Goal: Book appointment/travel/reservation

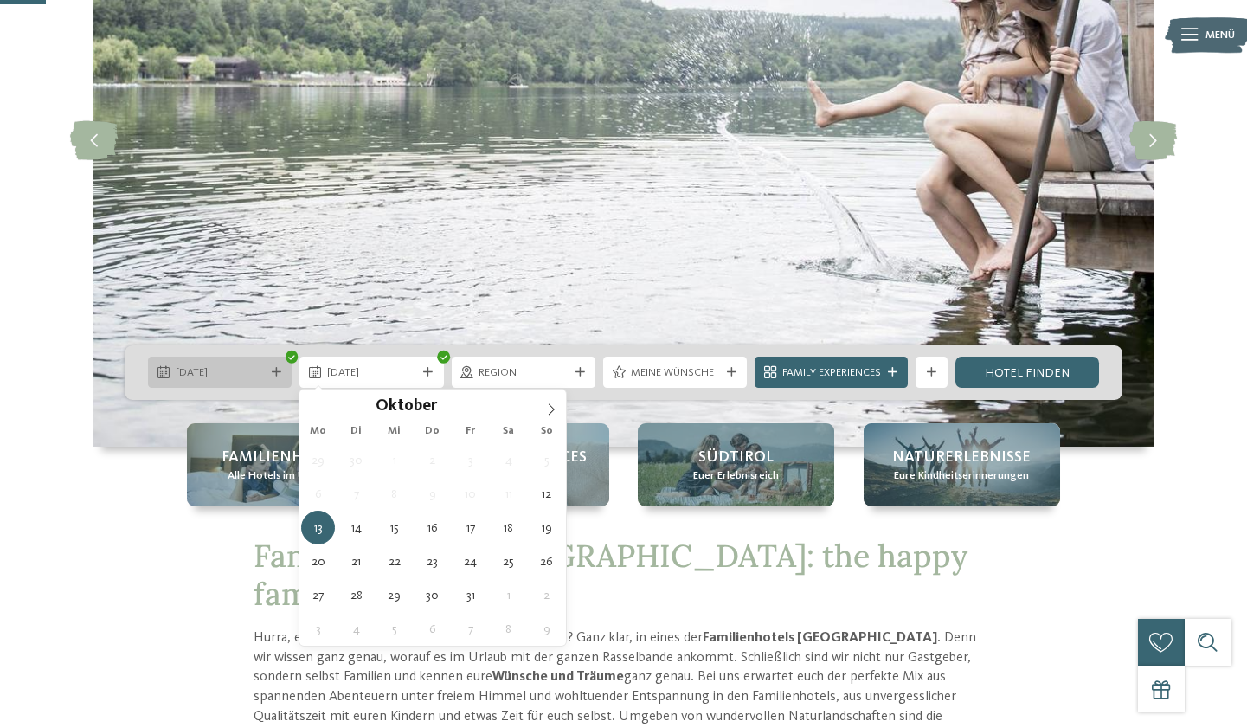
click at [261, 367] on span "12.10.2025" at bounding box center [220, 373] width 89 height 16
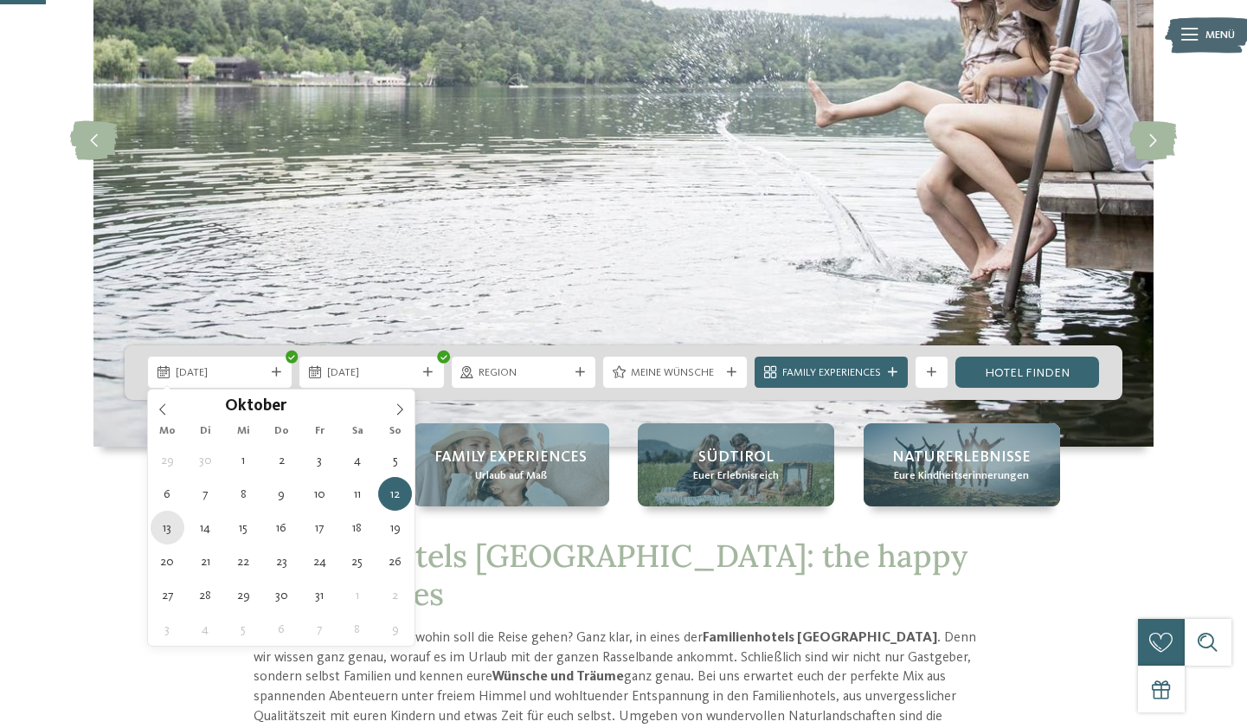
type div "13.10.2025"
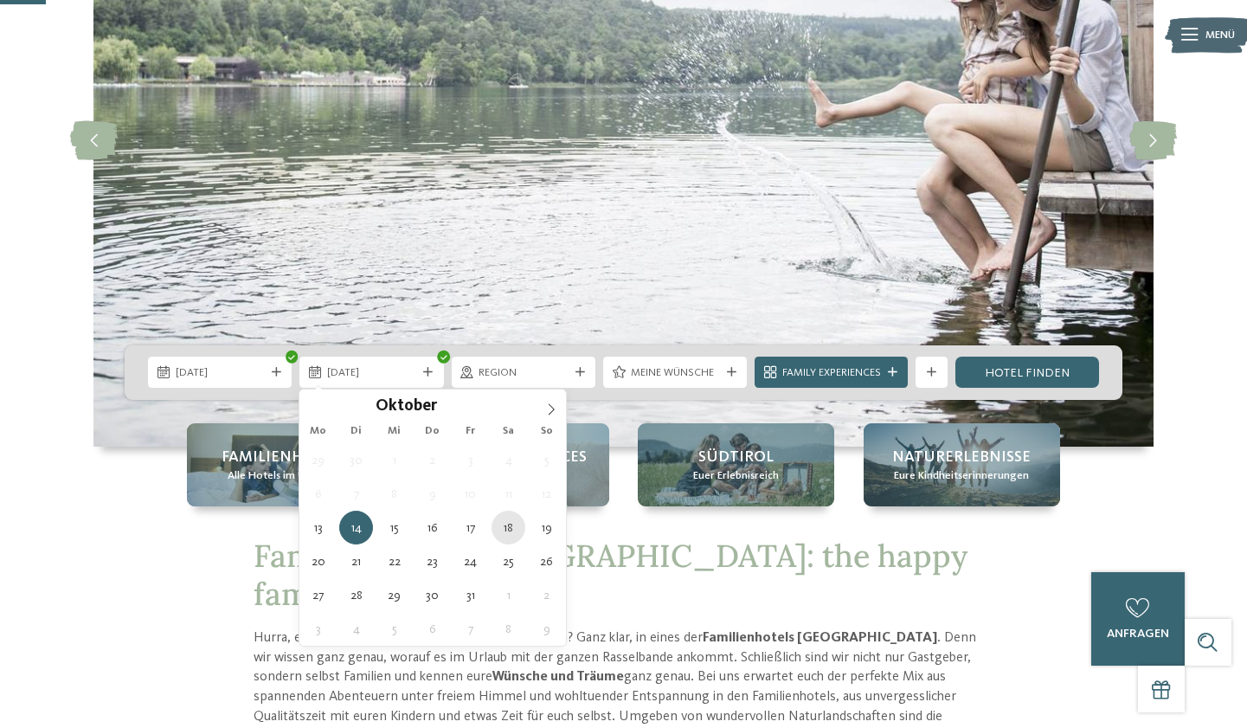
type div "18.10.2025"
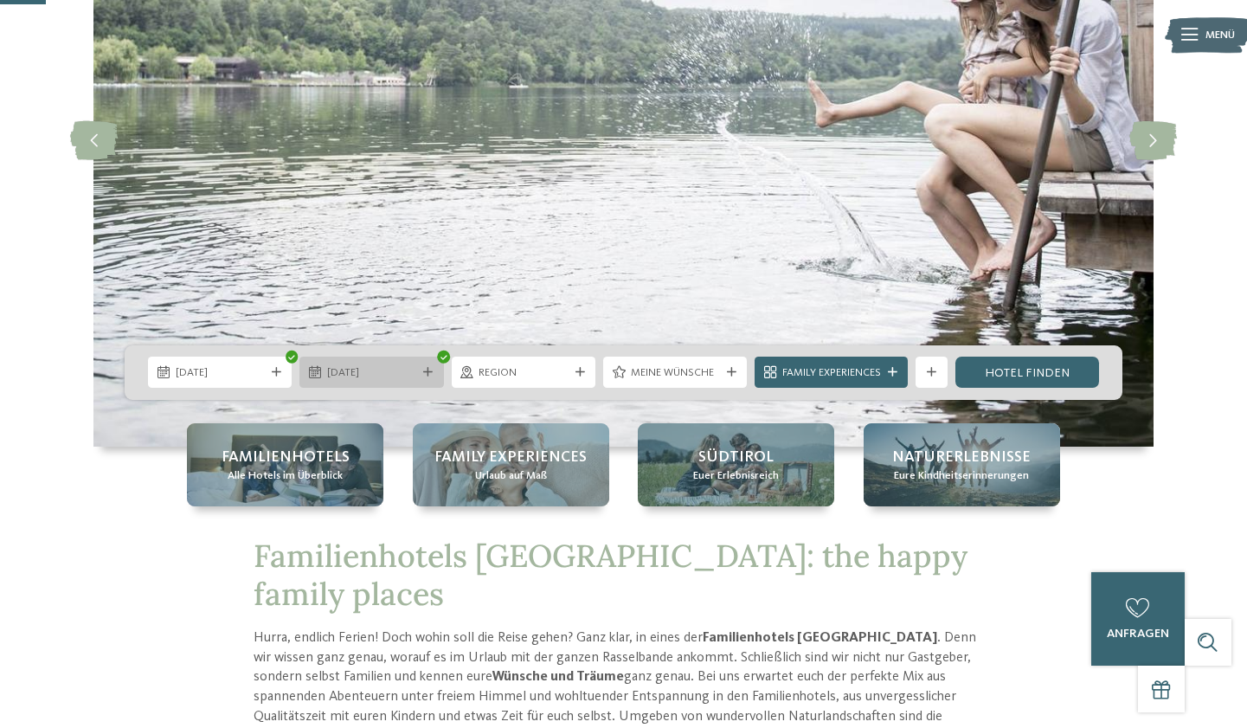
click at [406, 379] on span "18.10.2025" at bounding box center [371, 373] width 89 height 16
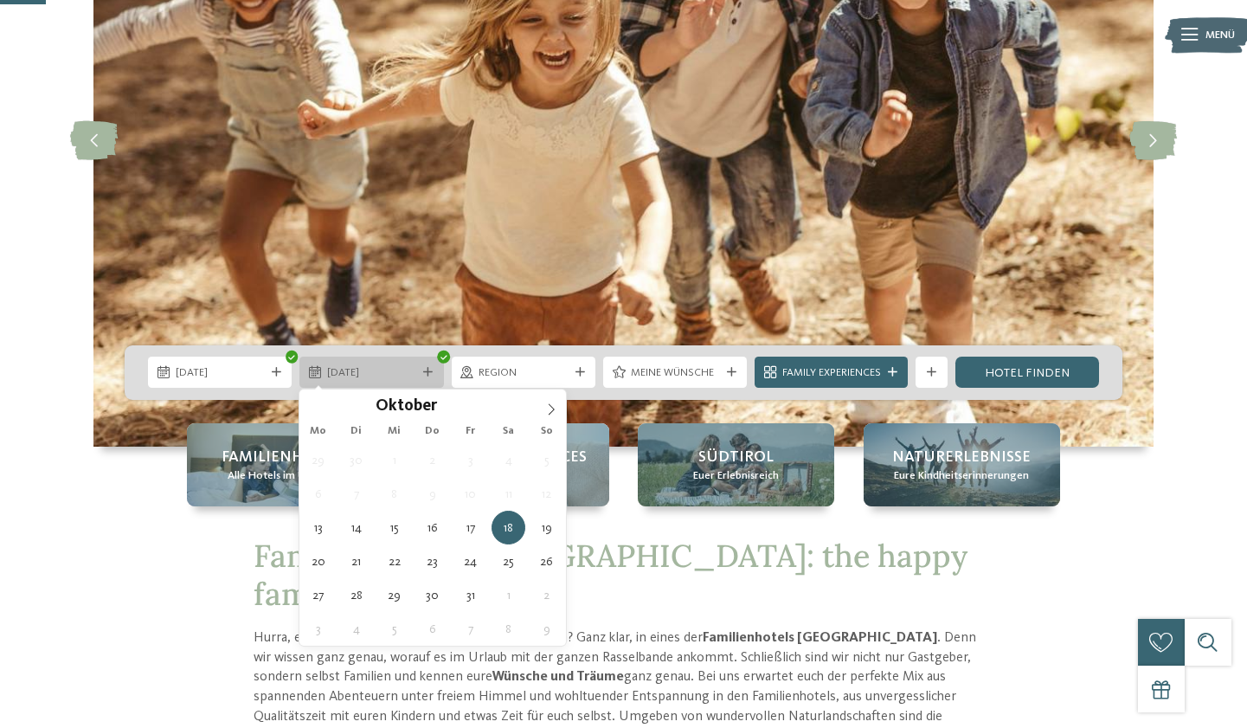
click at [406, 379] on span "18.10.2025" at bounding box center [371, 373] width 89 height 16
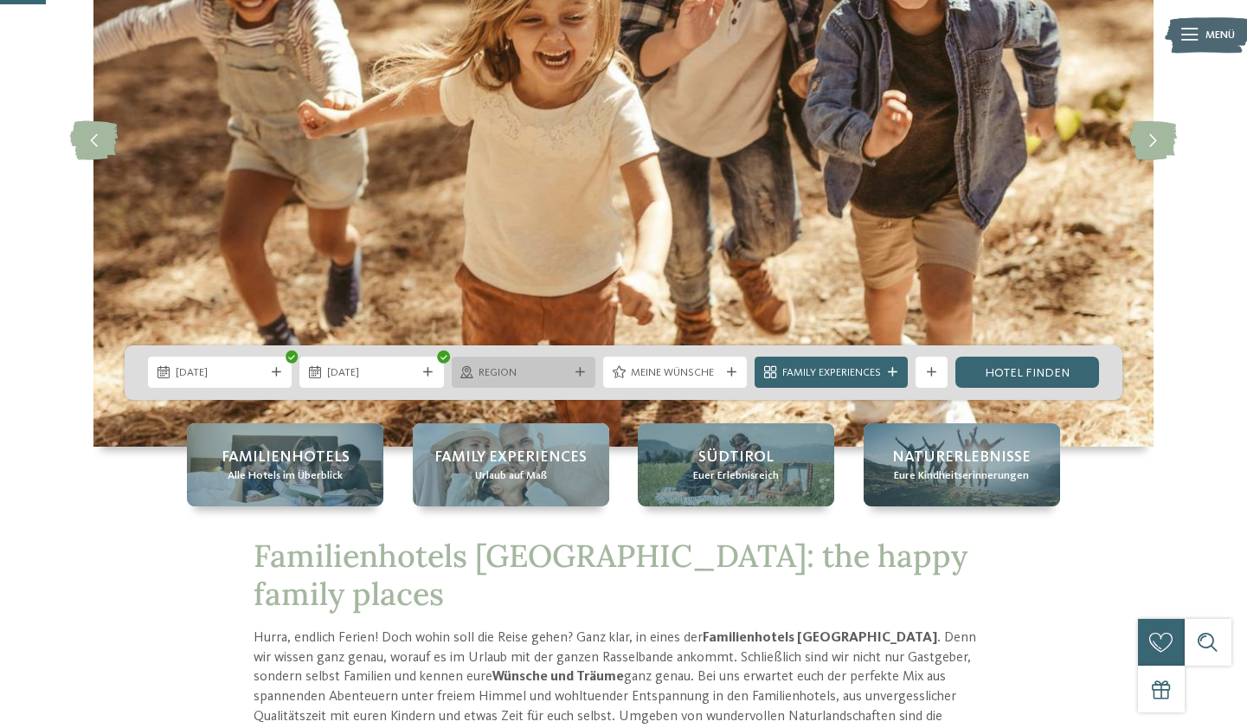
click at [535, 369] on span "Region" at bounding box center [523, 373] width 89 height 16
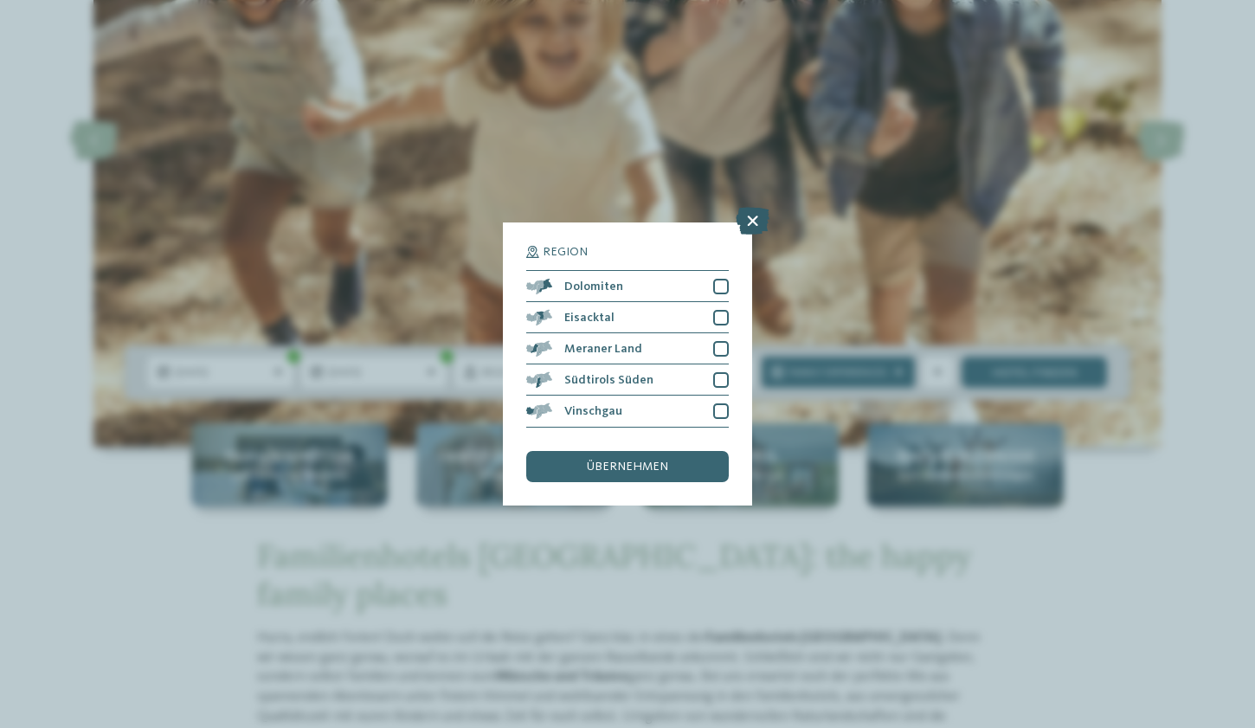
click at [752, 208] on icon at bounding box center [753, 222] width 34 height 28
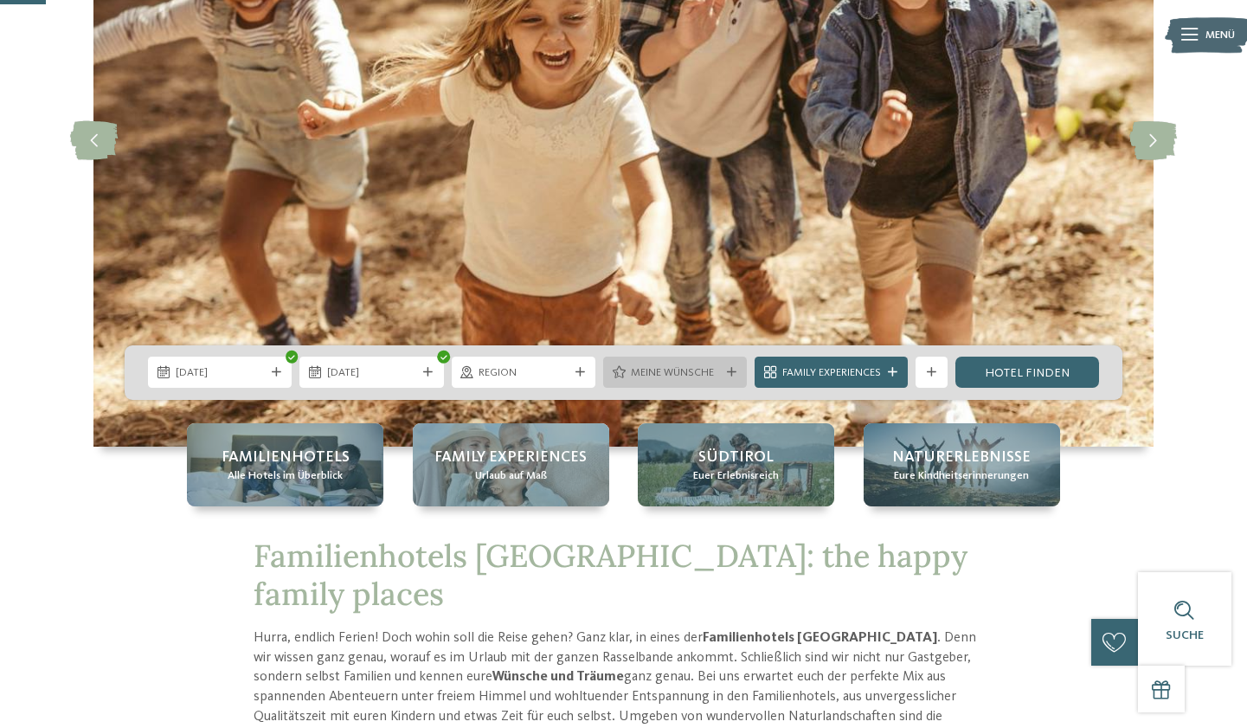
click at [661, 377] on span "Meine Wünsche" at bounding box center [675, 373] width 89 height 16
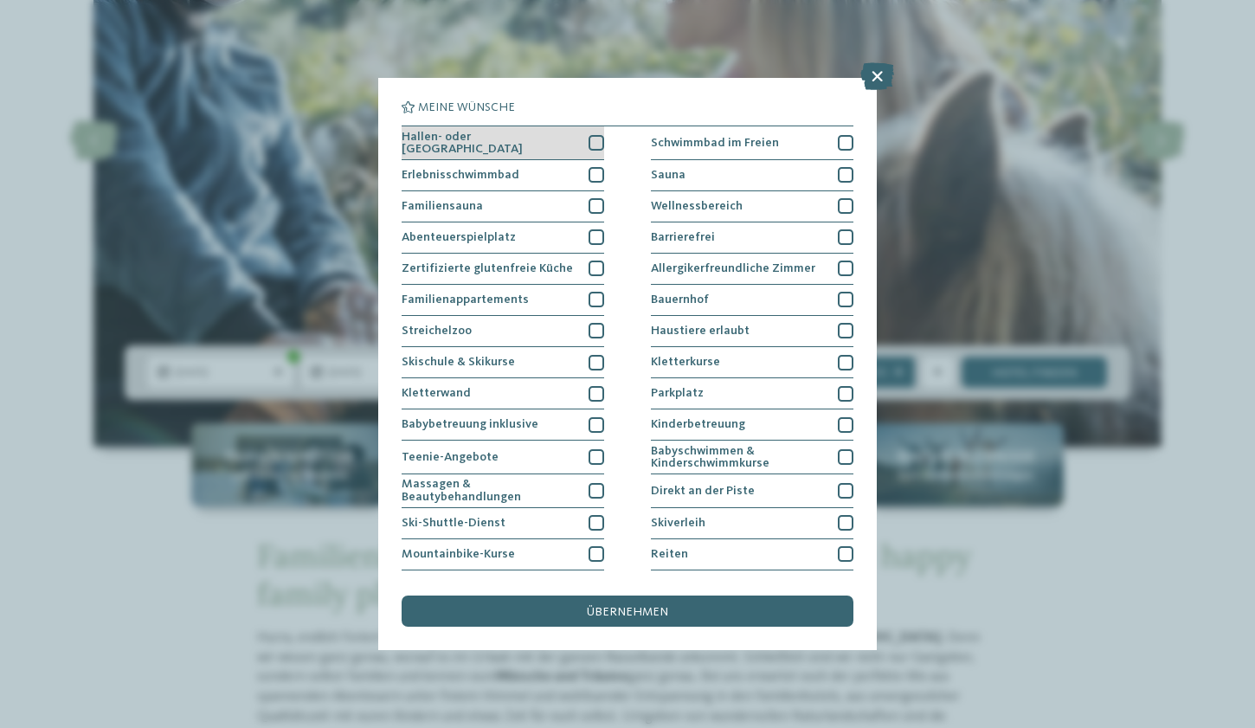
click at [595, 143] on div at bounding box center [597, 143] width 16 height 16
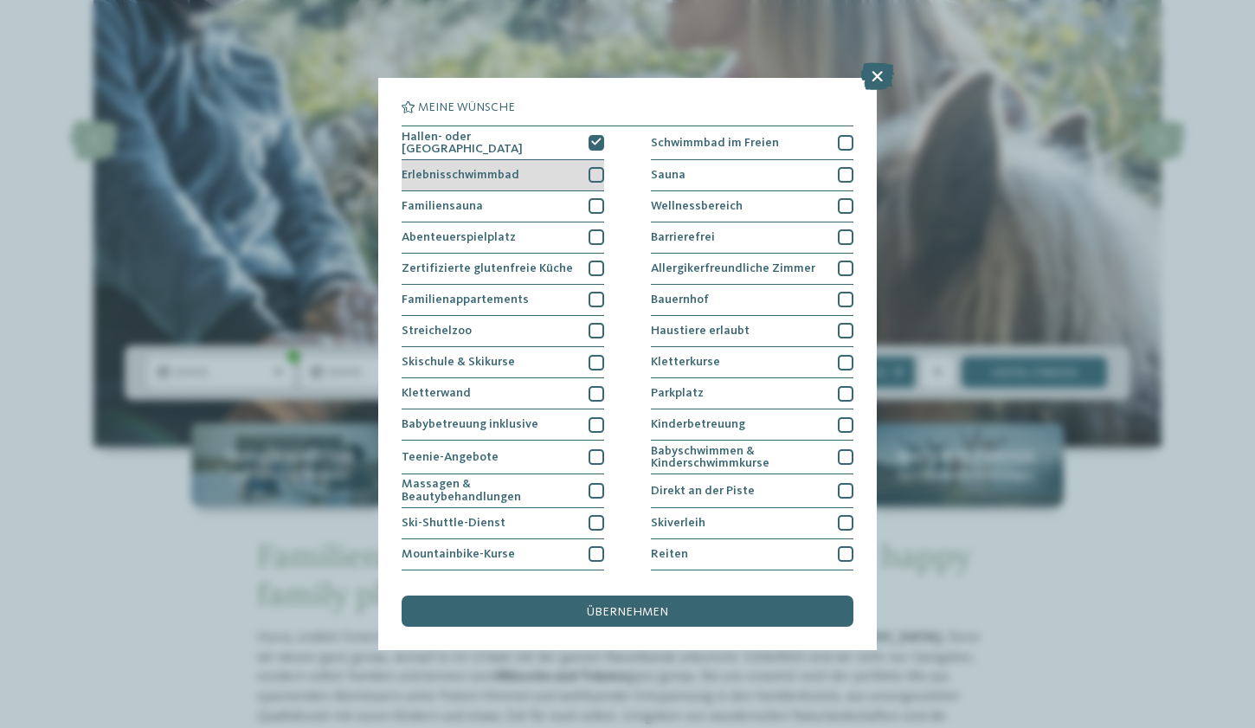
click at [596, 177] on div at bounding box center [597, 175] width 16 height 16
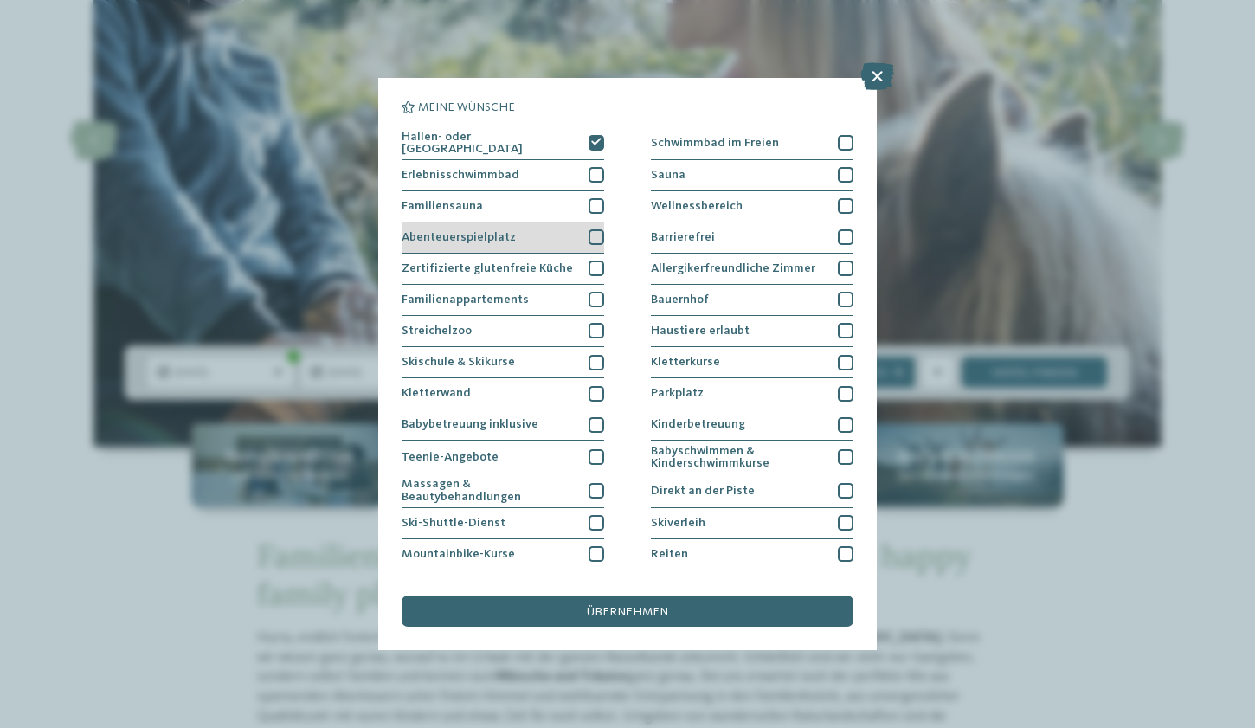
click at [594, 235] on div at bounding box center [597, 237] width 16 height 16
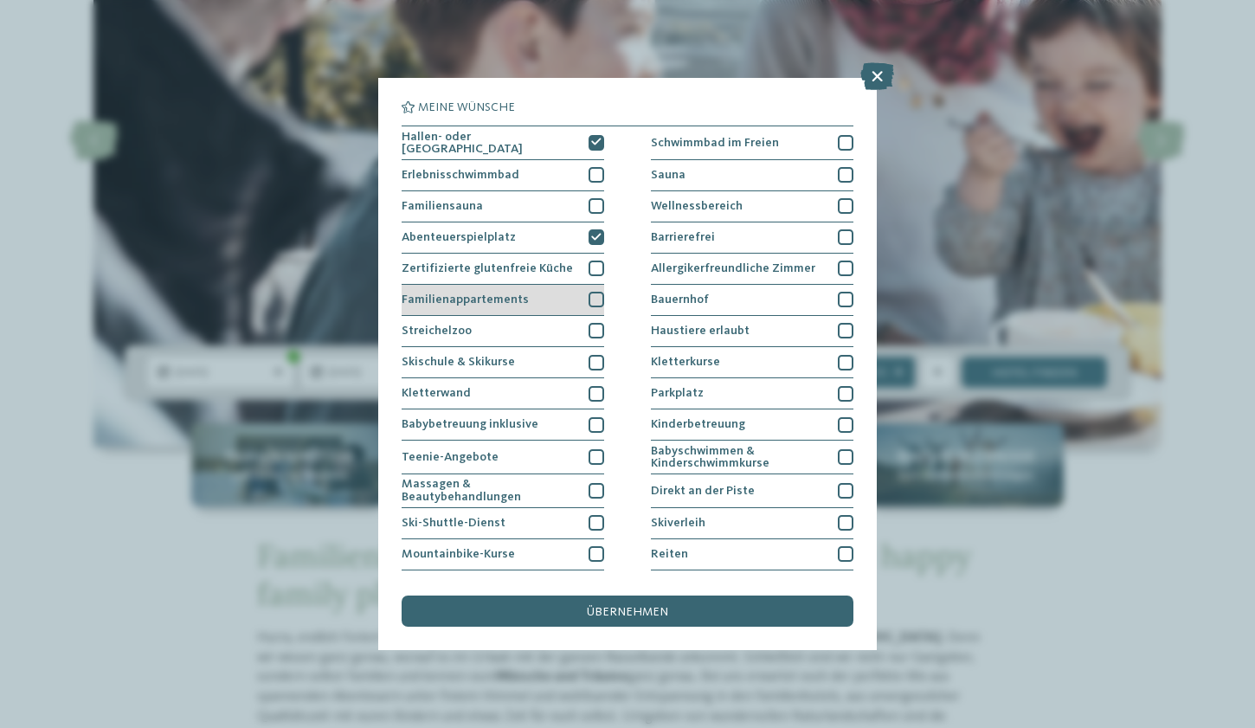
click at [592, 302] on div at bounding box center [597, 300] width 16 height 16
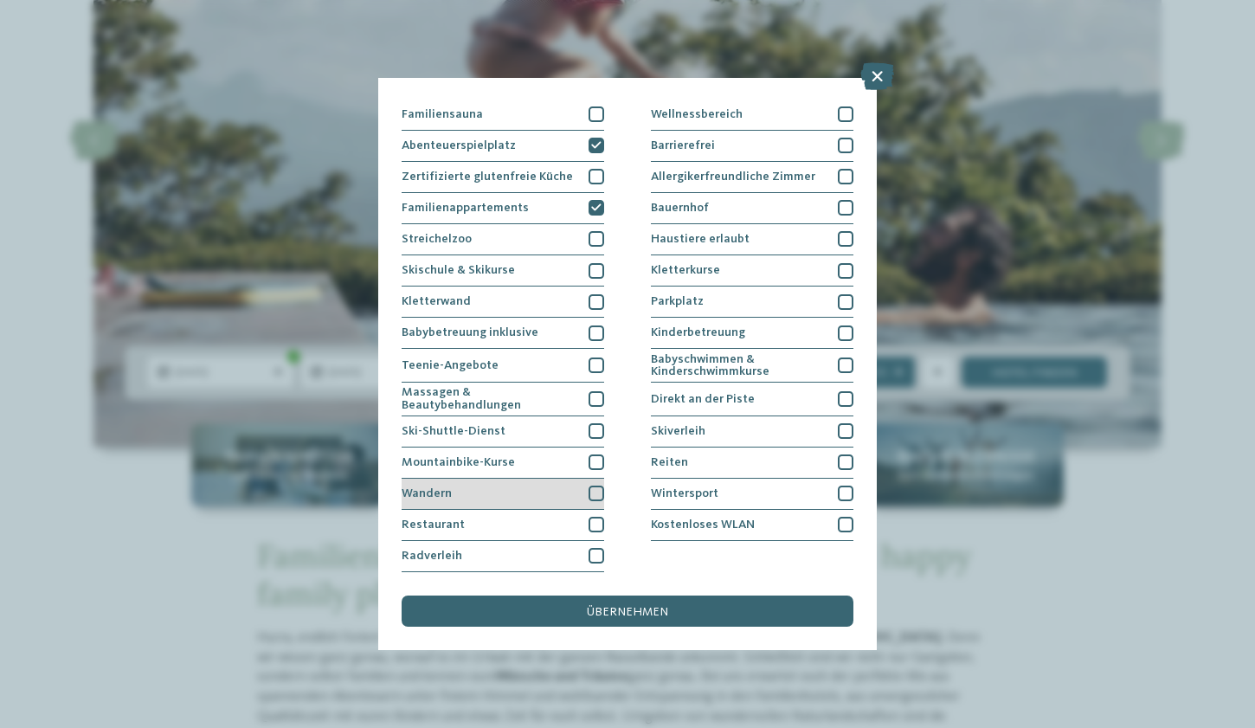
scroll to position [243, 0]
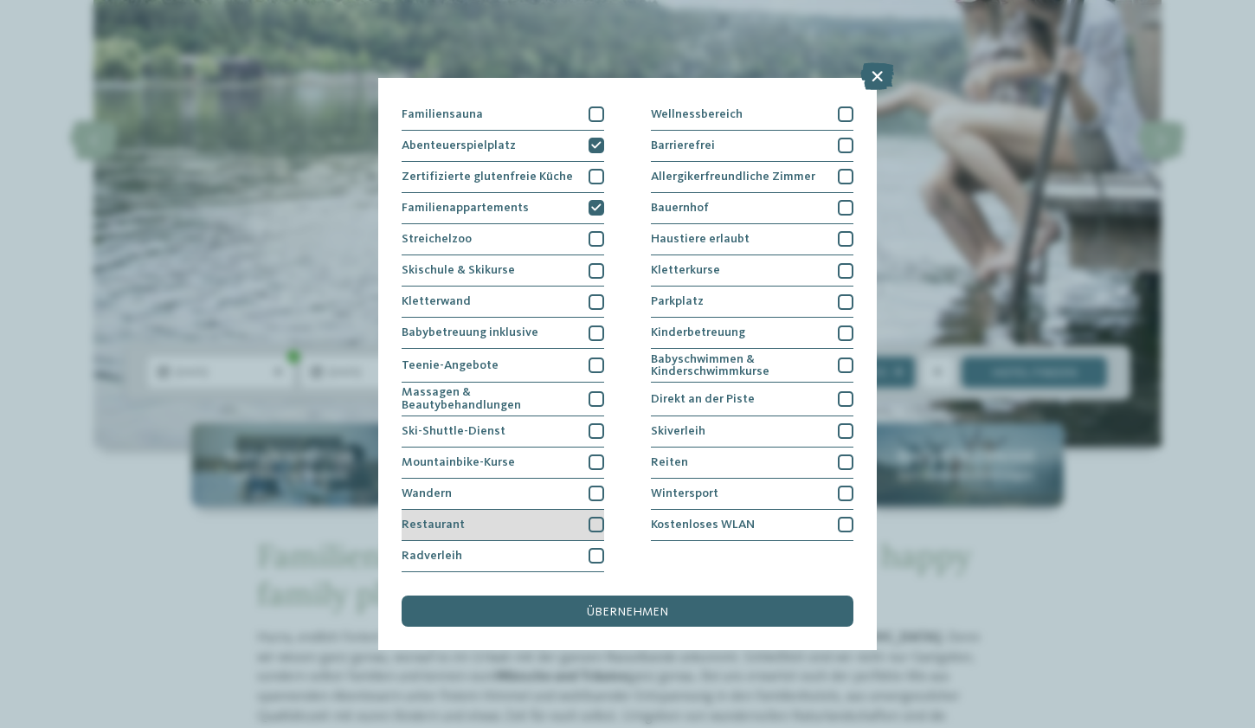
click at [590, 517] on div at bounding box center [597, 525] width 16 height 16
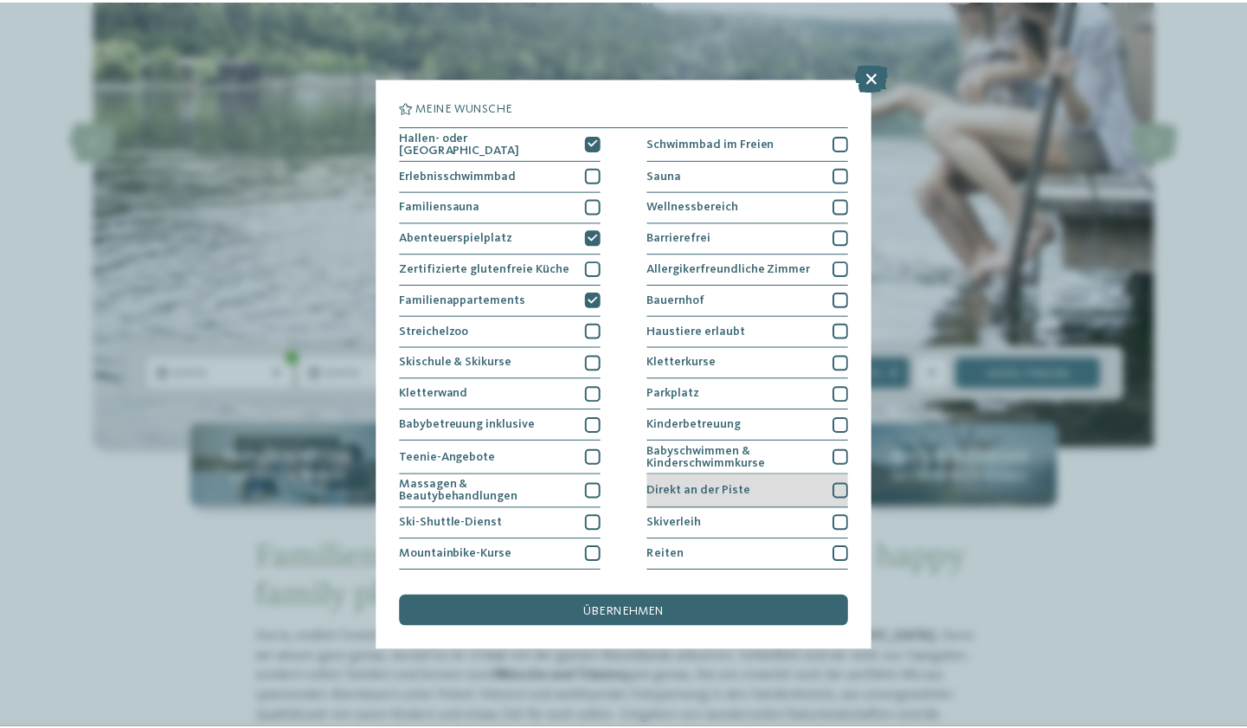
scroll to position [0, 0]
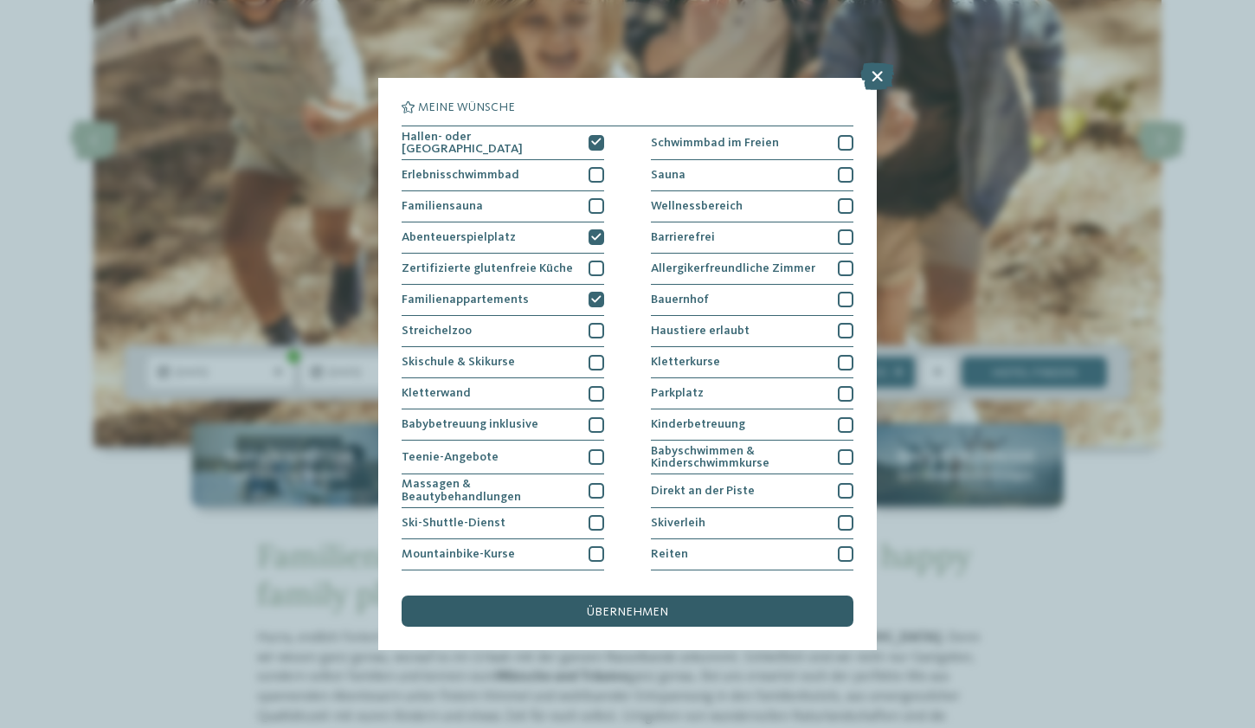
click at [702, 596] on div "übernehmen" at bounding box center [628, 611] width 452 height 31
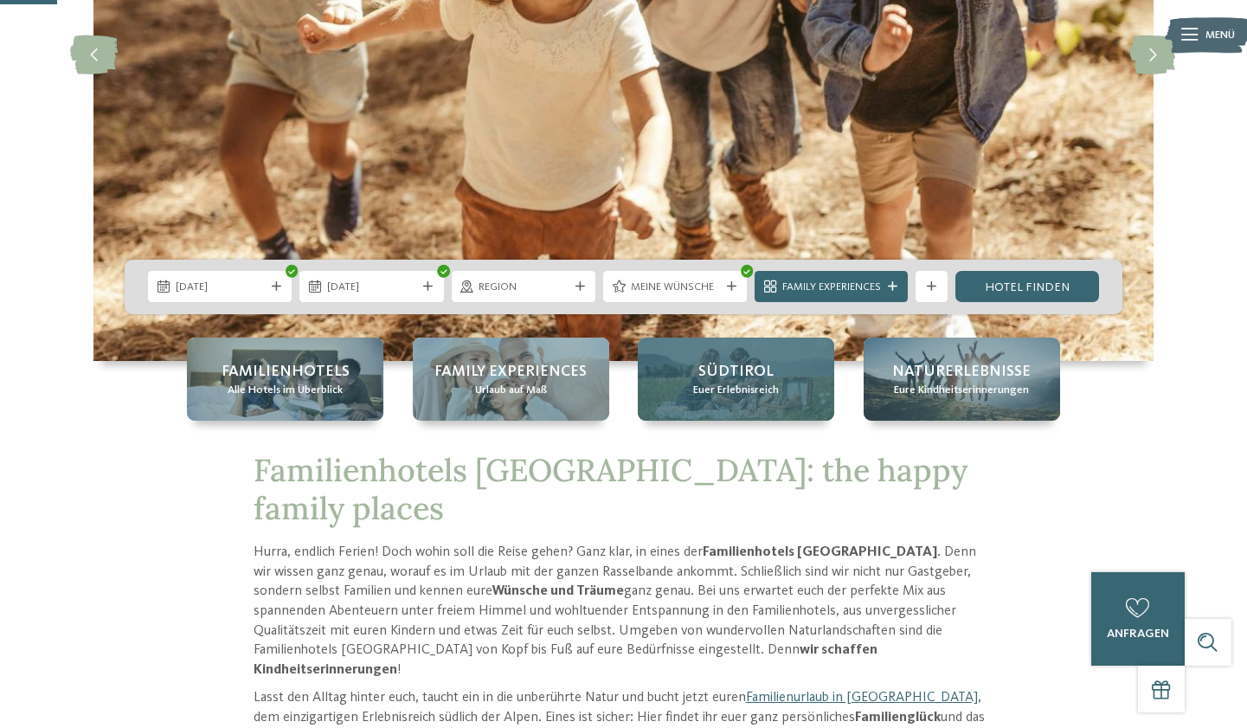
scroll to position [330, 0]
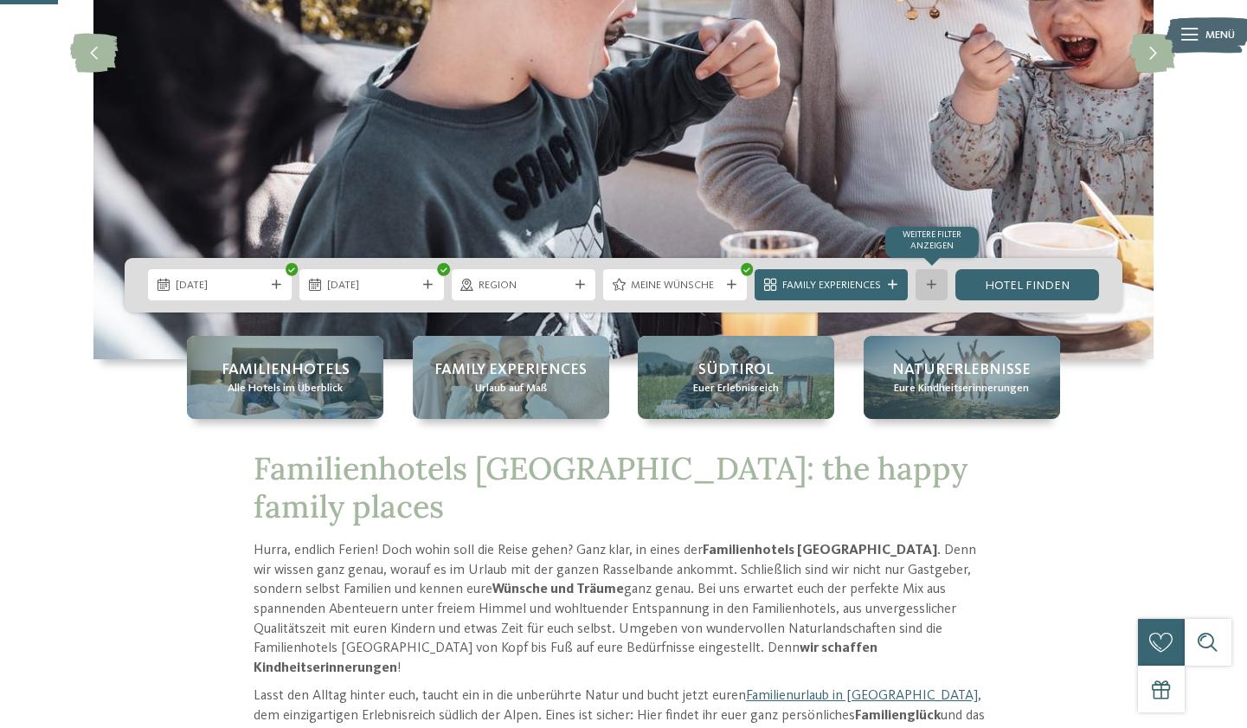
click at [931, 292] on div "Weitere Filter anzeigen" at bounding box center [931, 284] width 31 height 31
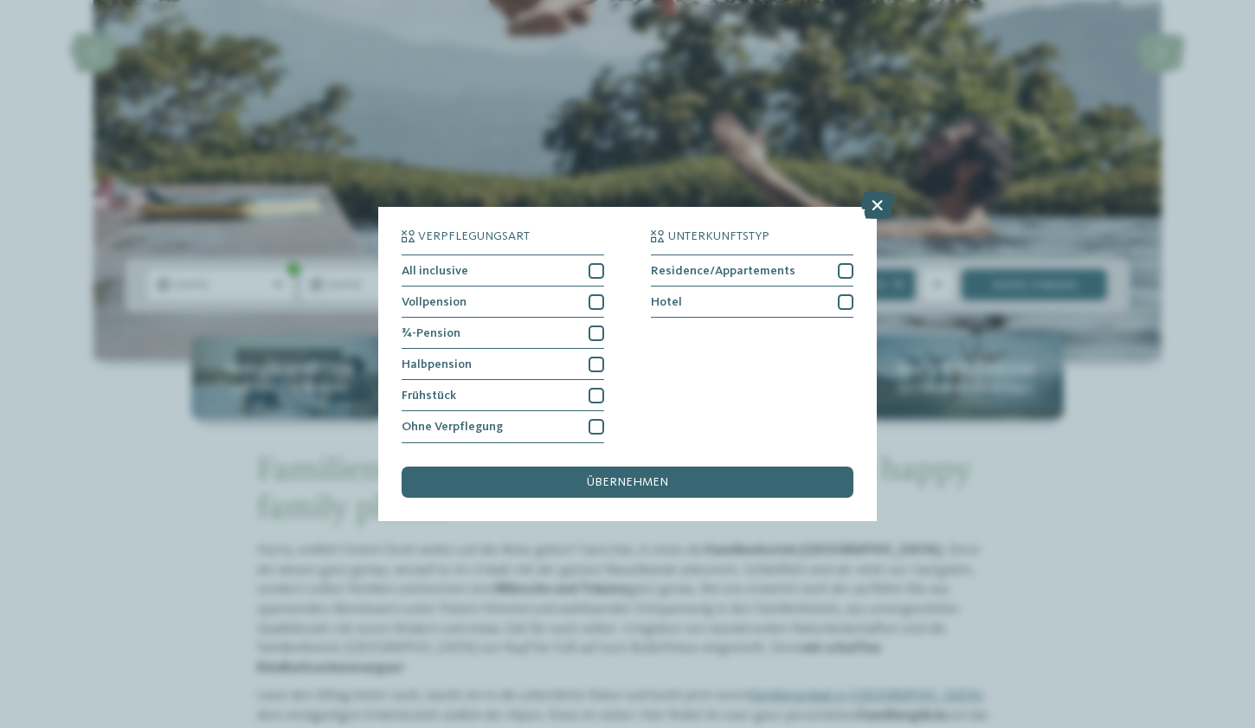
click at [871, 192] on icon at bounding box center [877, 206] width 34 height 28
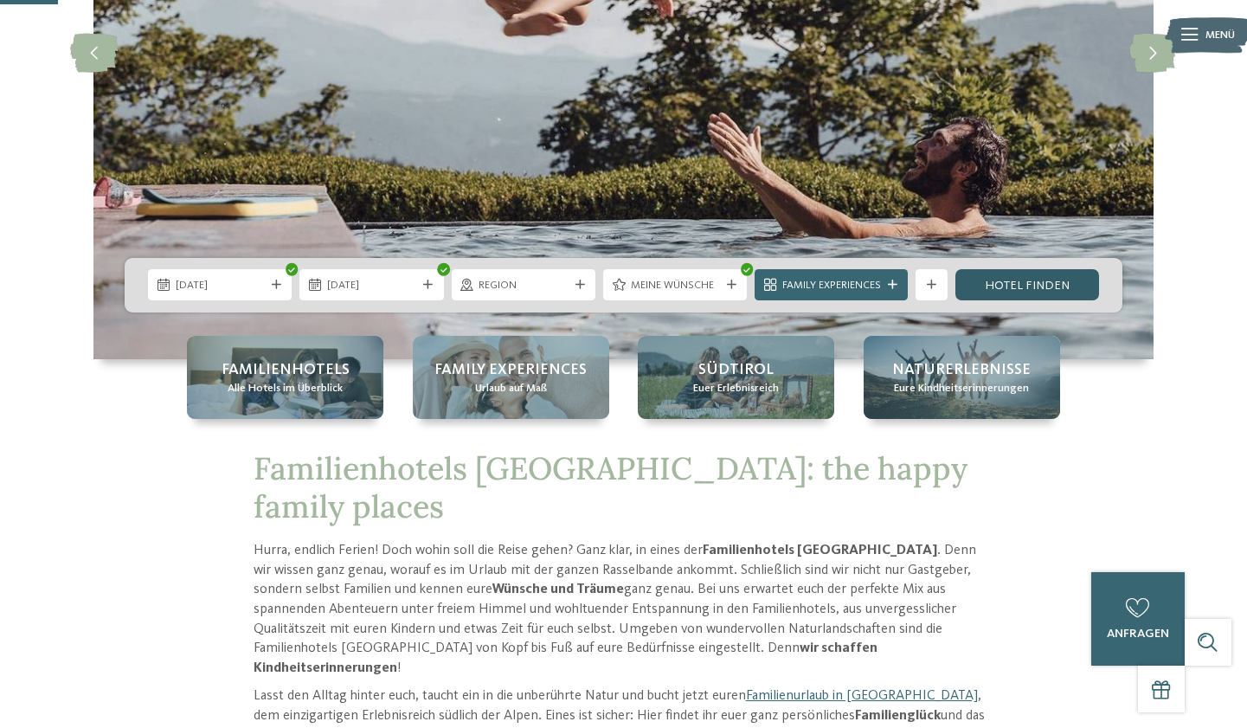
click at [1022, 287] on link "Hotel finden" at bounding box center [1028, 284] width 144 height 31
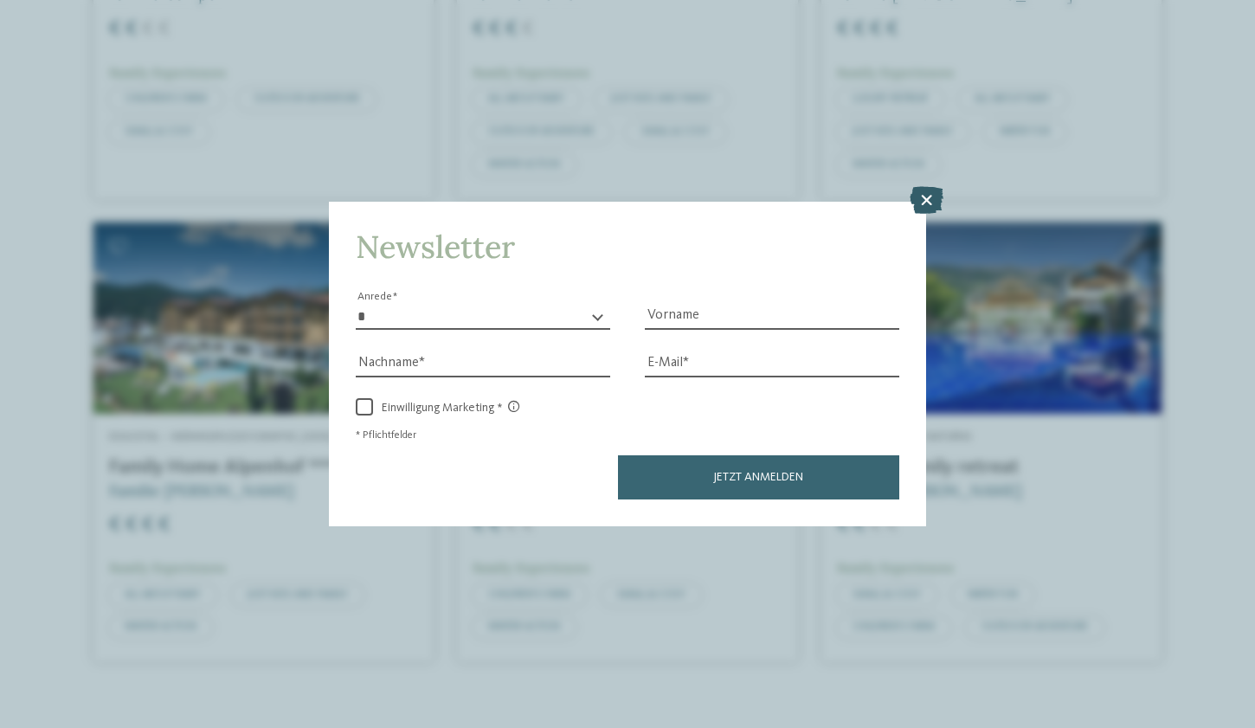
click at [927, 186] on icon at bounding box center [927, 200] width 34 height 28
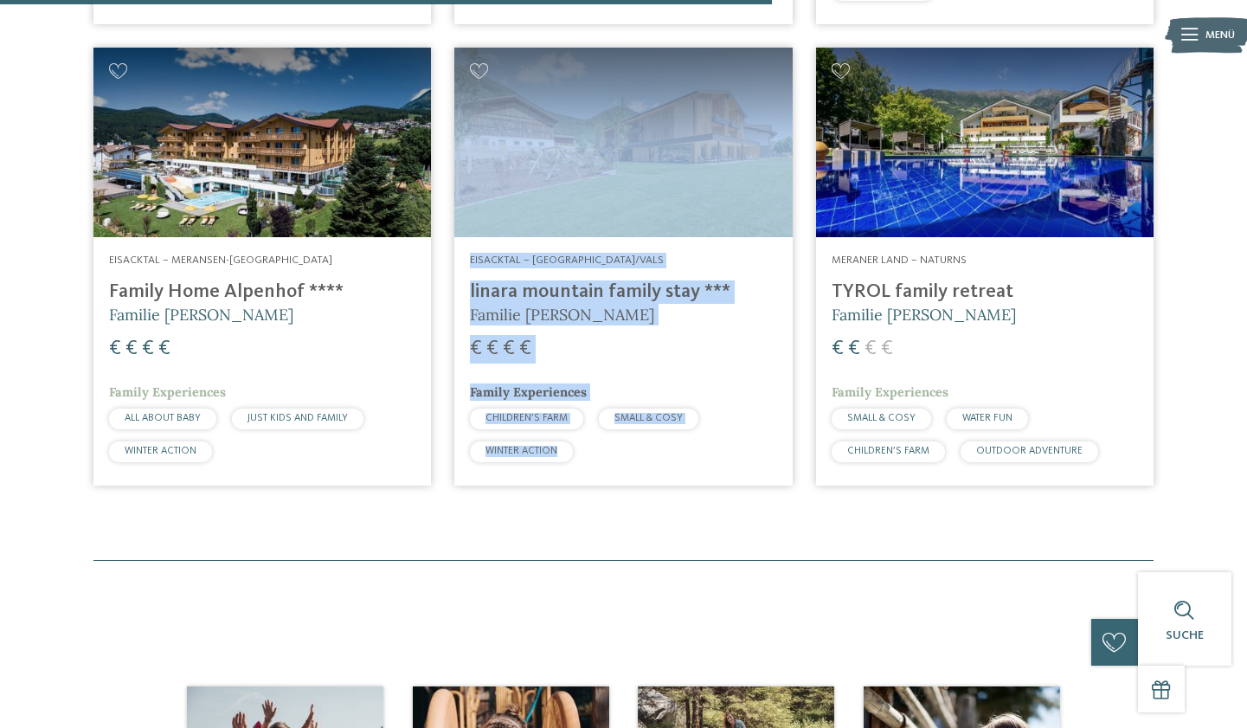
scroll to position [1050, 0]
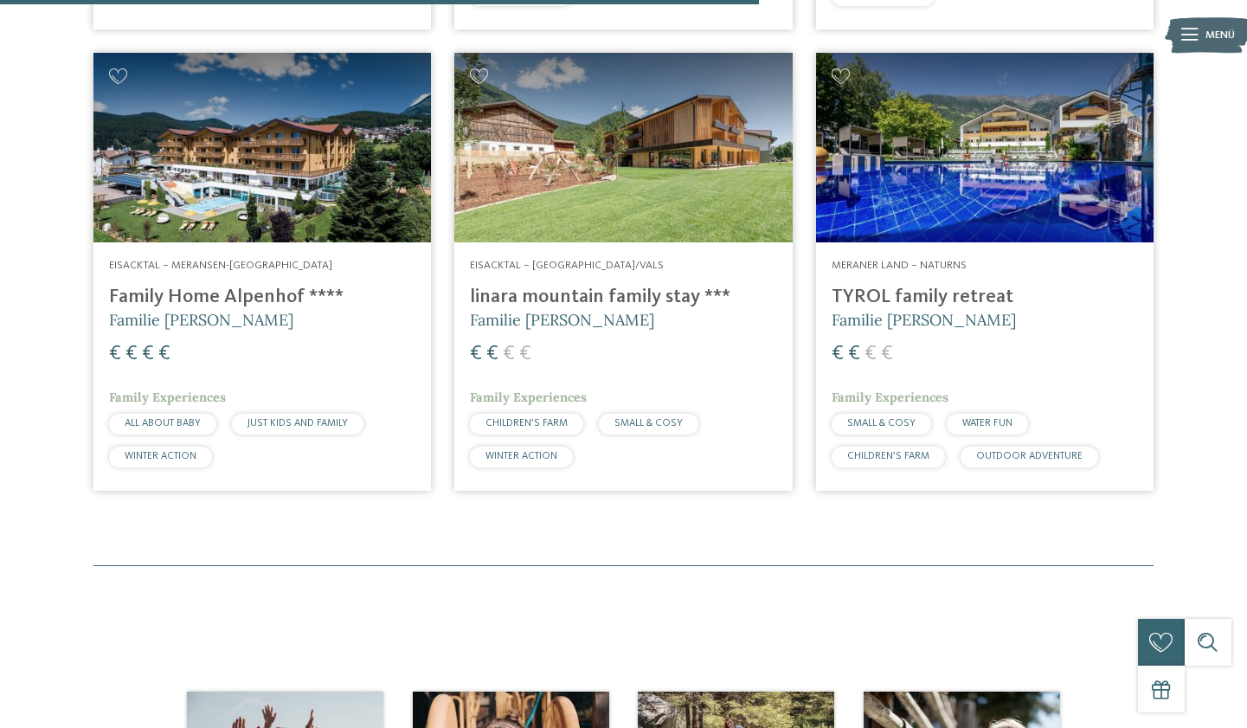
click at [1205, 334] on div "6 / 27 Last Minute Meraner Land – Schenna Familienalm & Almchalets Taser Alm Fa…" at bounding box center [623, 17] width 1247 height 971
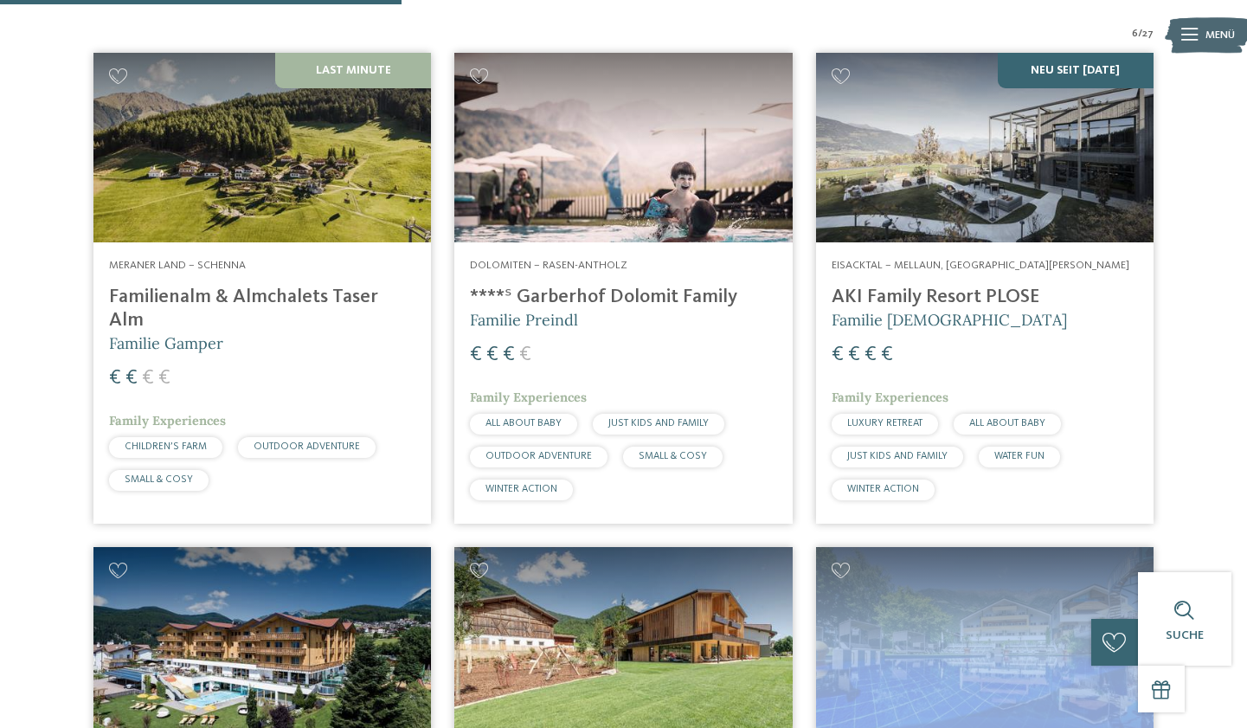
scroll to position [537, 0]
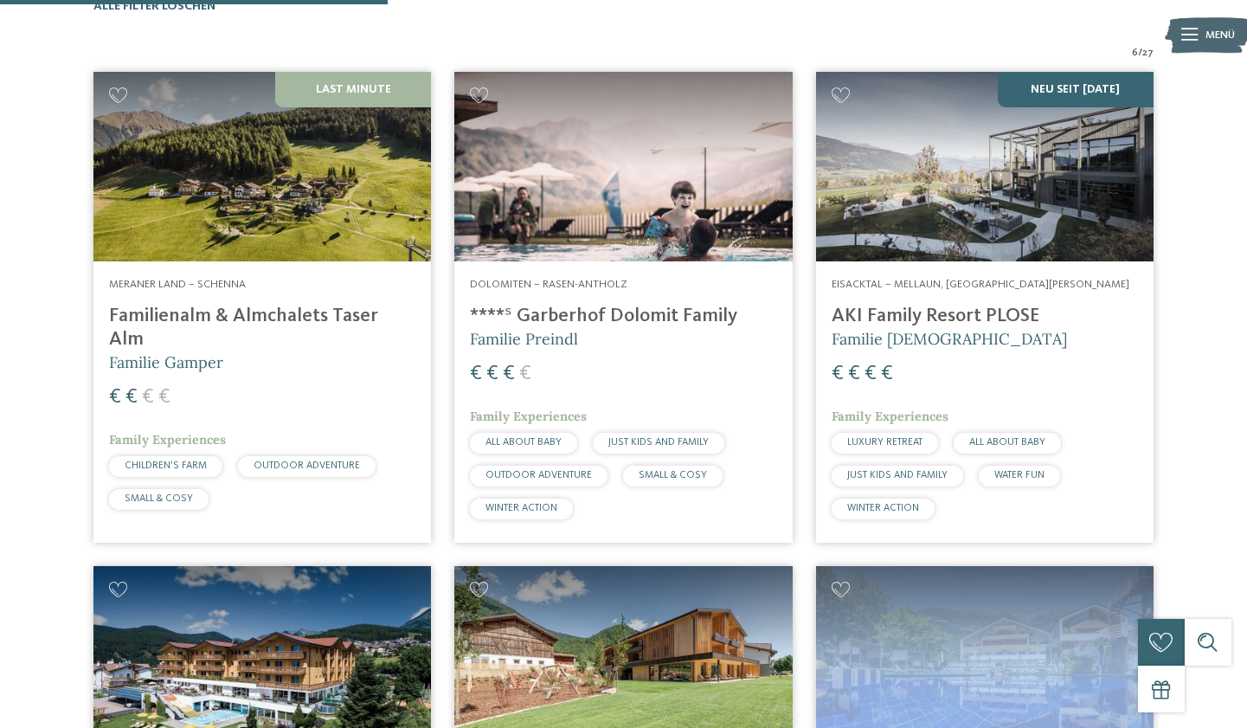
click at [654, 294] on div "Dolomiten – Rasen-Antholz ****ˢ Garberhof Dolomit Family Familie Preindl € € € …" at bounding box center [623, 401] width 338 height 280
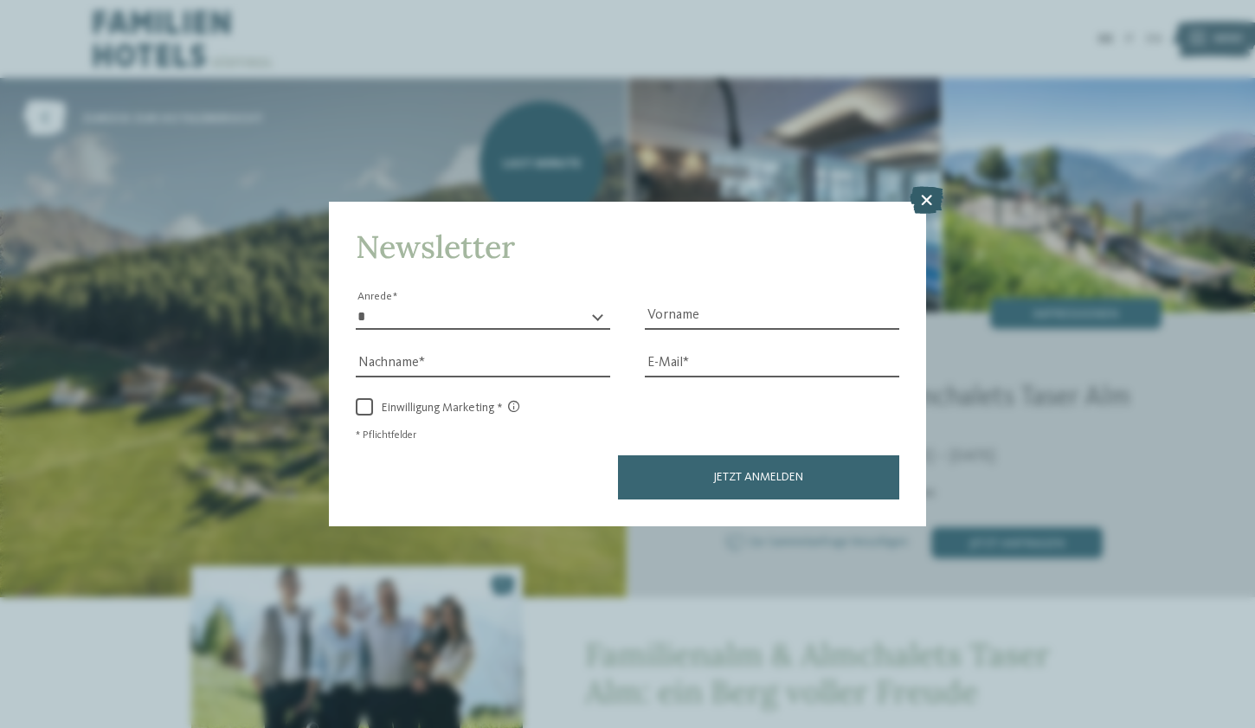
click at [922, 186] on icon at bounding box center [927, 200] width 34 height 28
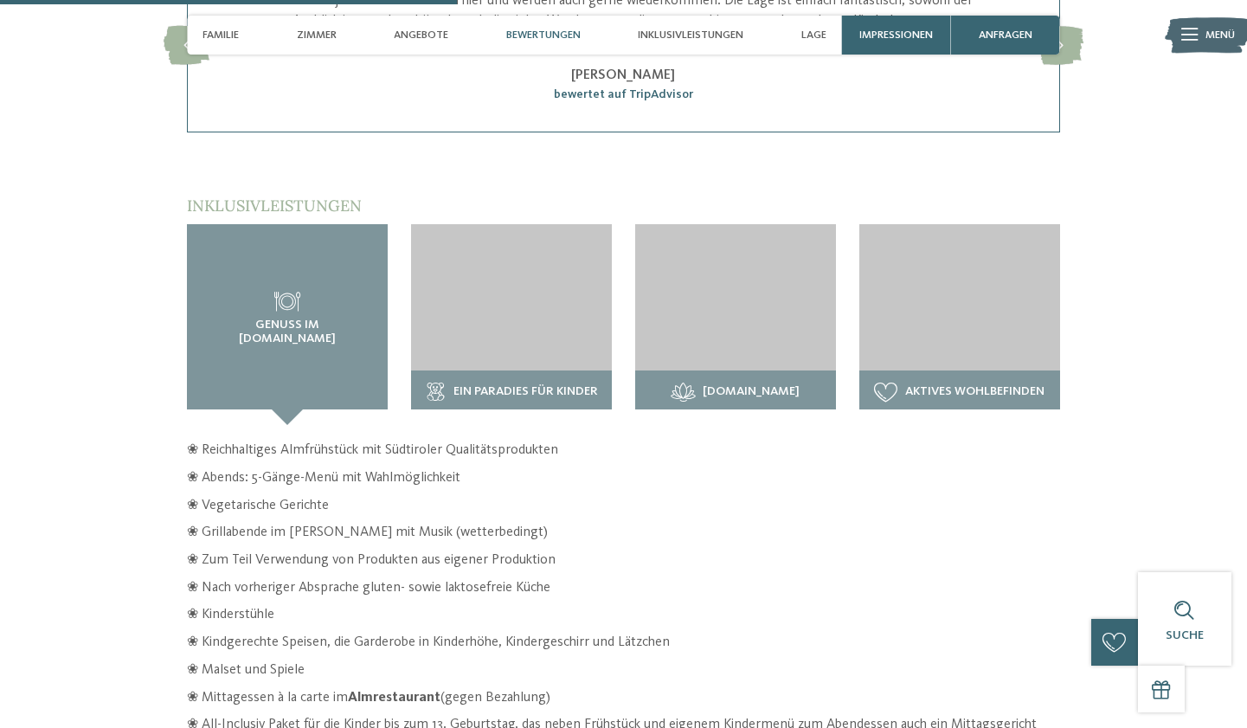
scroll to position [2192, 0]
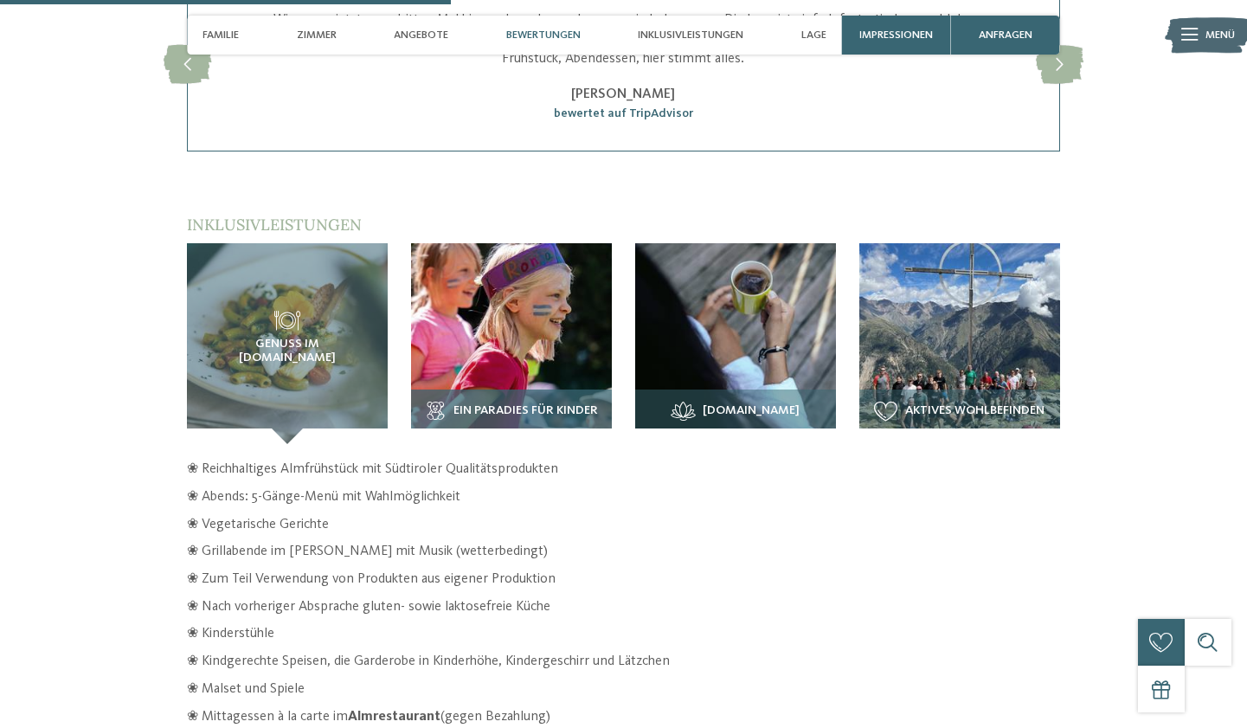
click at [499, 243] on img at bounding box center [511, 343] width 201 height 201
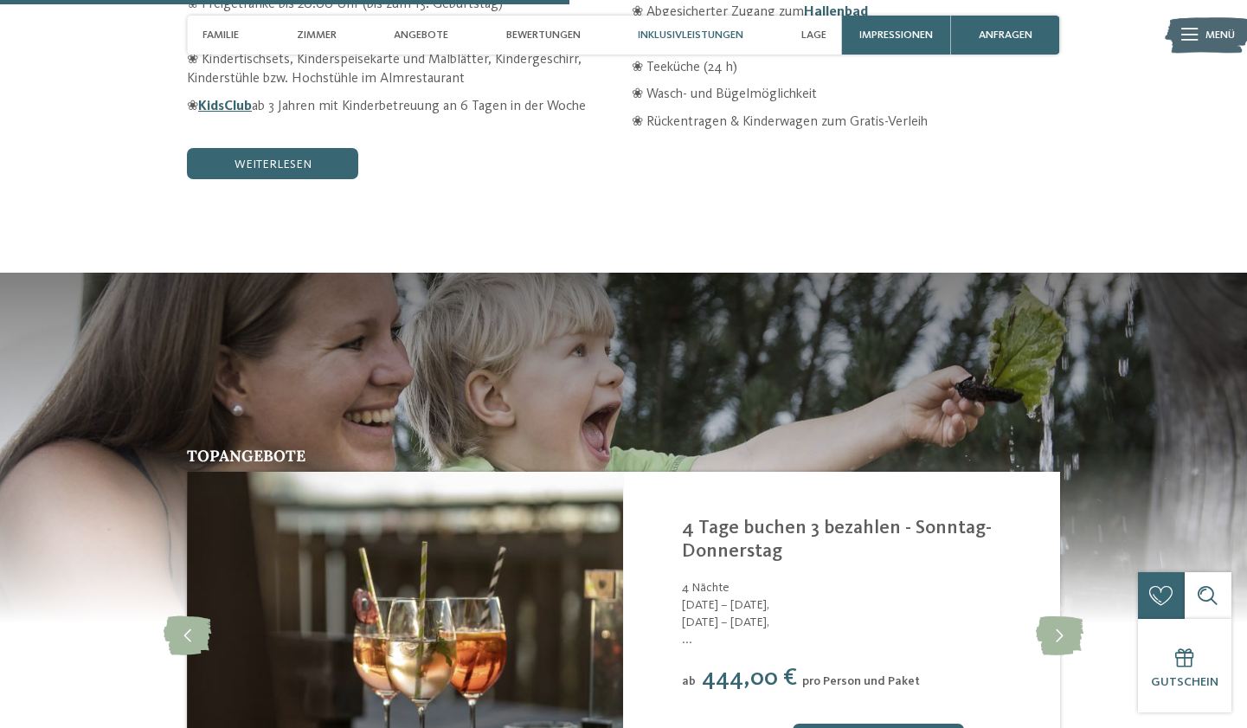
scroll to position [2750, 0]
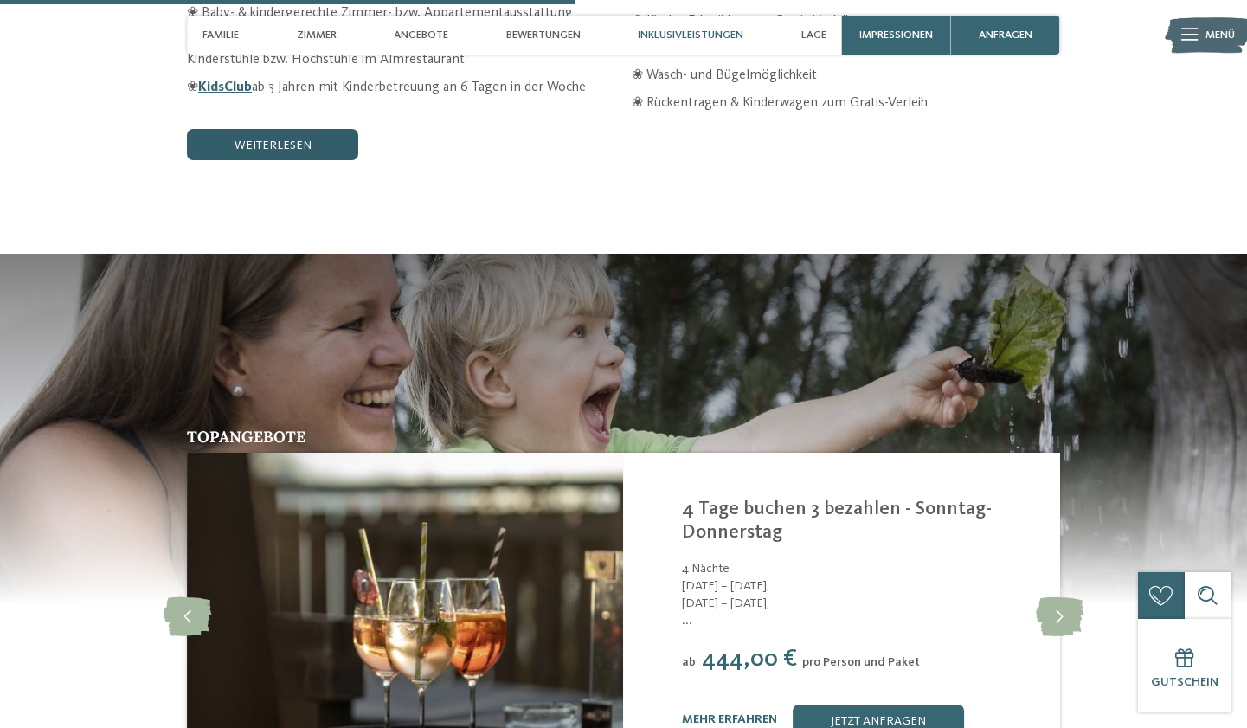
click at [339, 129] on link "weiterlesen" at bounding box center [272, 144] width 171 height 31
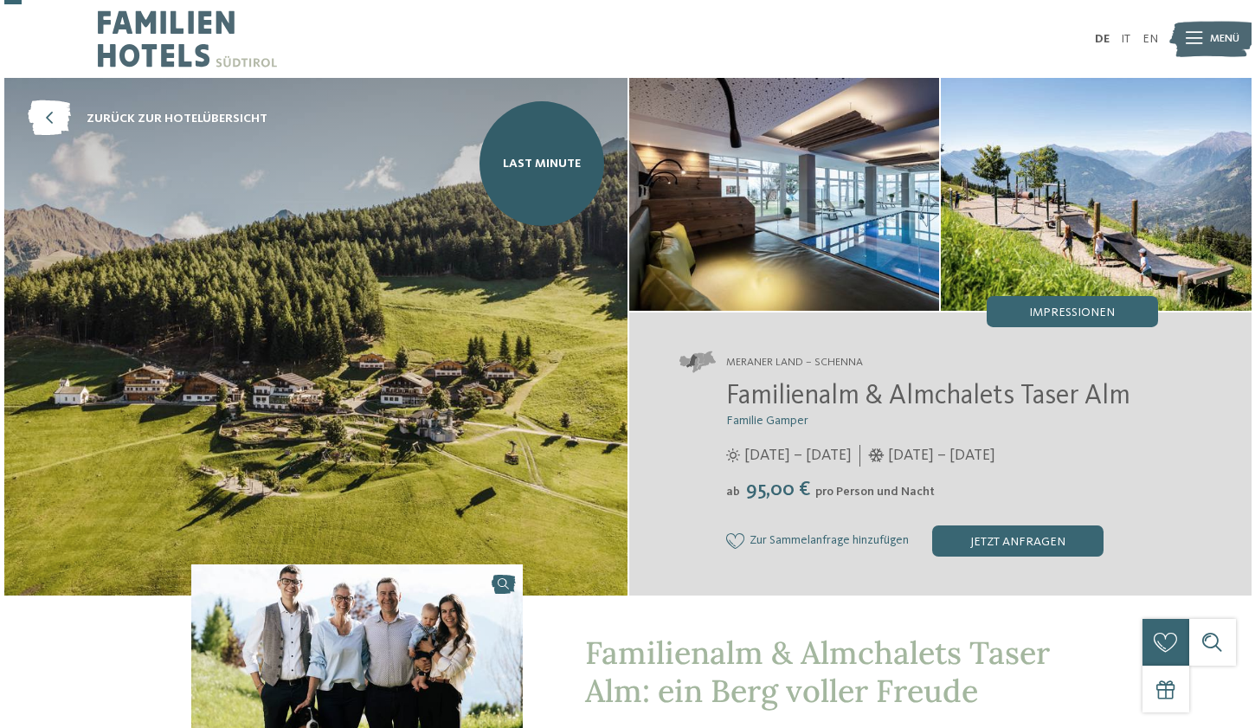
scroll to position [0, 0]
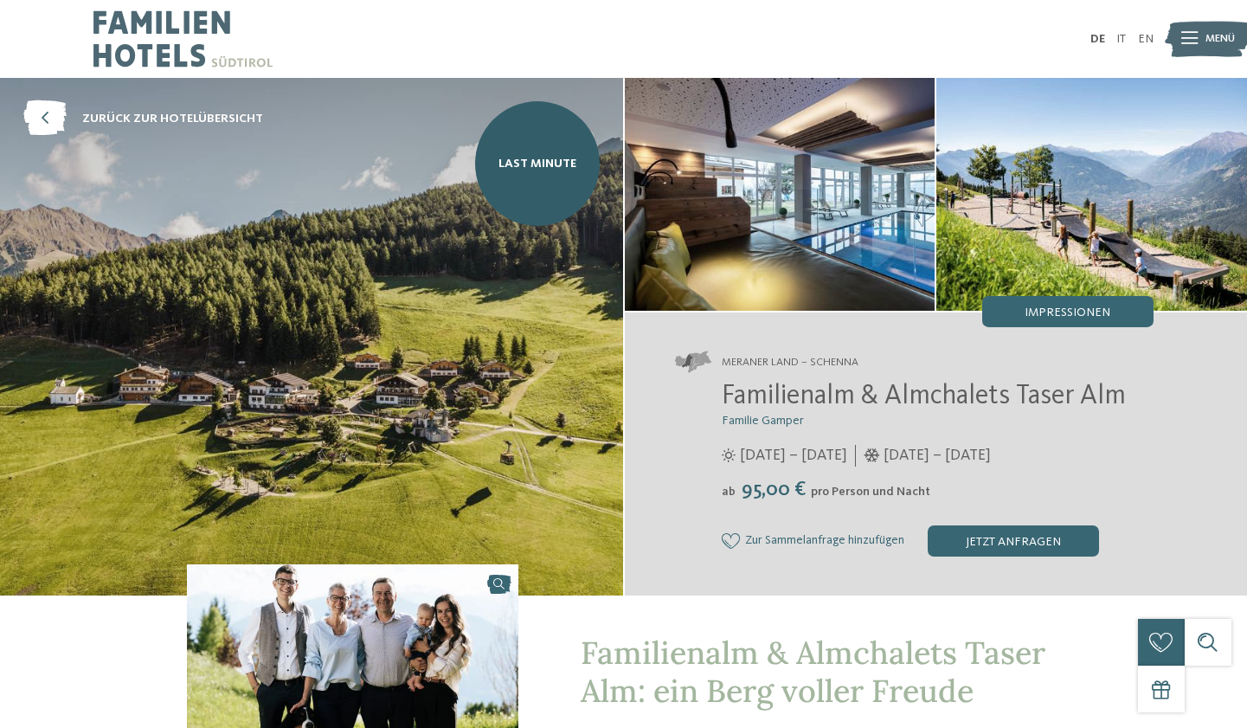
click at [800, 391] on span "Familienalm & Almchalets Taser Alm" at bounding box center [924, 397] width 404 height 28
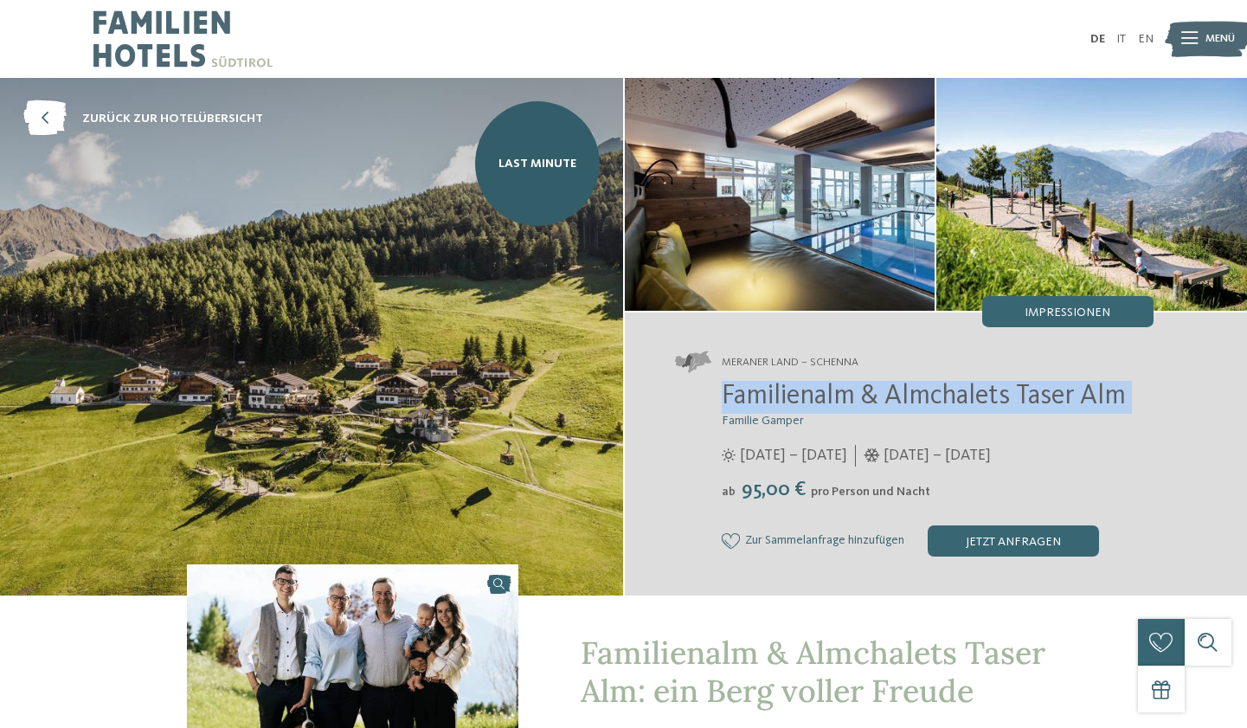
click at [800, 391] on span "Familienalm & Almchalets Taser Alm" at bounding box center [924, 397] width 404 height 28
copy div "Familienalm & Almchalets Taser Alm"
click at [934, 403] on span "Familienalm & Almchalets Taser Alm" at bounding box center [924, 397] width 404 height 28
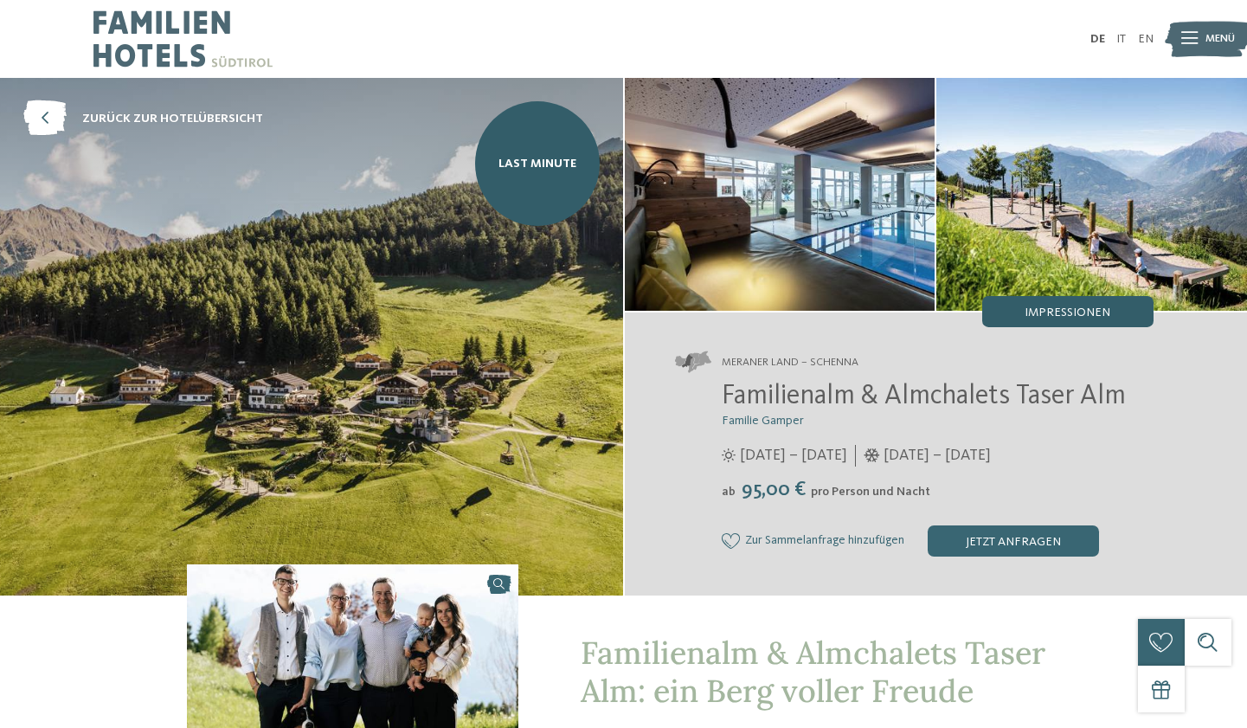
click at [1053, 312] on span "Impressionen" at bounding box center [1068, 312] width 86 height 12
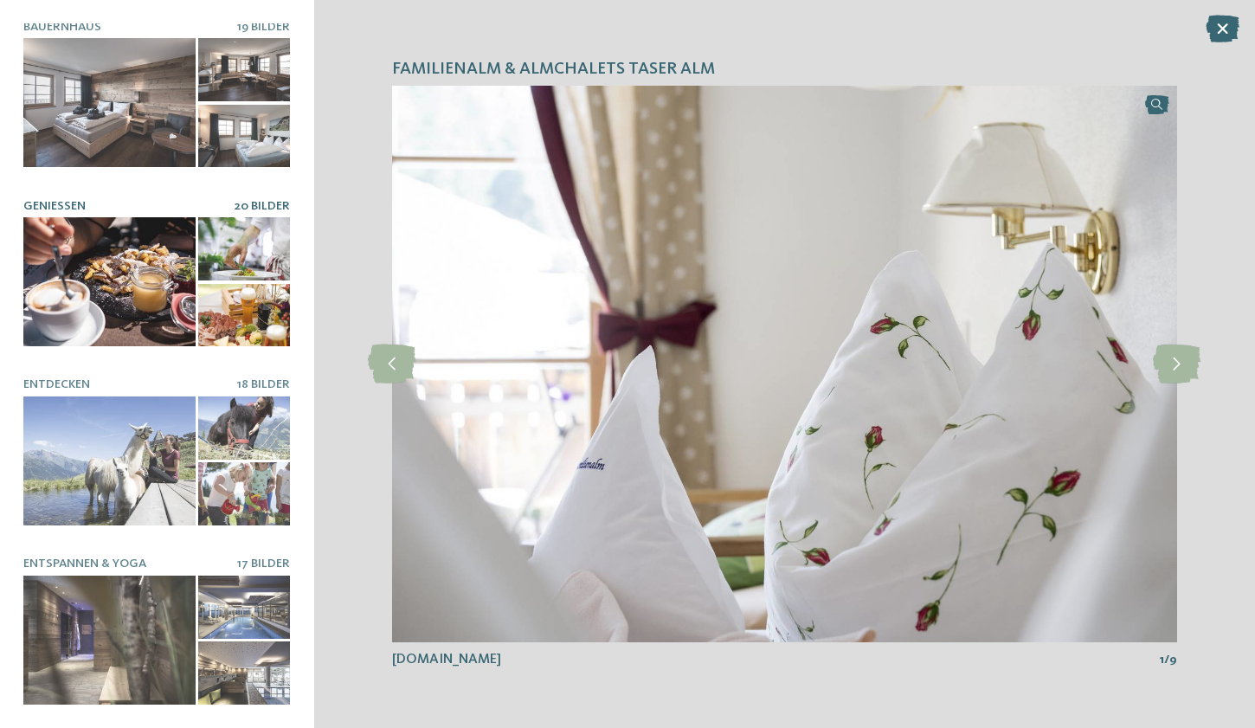
scroll to position [360, 0]
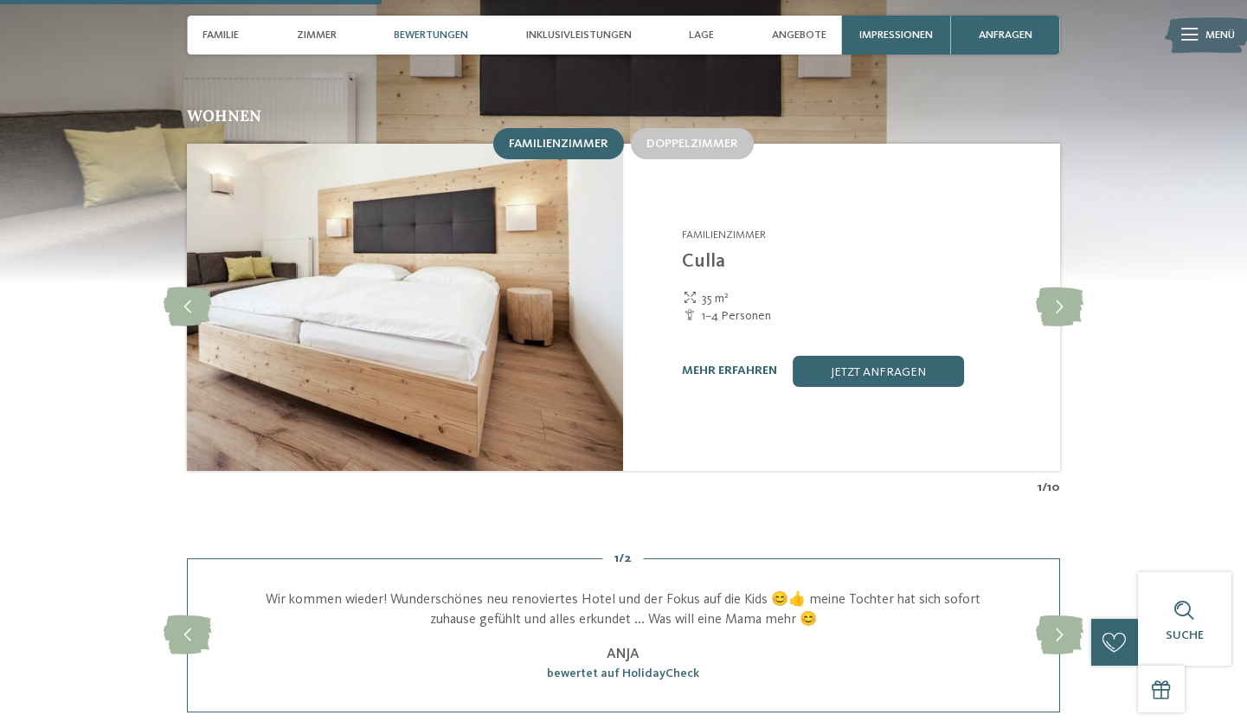
scroll to position [1576, 0]
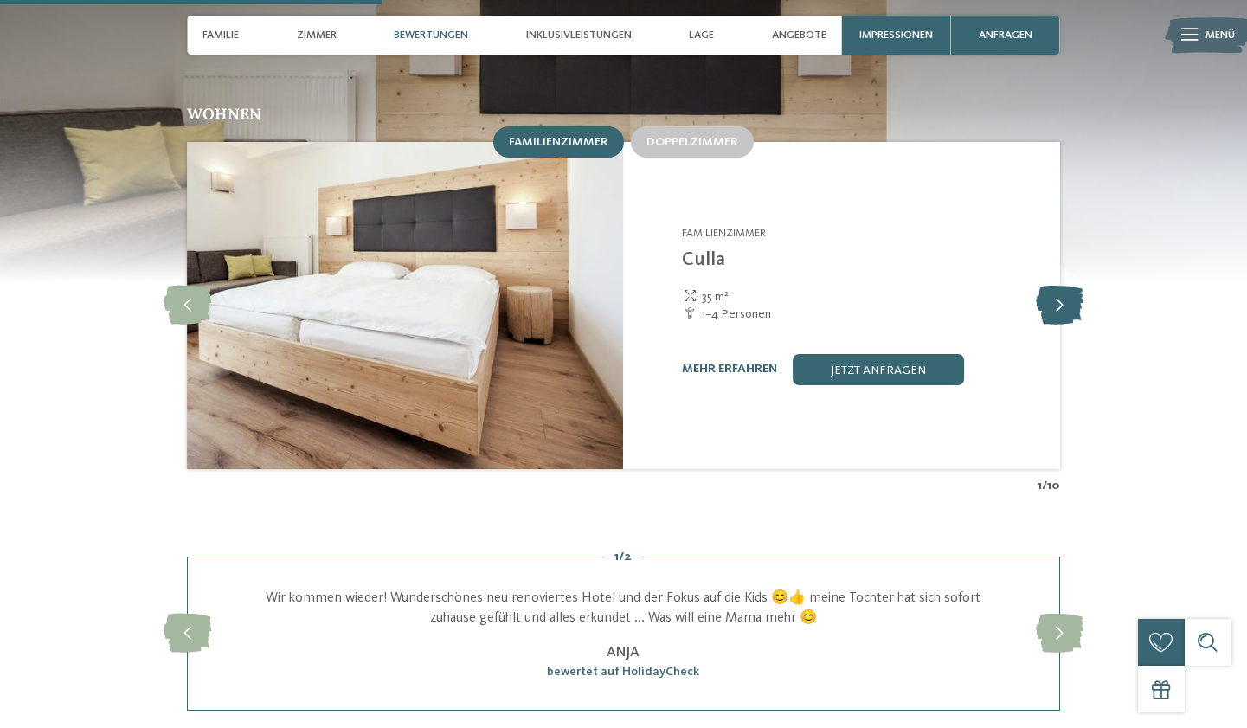
click at [1061, 286] on icon at bounding box center [1060, 305] width 48 height 39
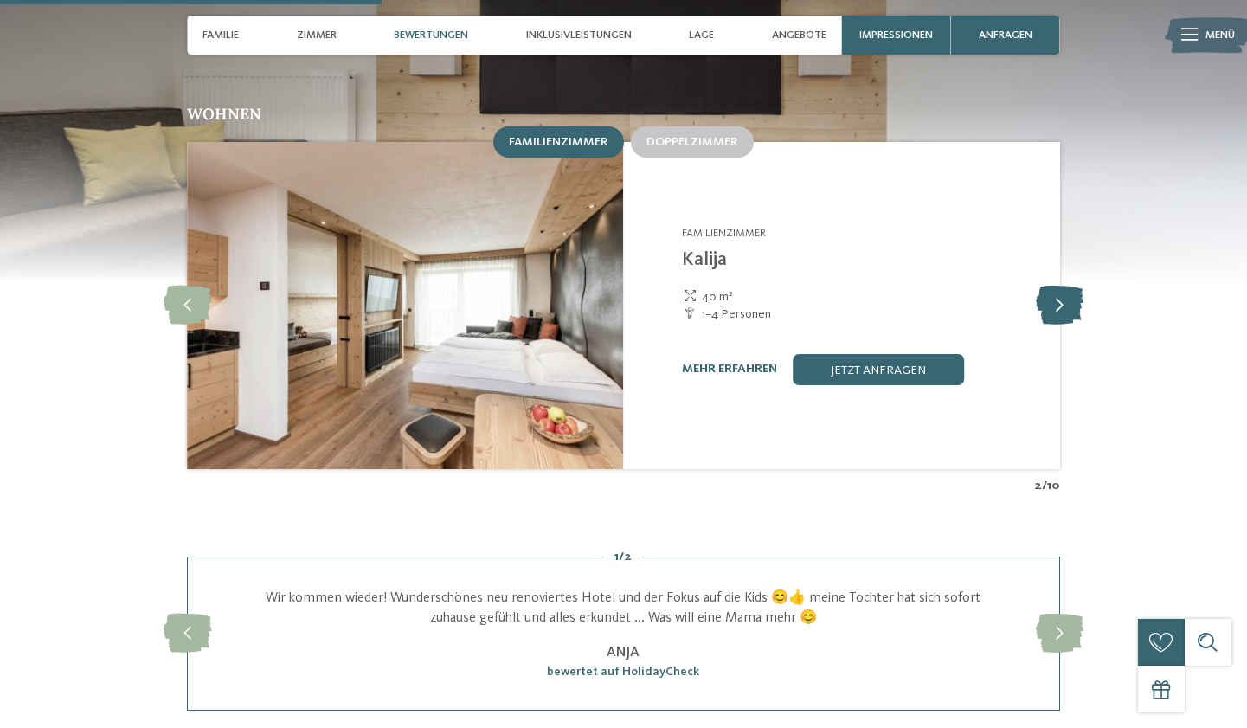
click at [1061, 286] on icon at bounding box center [1060, 305] width 48 height 39
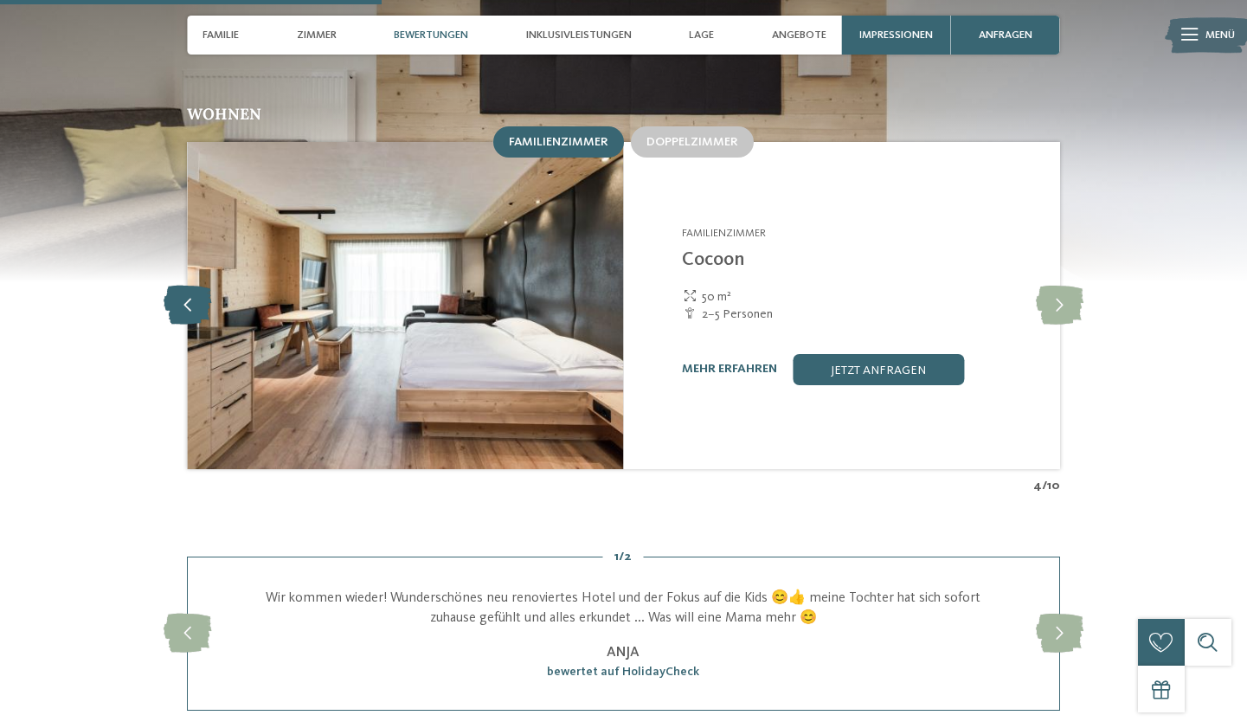
click at [178, 286] on icon at bounding box center [188, 305] width 48 height 39
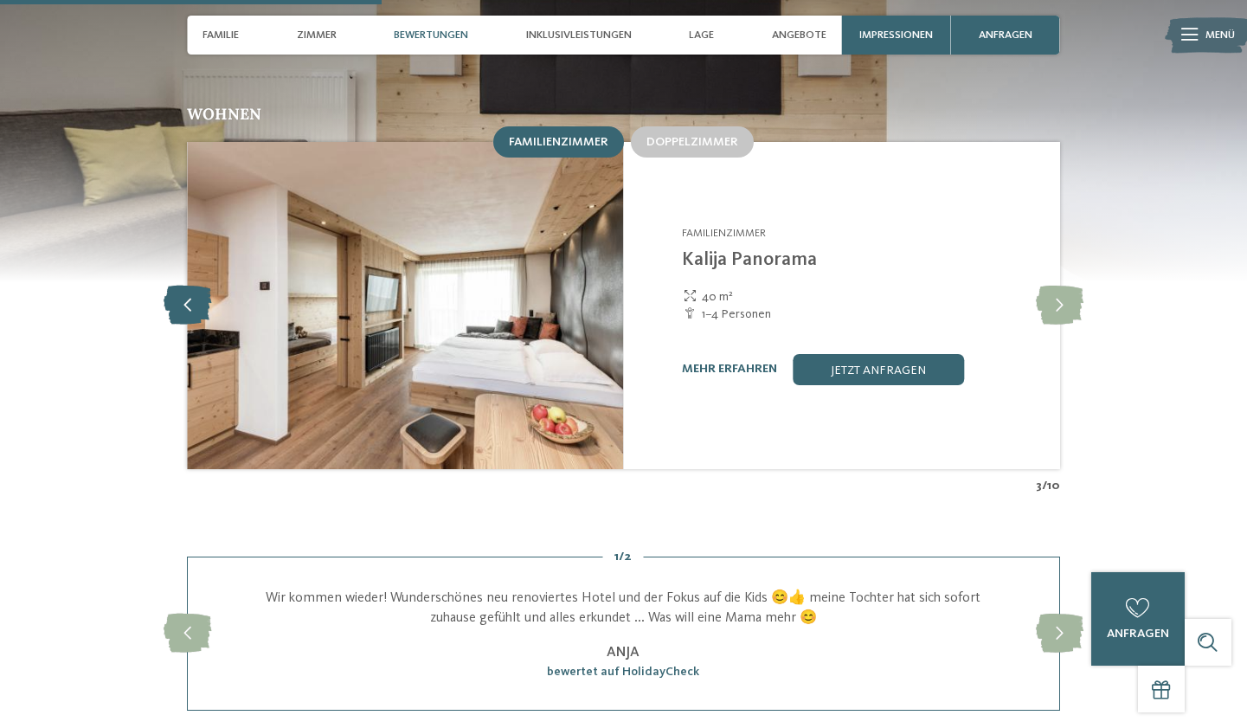
click at [178, 286] on icon at bounding box center [188, 305] width 48 height 39
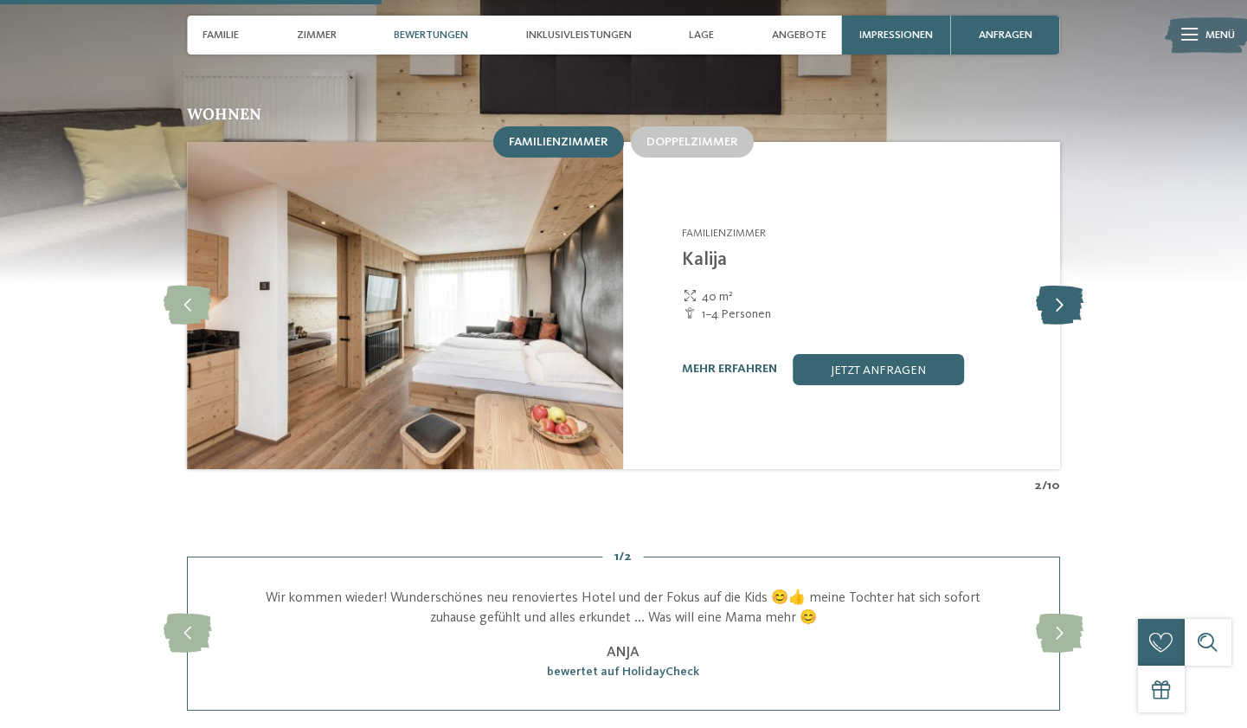
click at [1066, 286] on icon at bounding box center [1060, 305] width 48 height 39
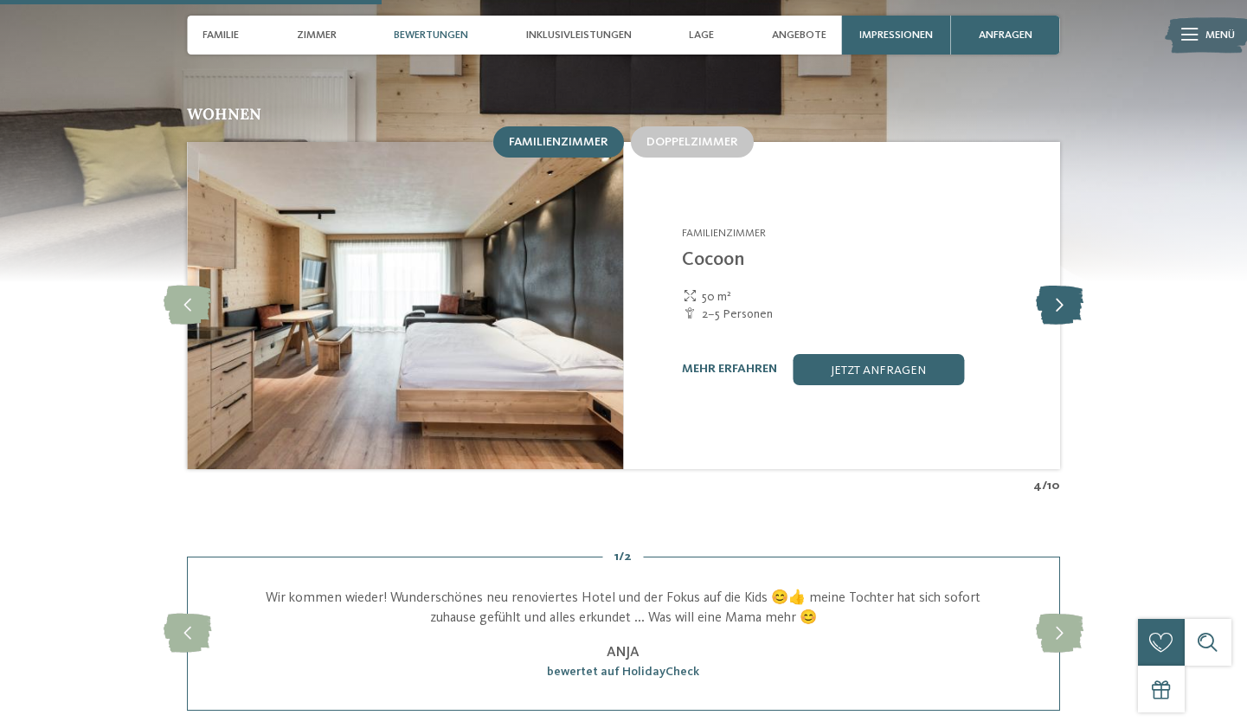
click at [1066, 286] on icon at bounding box center [1060, 305] width 48 height 39
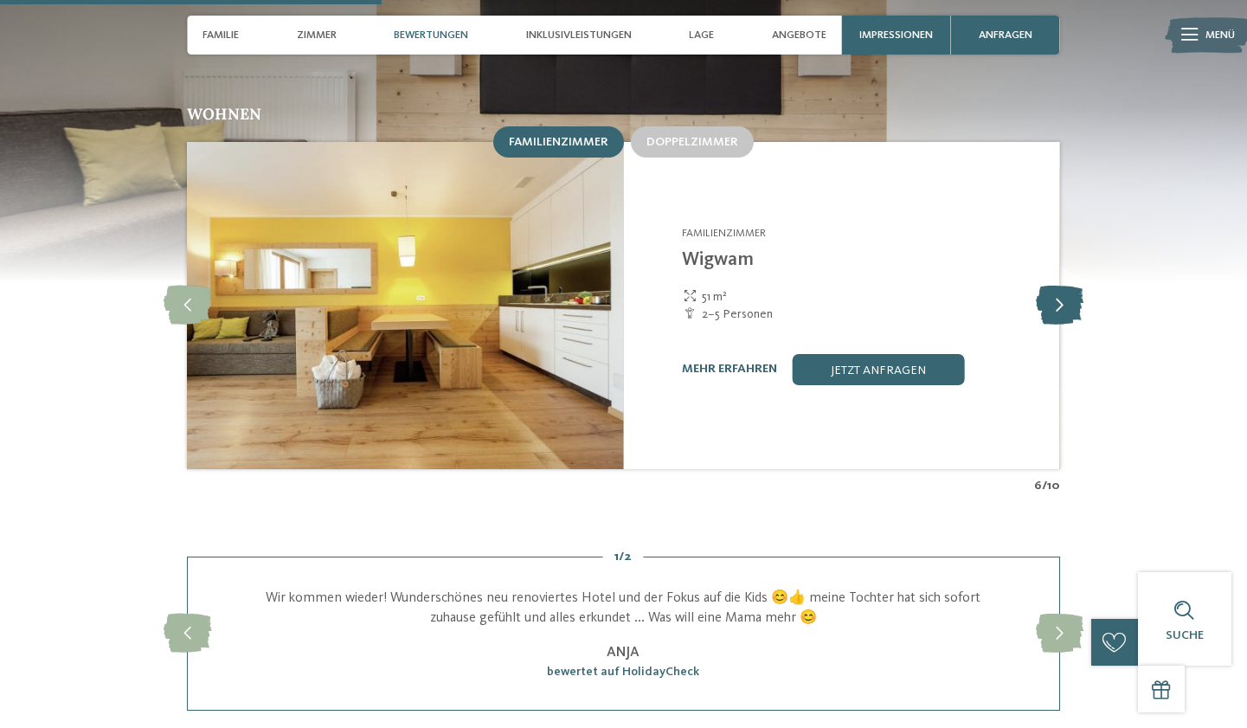
click at [1066, 286] on icon at bounding box center [1060, 305] width 48 height 39
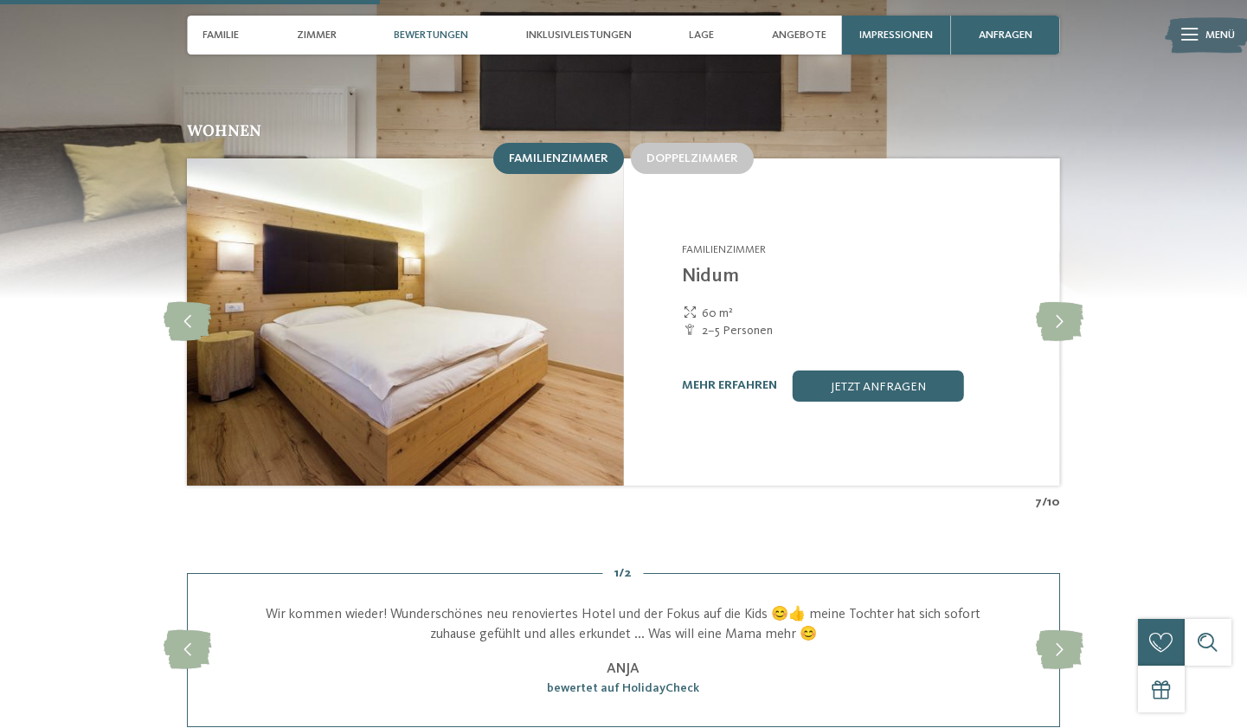
scroll to position [1557, 0]
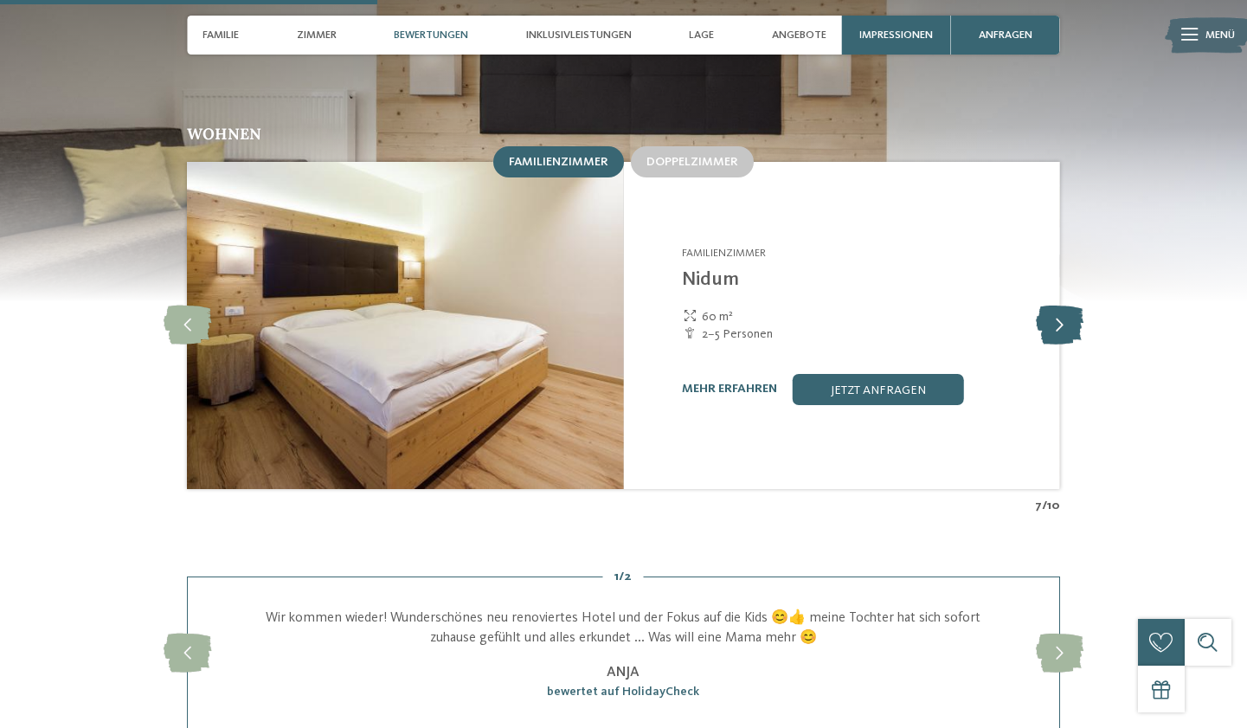
click at [1068, 306] on icon at bounding box center [1060, 325] width 48 height 39
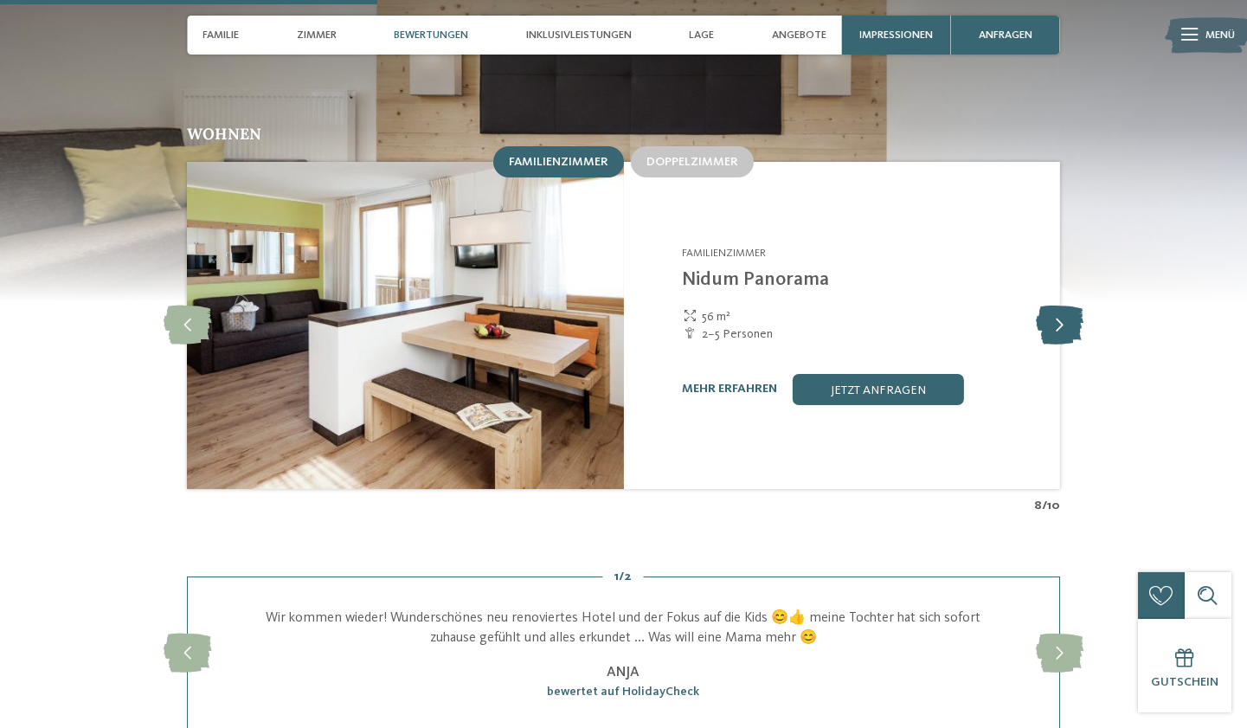
click at [1068, 306] on icon at bounding box center [1060, 325] width 48 height 39
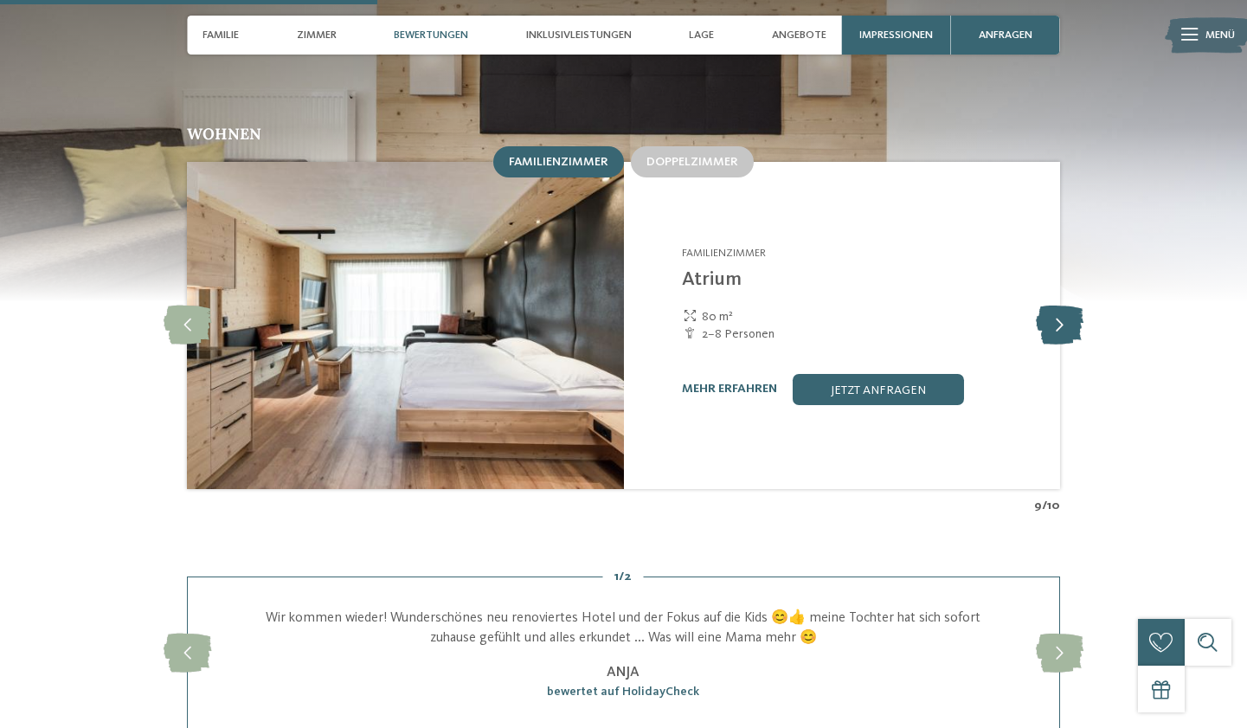
click at [1068, 306] on icon at bounding box center [1060, 325] width 48 height 39
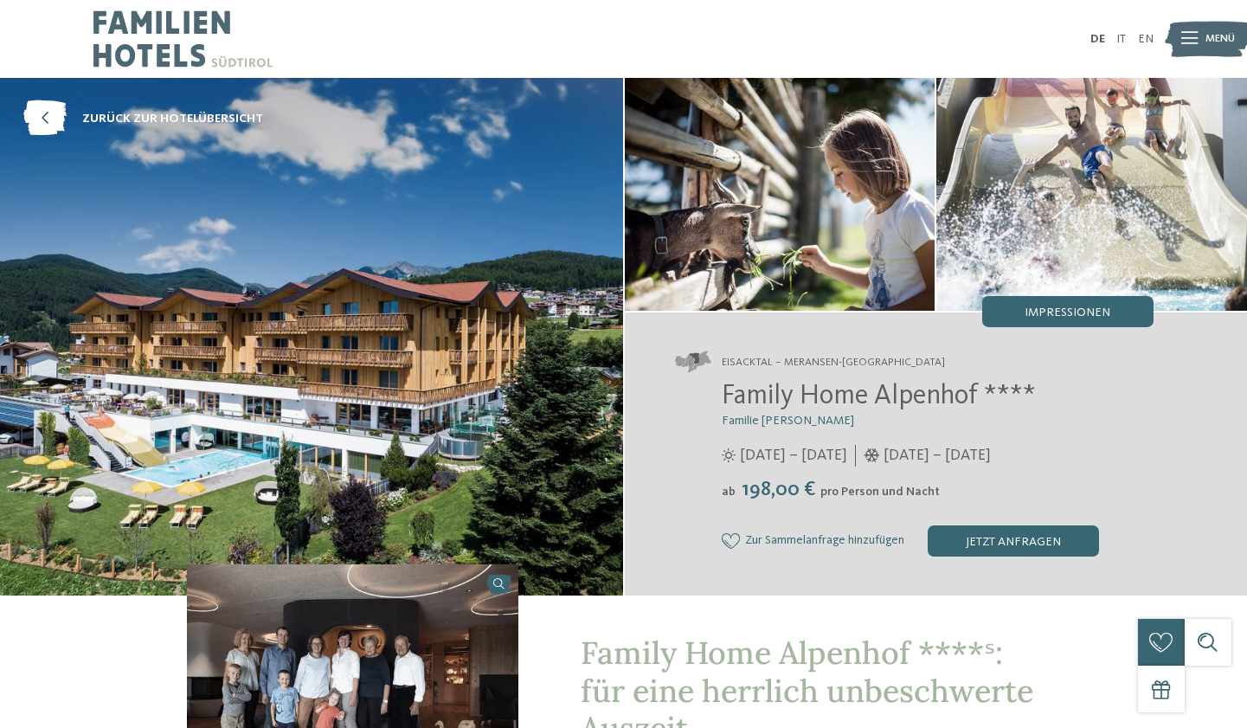
scroll to position [0, 0]
click at [175, 54] on img at bounding box center [182, 39] width 179 height 78
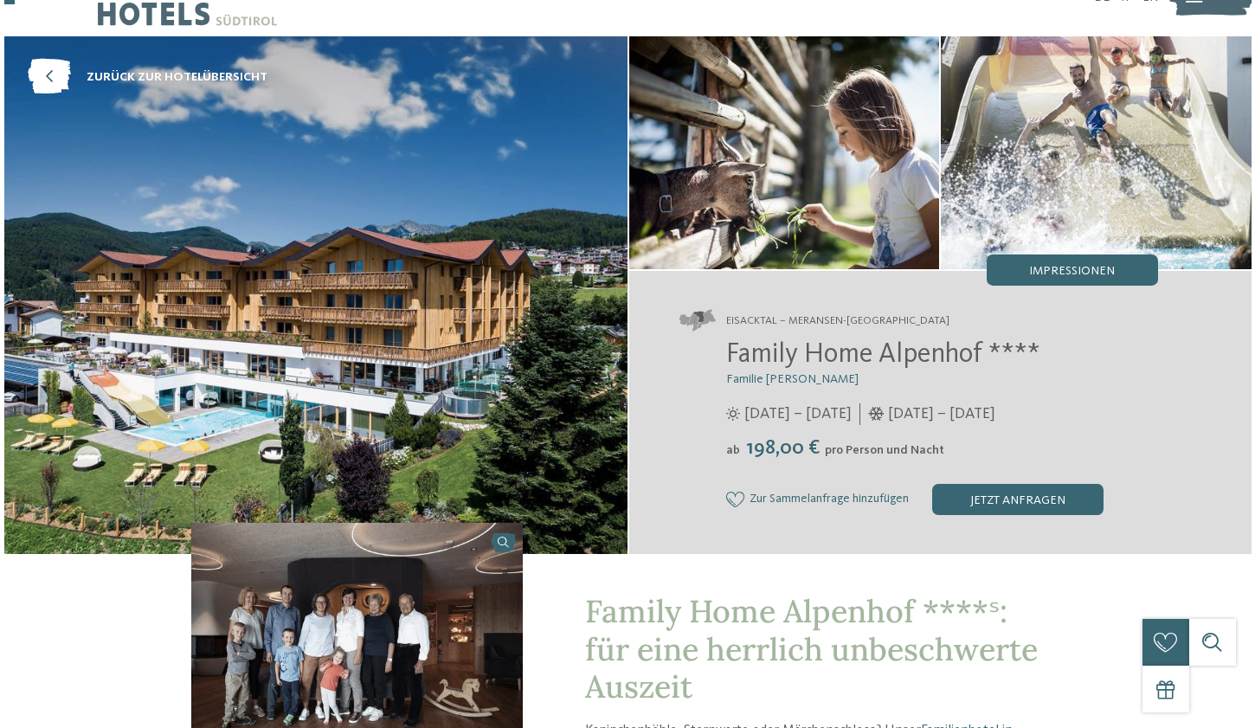
scroll to position [60, 0]
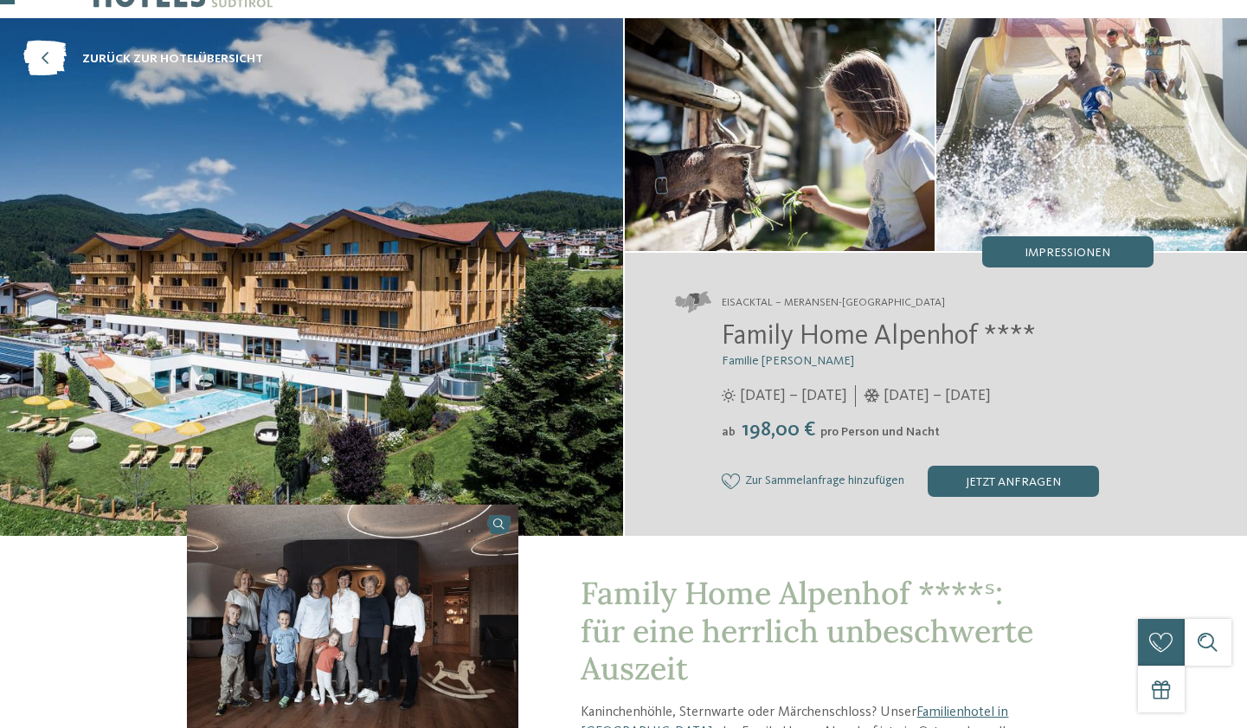
click at [818, 340] on span "Family Home Alpenhof ****" at bounding box center [879, 337] width 314 height 28
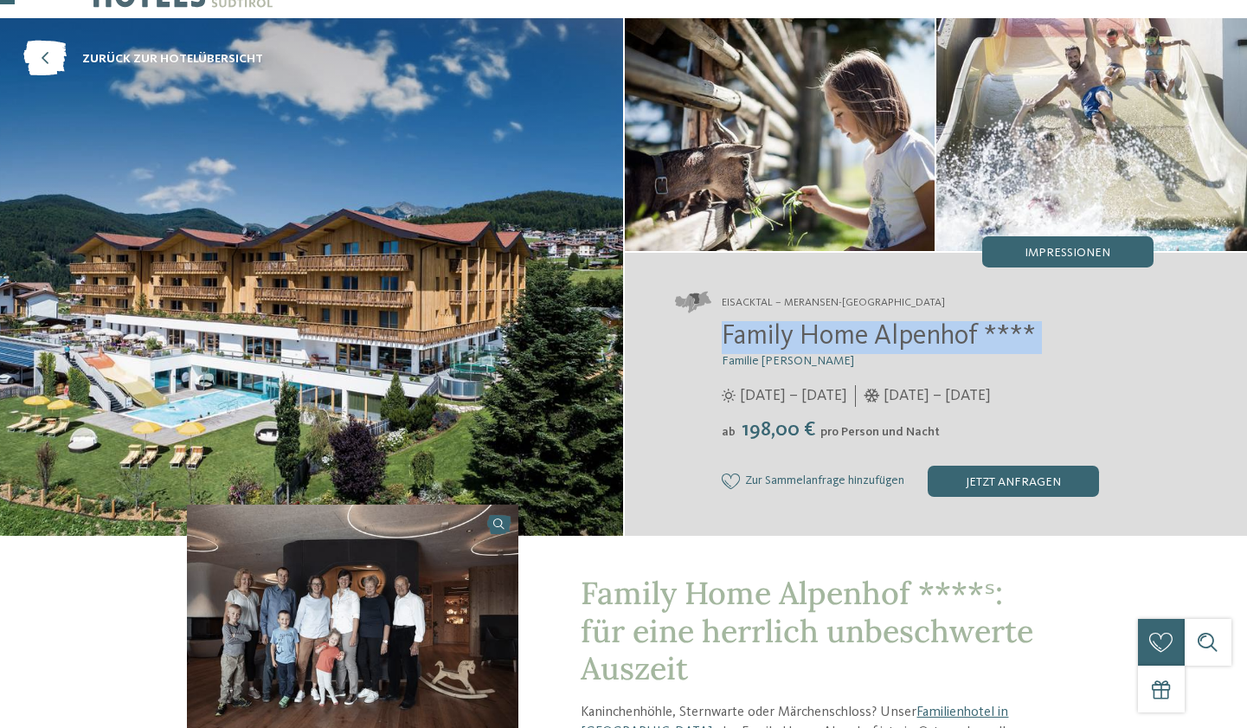
click at [818, 340] on span "Family Home Alpenhof ****" at bounding box center [879, 337] width 314 height 28
copy div "Family Home Alpenhof ****"
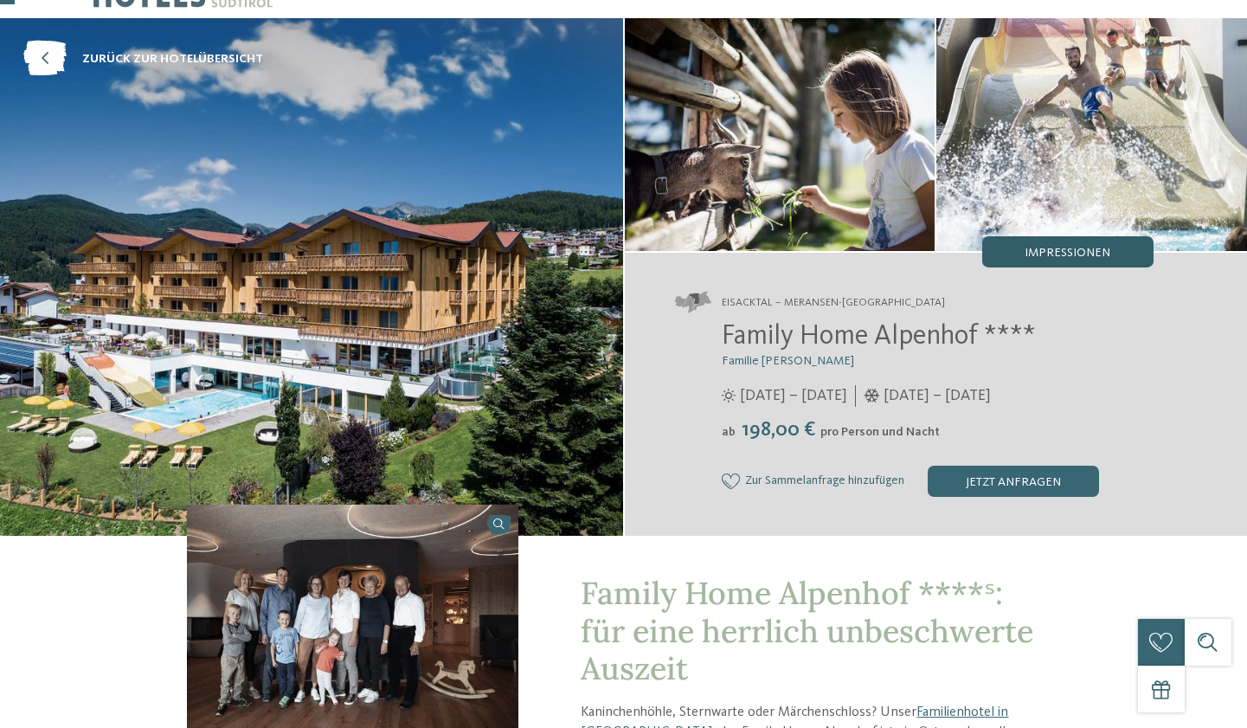
click at [1074, 248] on span "Impressionen" at bounding box center [1068, 253] width 86 height 12
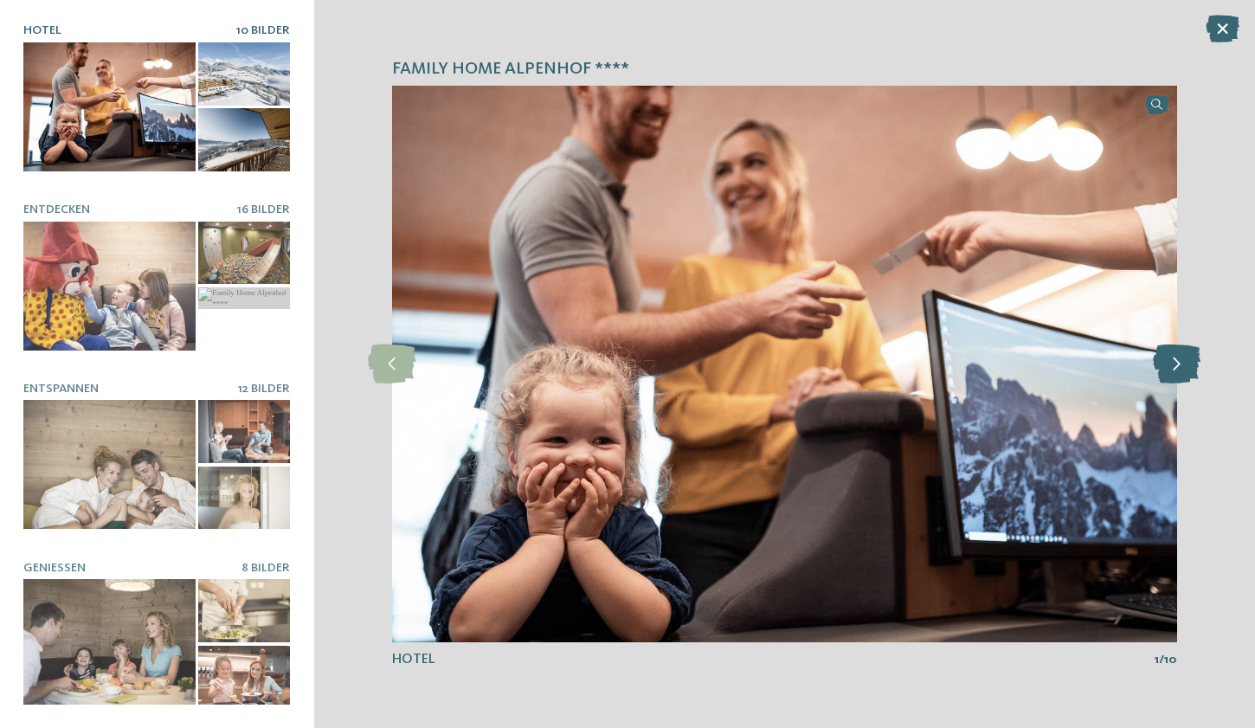
click at [1185, 364] on icon at bounding box center [1177, 364] width 48 height 39
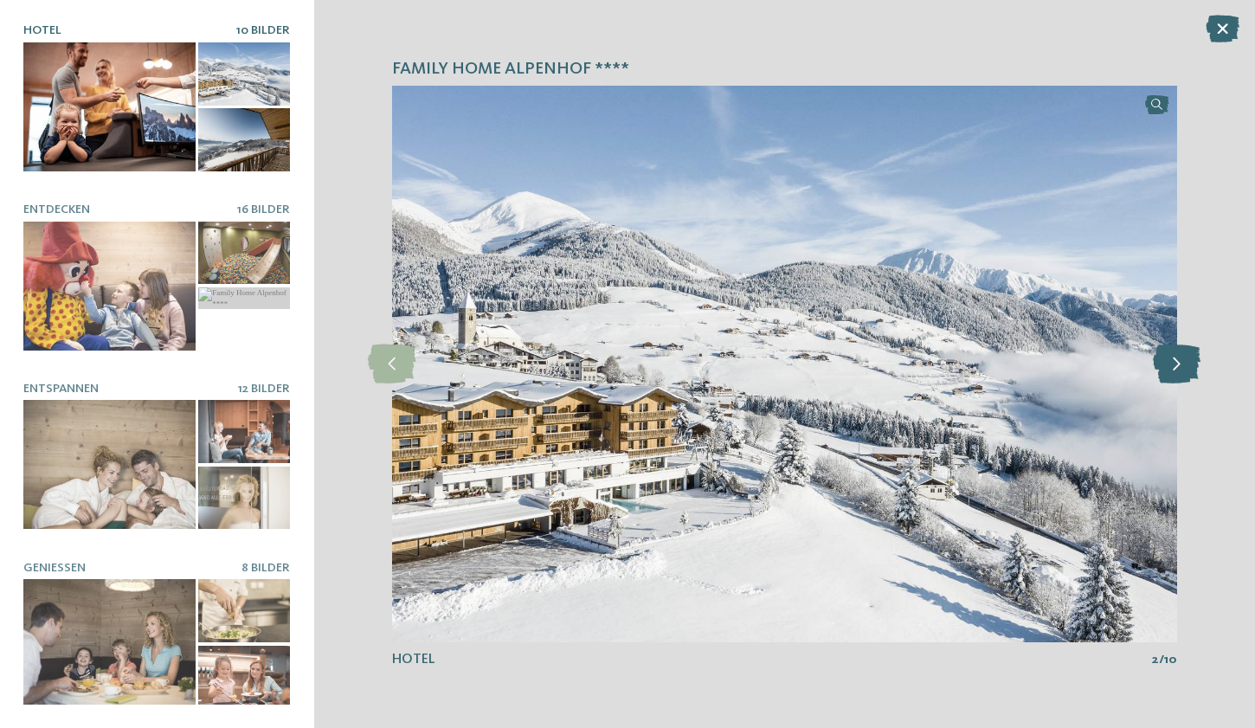
click at [1185, 364] on icon at bounding box center [1177, 364] width 48 height 39
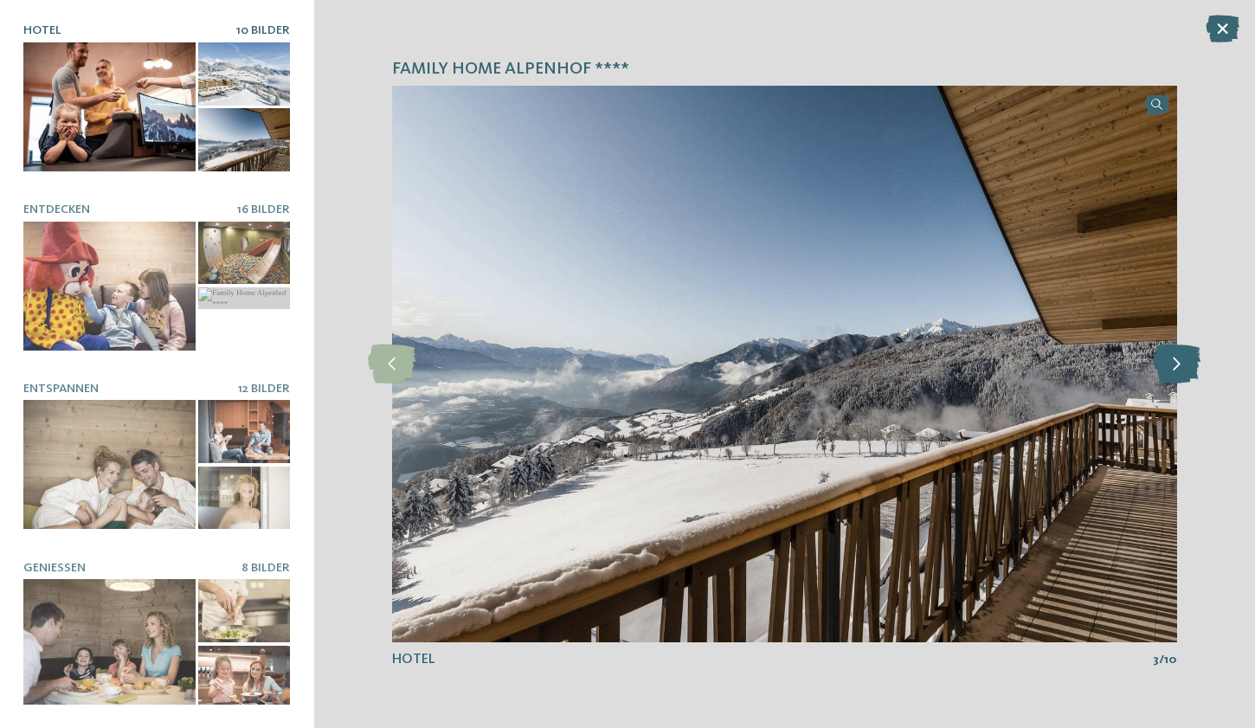
click at [1185, 364] on icon at bounding box center [1177, 364] width 48 height 39
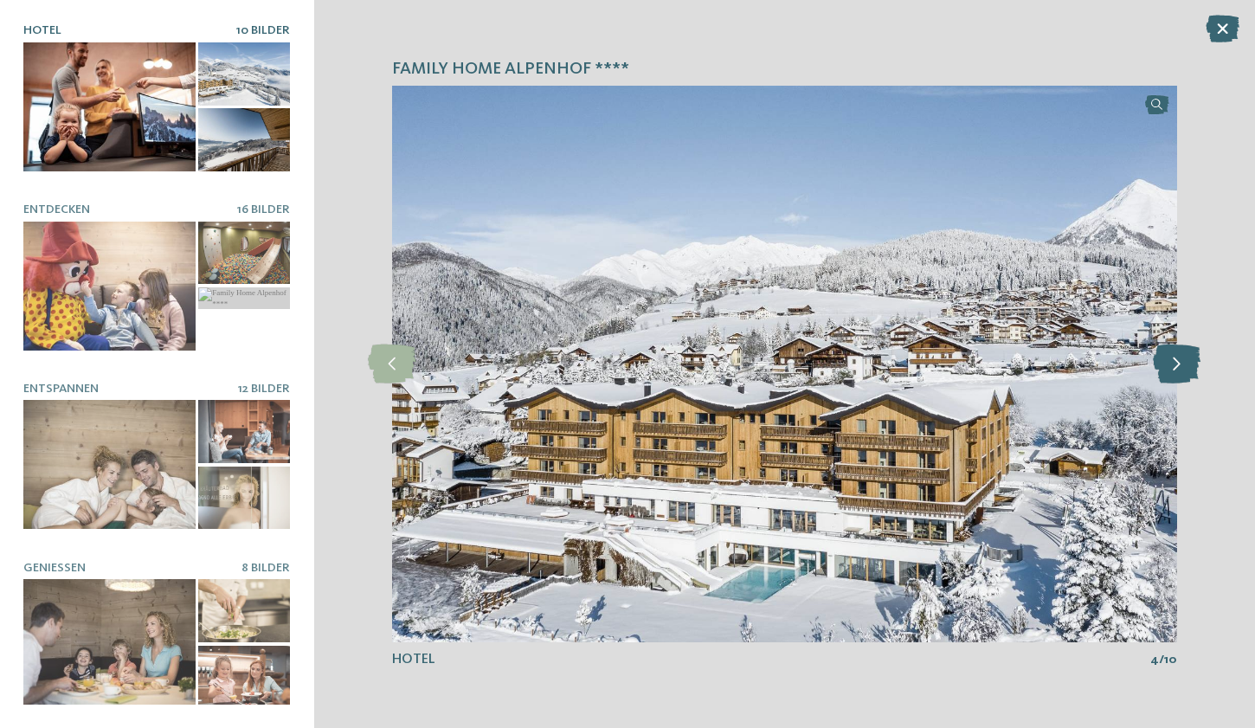
click at [1185, 364] on icon at bounding box center [1177, 364] width 48 height 39
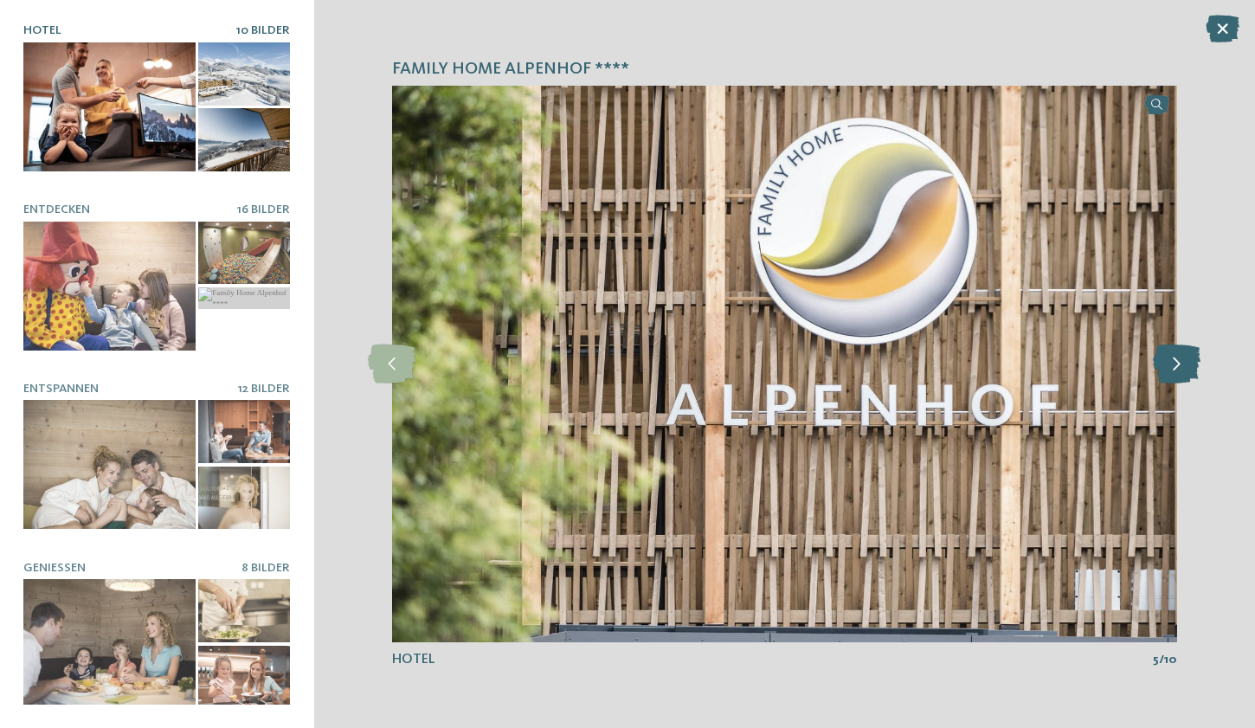
click at [1185, 364] on icon at bounding box center [1177, 364] width 48 height 39
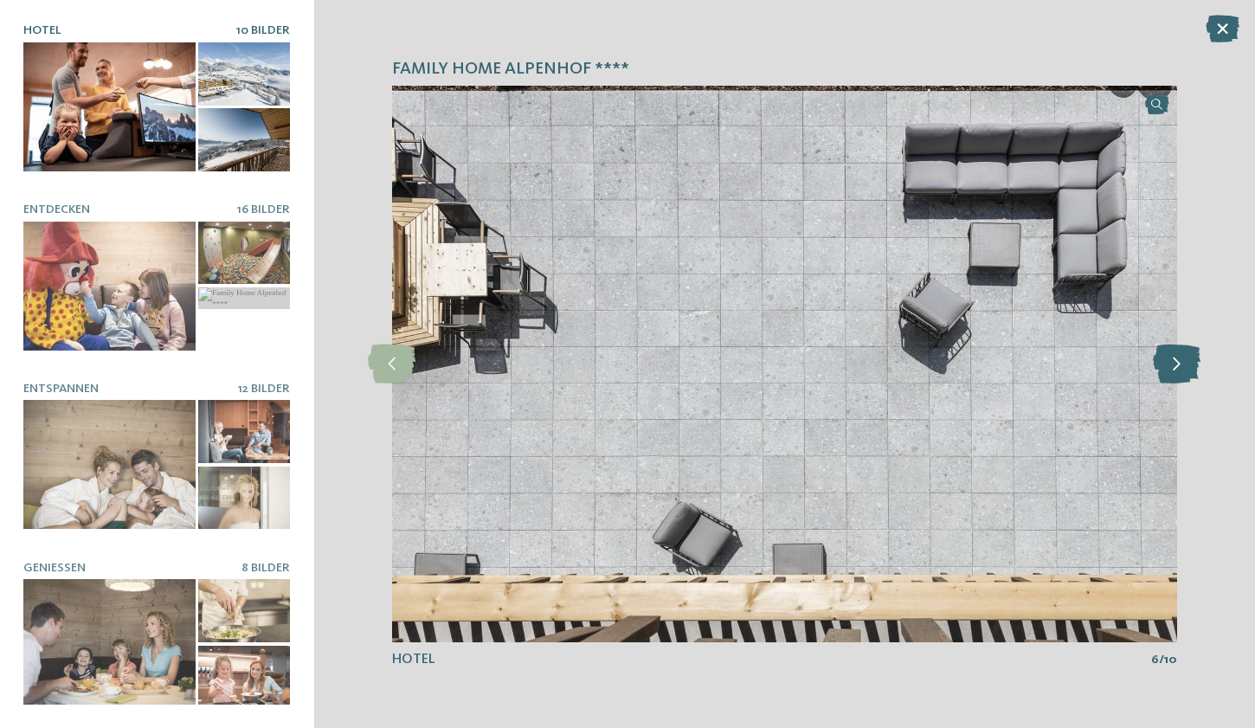
click at [1185, 364] on icon at bounding box center [1177, 364] width 48 height 39
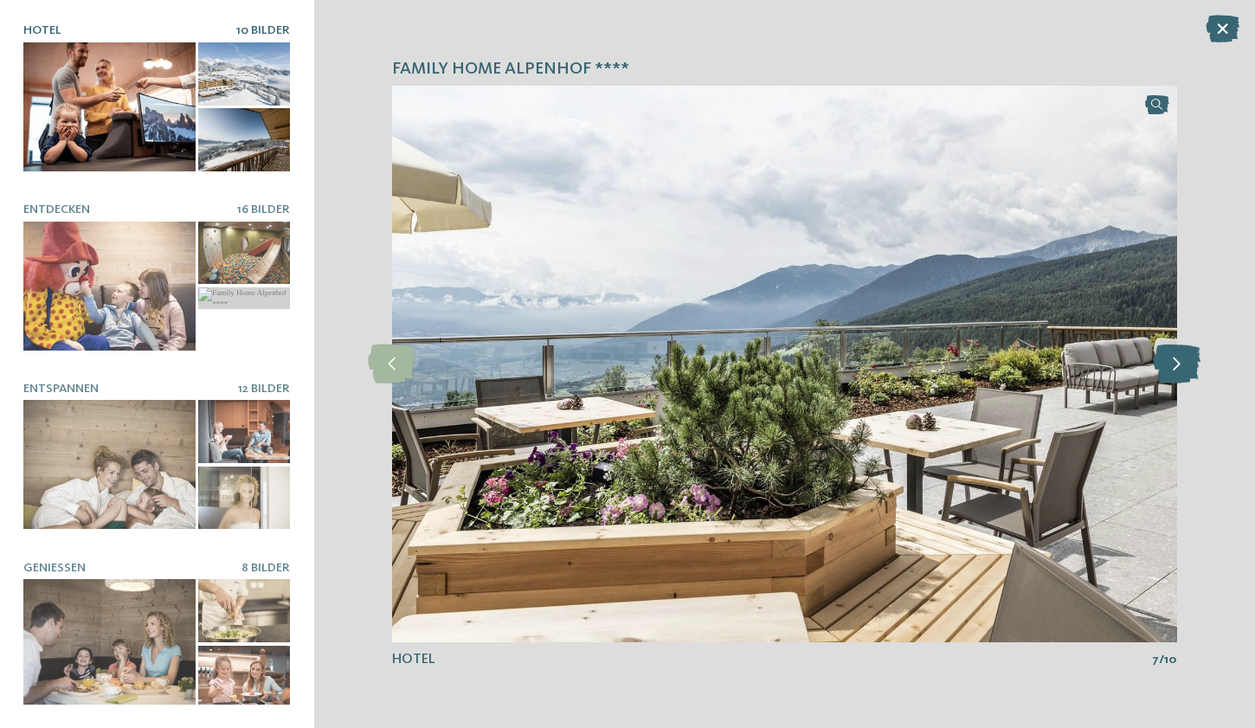
click at [1185, 364] on icon at bounding box center [1177, 364] width 48 height 39
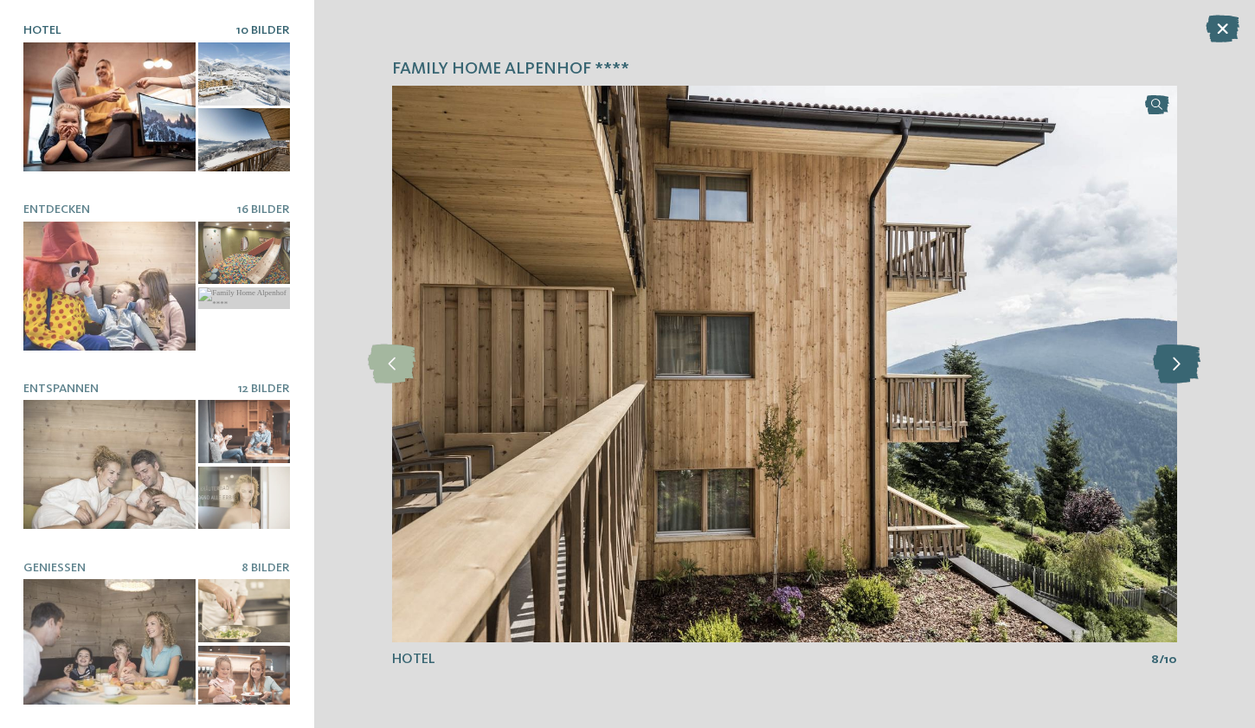
click at [1185, 364] on icon at bounding box center [1177, 364] width 48 height 39
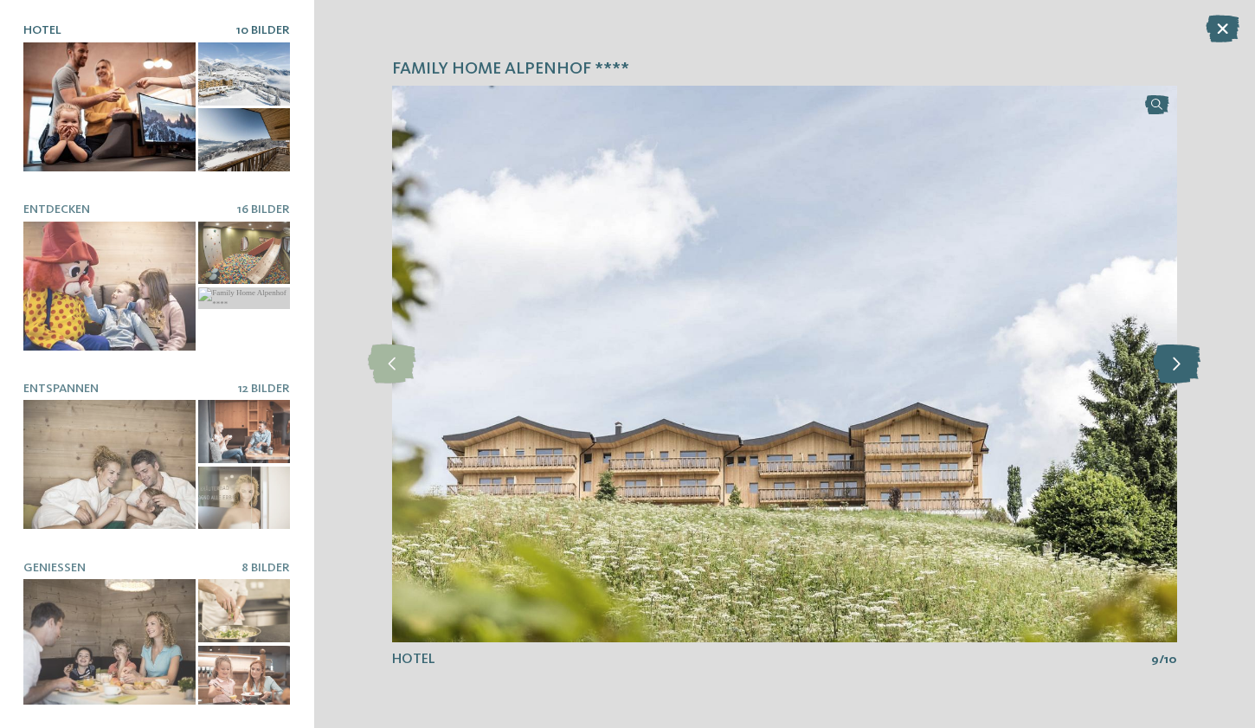
click at [1185, 364] on icon at bounding box center [1177, 364] width 48 height 39
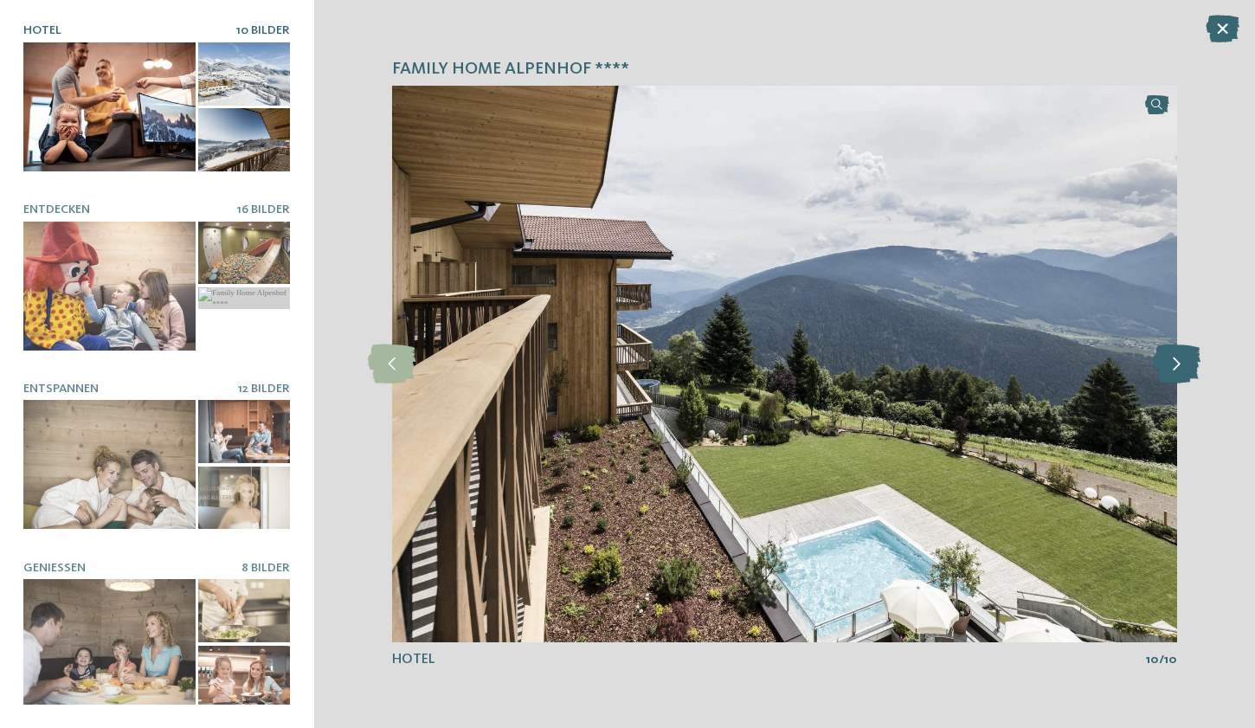
click at [1185, 364] on icon at bounding box center [1177, 364] width 48 height 39
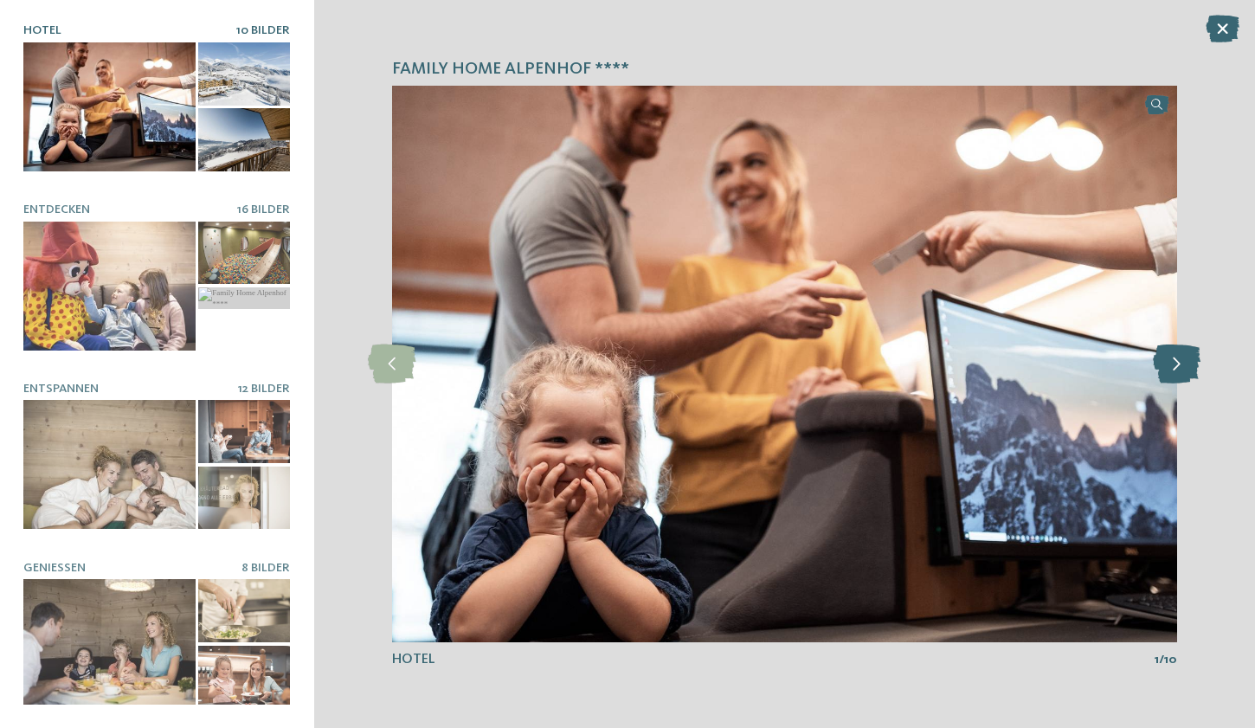
click at [1185, 364] on icon at bounding box center [1177, 364] width 48 height 39
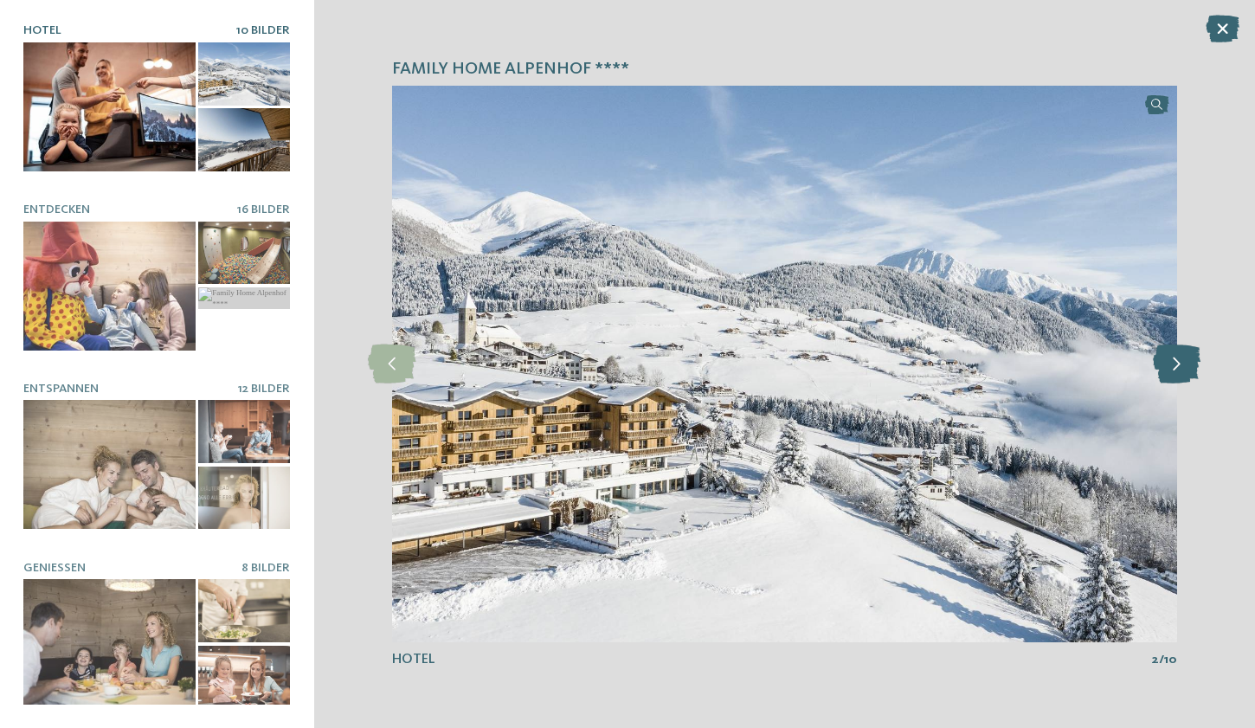
click at [1185, 364] on icon at bounding box center [1177, 364] width 48 height 39
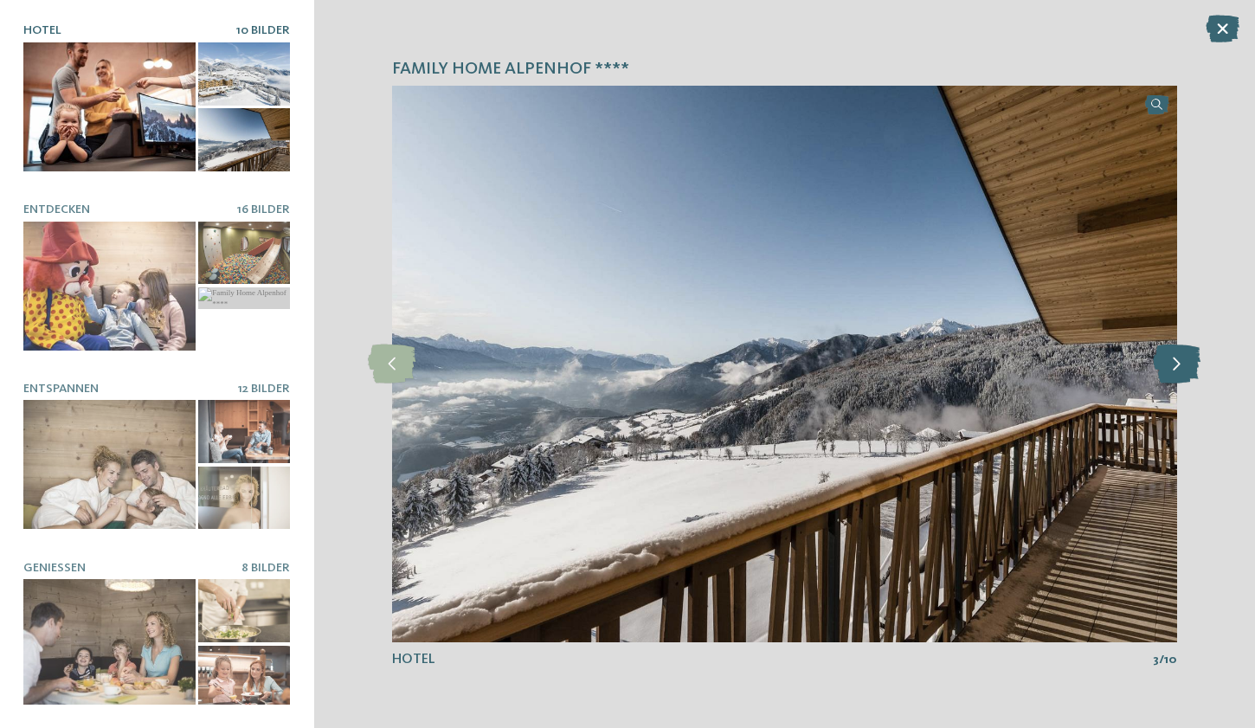
click at [1185, 364] on icon at bounding box center [1177, 364] width 48 height 39
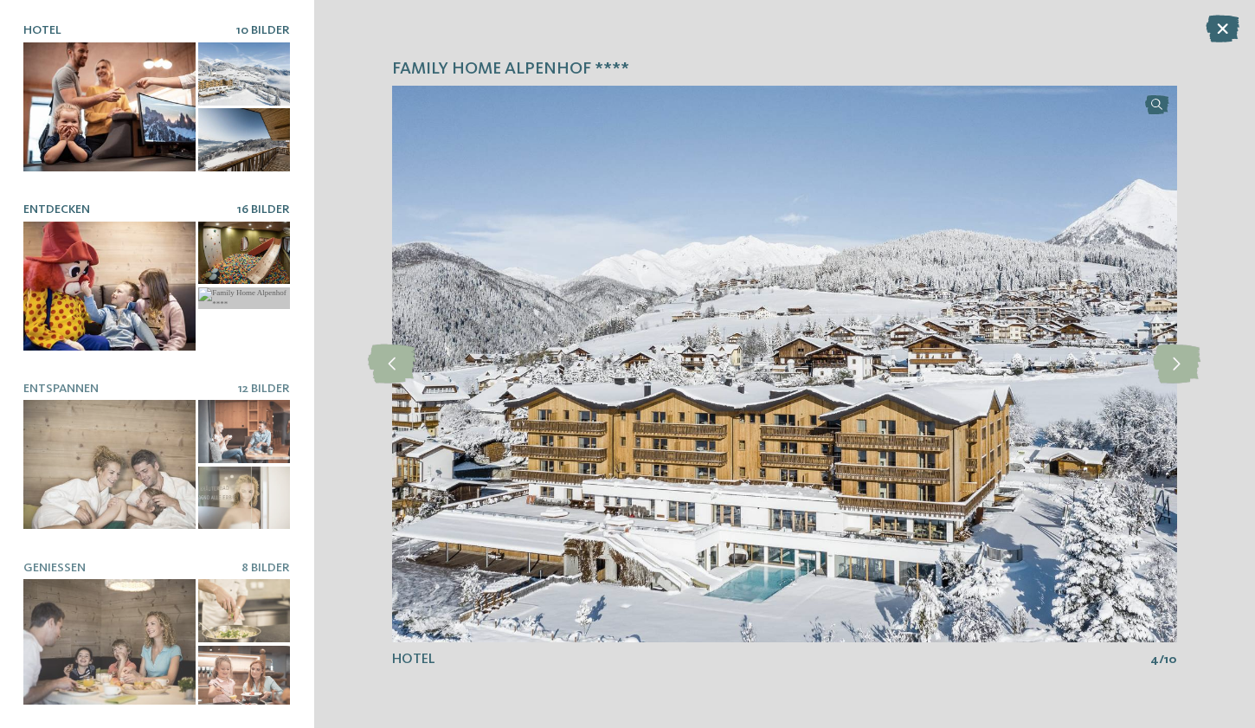
click at [108, 277] on div at bounding box center [109, 286] width 172 height 129
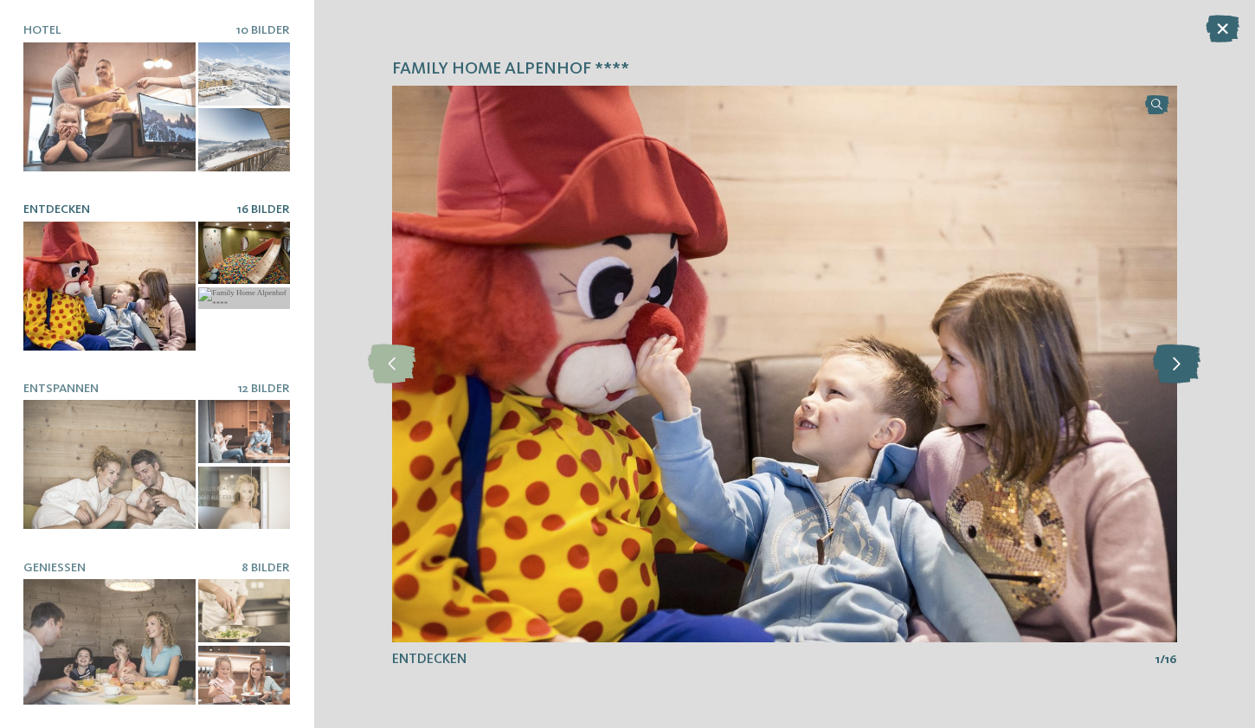
click at [1188, 371] on icon at bounding box center [1177, 364] width 48 height 39
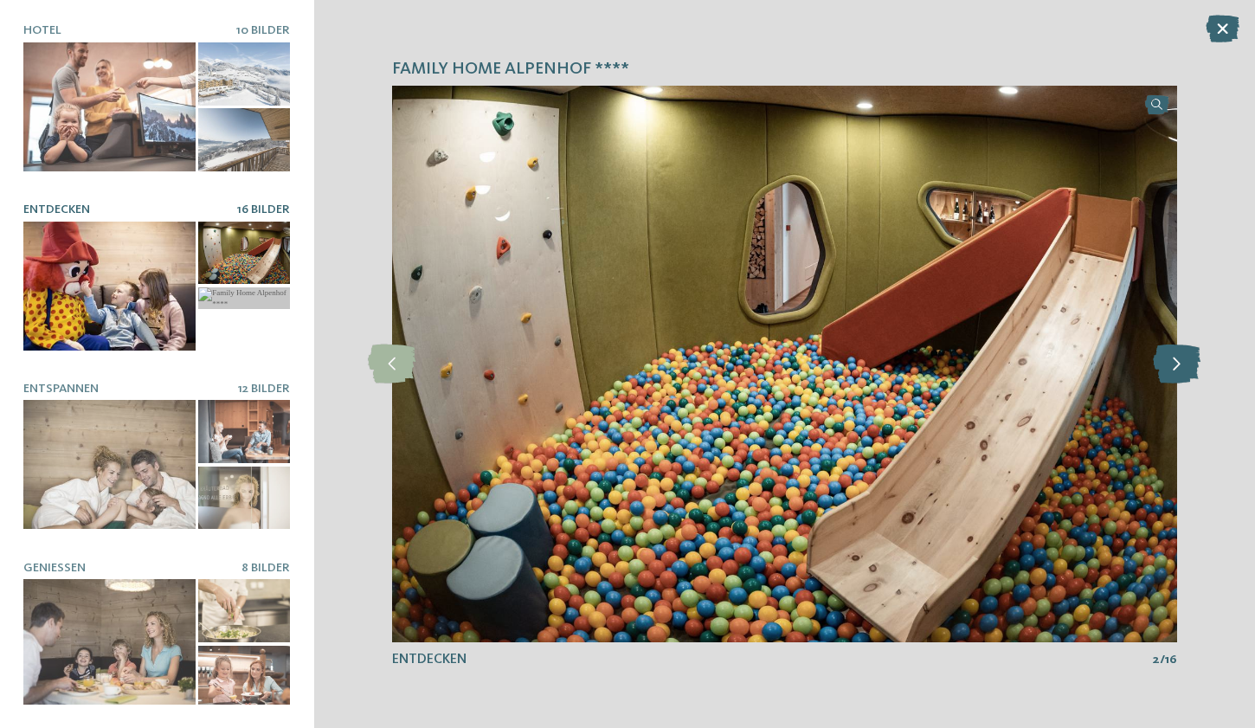
click at [1188, 371] on icon at bounding box center [1177, 364] width 48 height 39
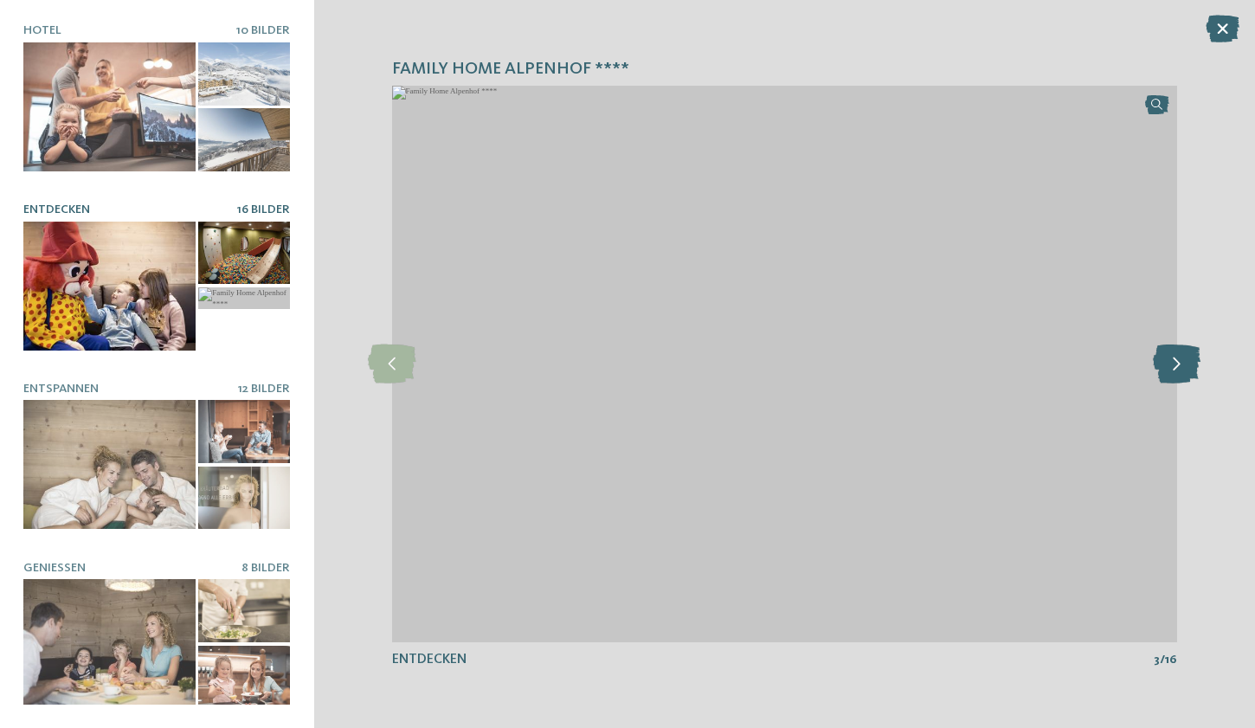
click at [1188, 371] on icon at bounding box center [1177, 364] width 48 height 39
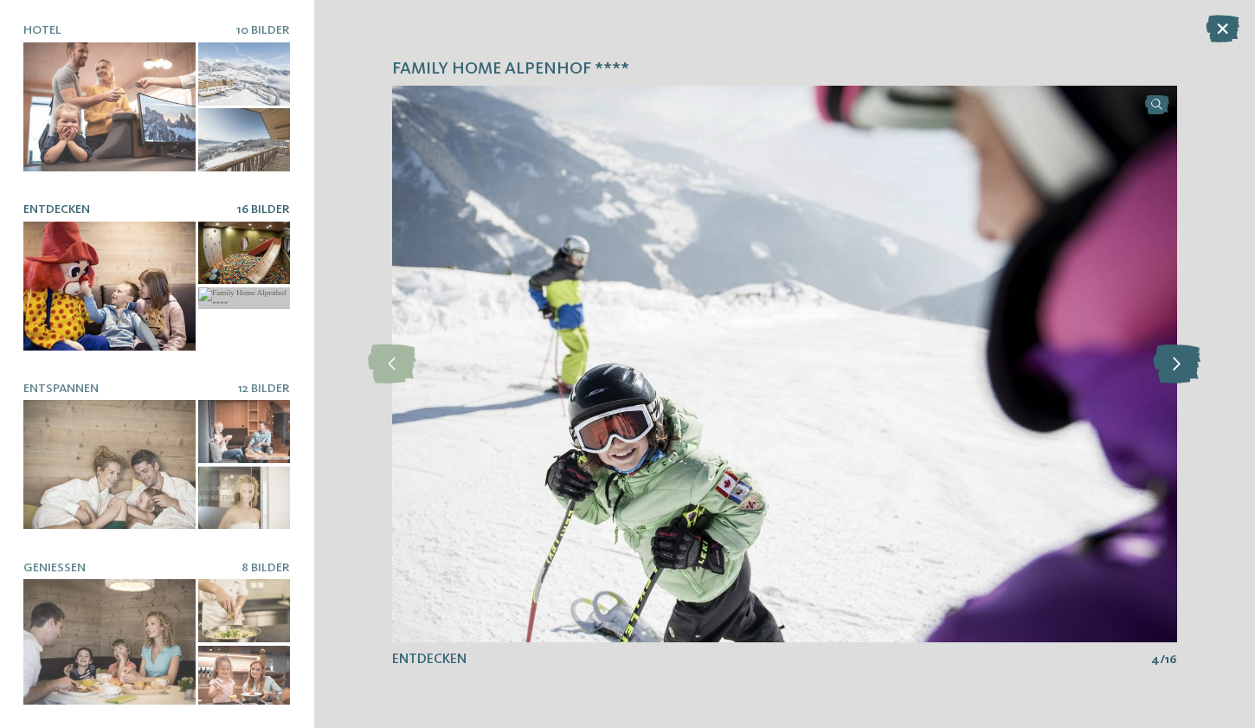
click at [1188, 371] on icon at bounding box center [1177, 364] width 48 height 39
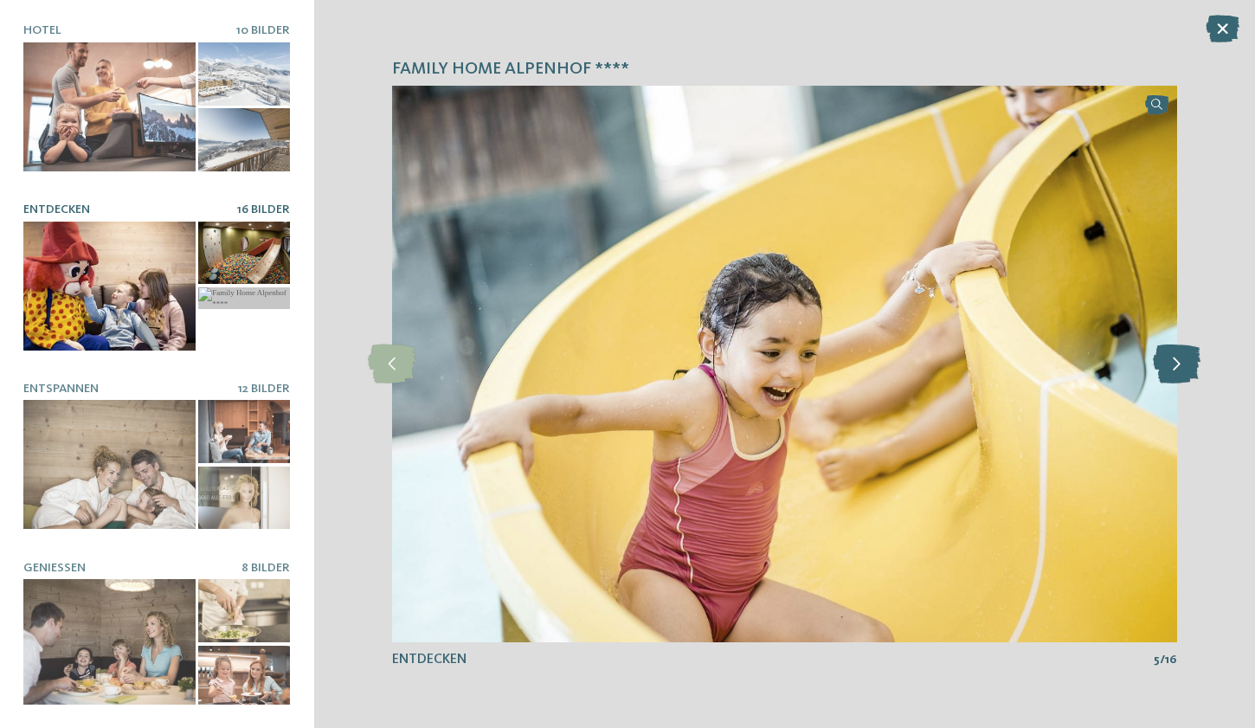
click at [1188, 371] on icon at bounding box center [1177, 364] width 48 height 39
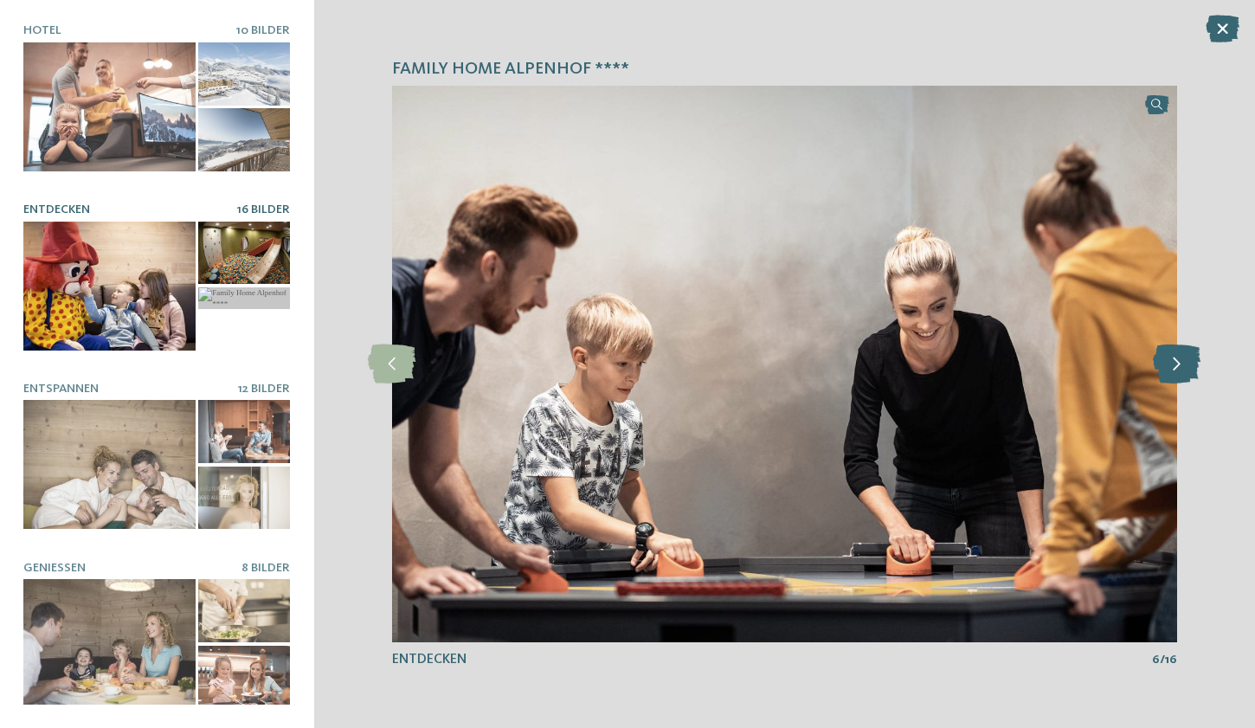
click at [1188, 371] on icon at bounding box center [1177, 364] width 48 height 39
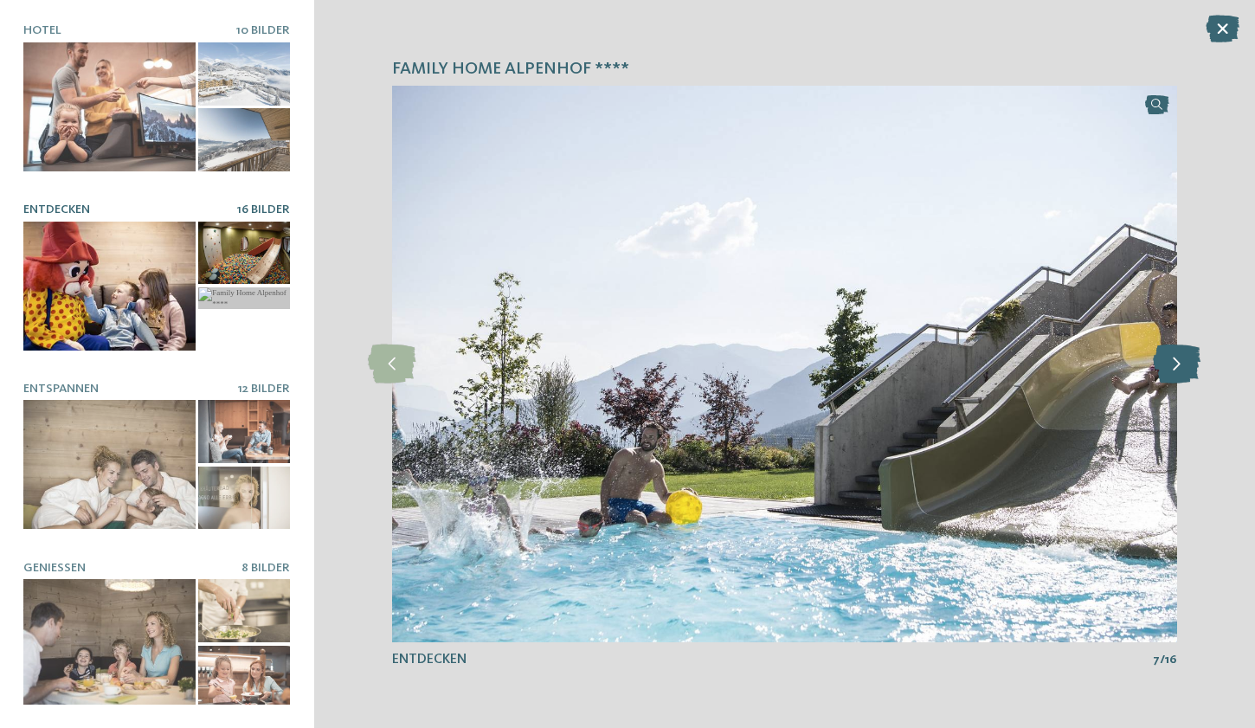
click at [1188, 371] on icon at bounding box center [1177, 364] width 48 height 39
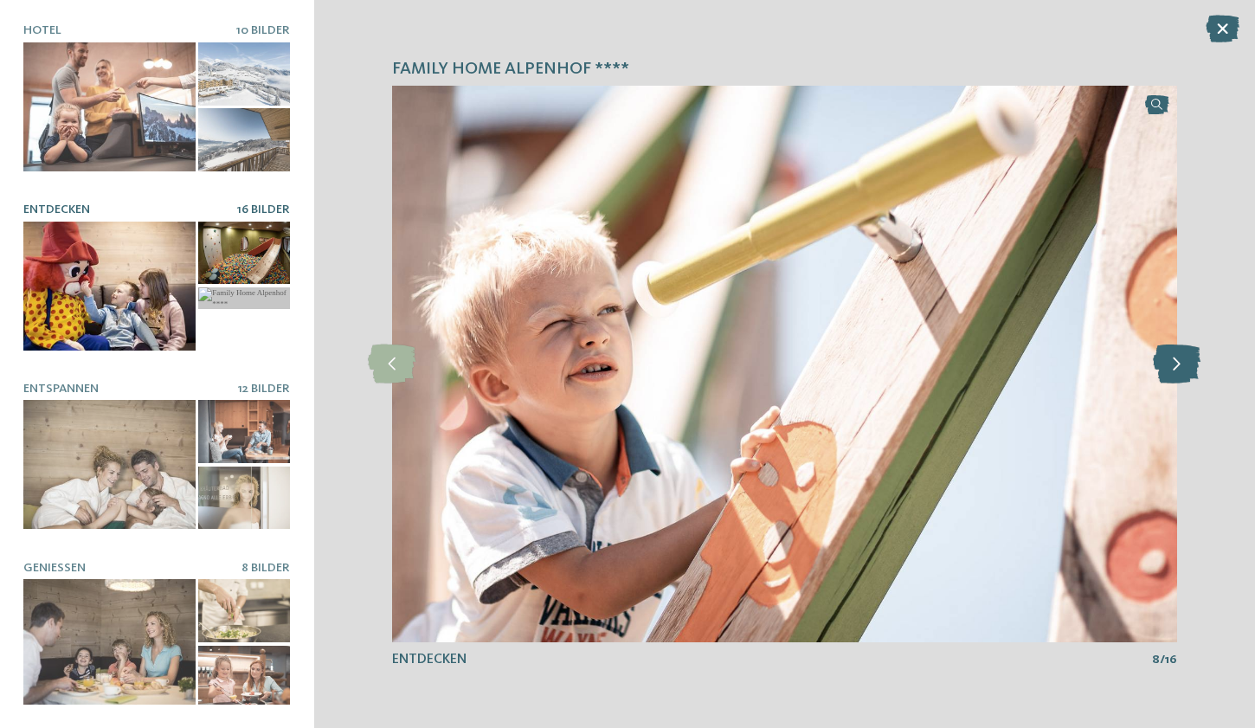
click at [1188, 371] on icon at bounding box center [1177, 364] width 48 height 39
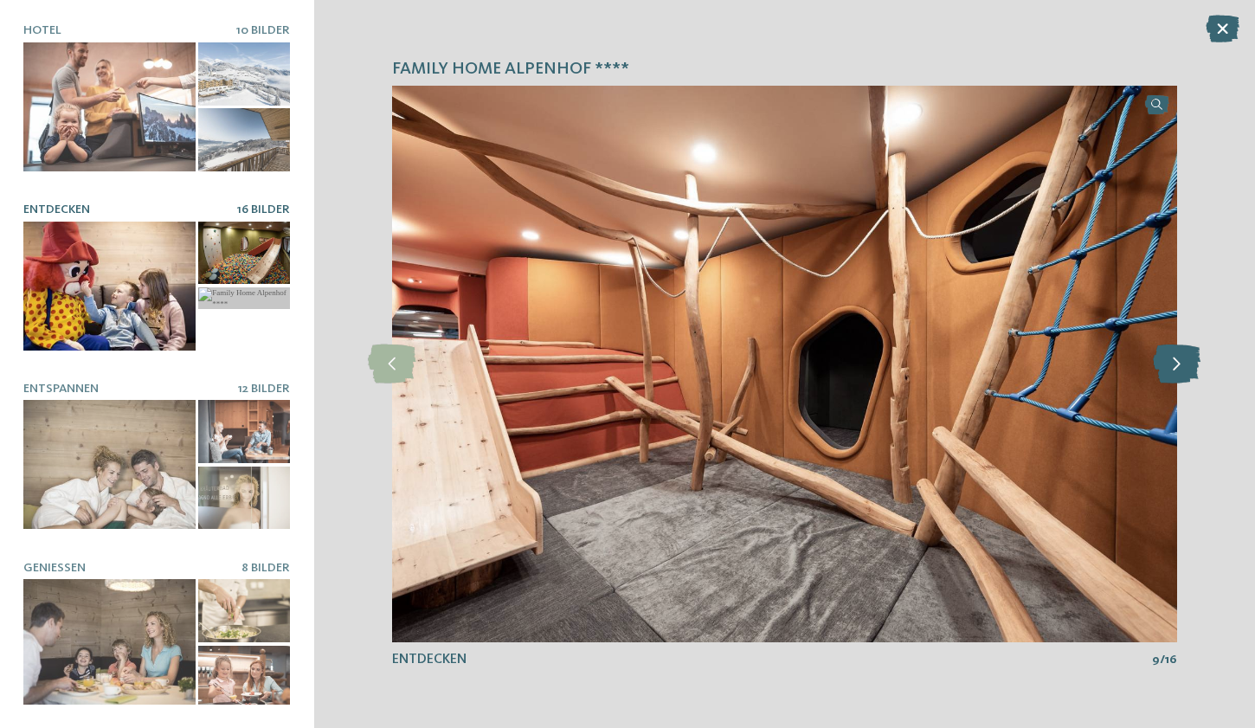
click at [1188, 371] on icon at bounding box center [1177, 364] width 48 height 39
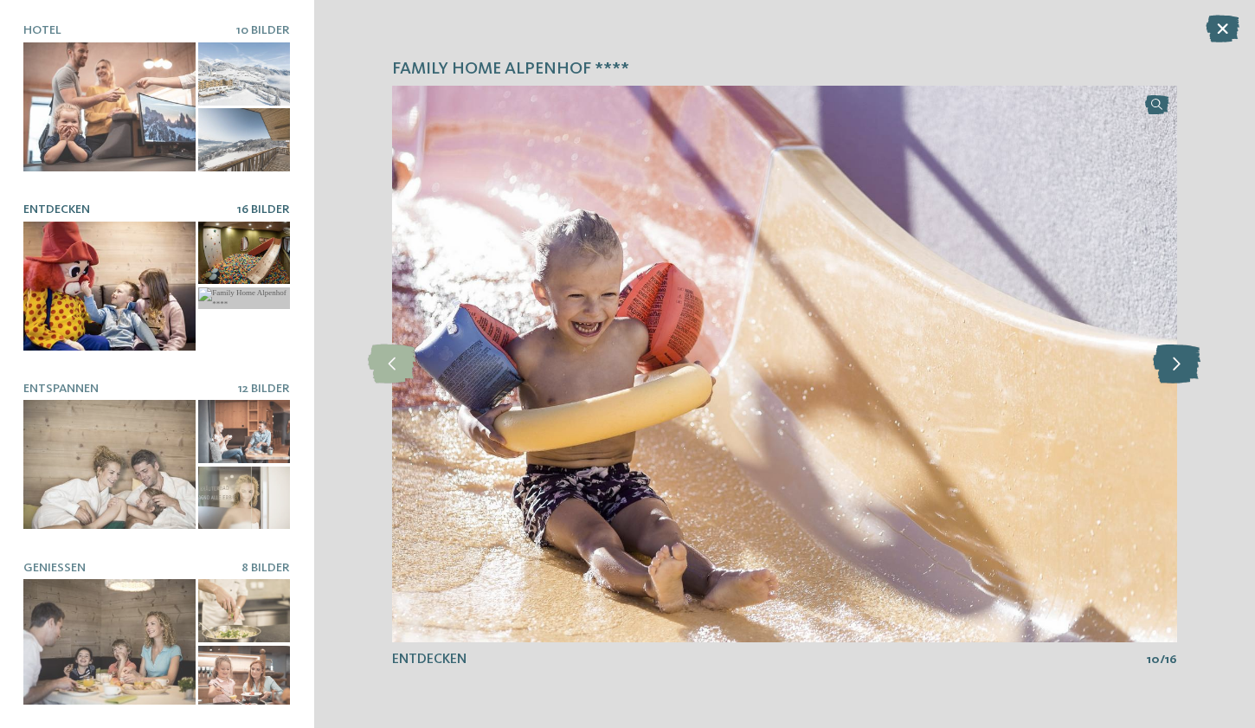
click at [1188, 371] on icon at bounding box center [1177, 364] width 48 height 39
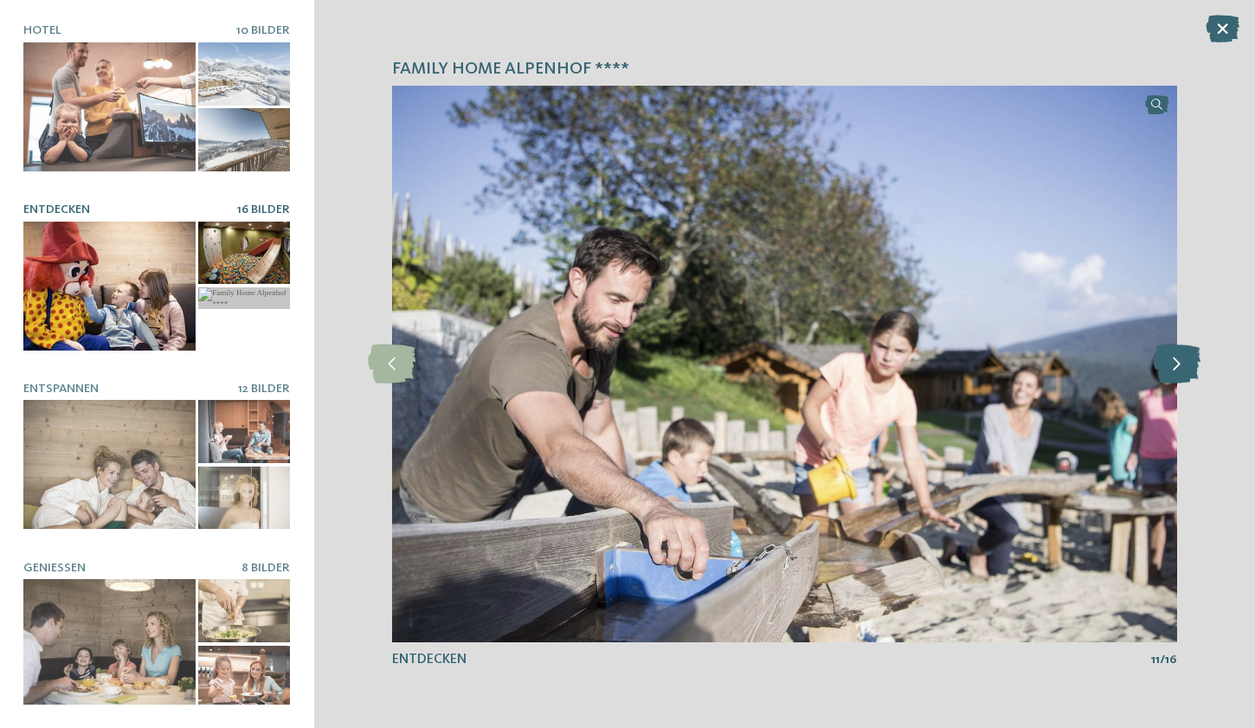
click at [1188, 371] on icon at bounding box center [1177, 364] width 48 height 39
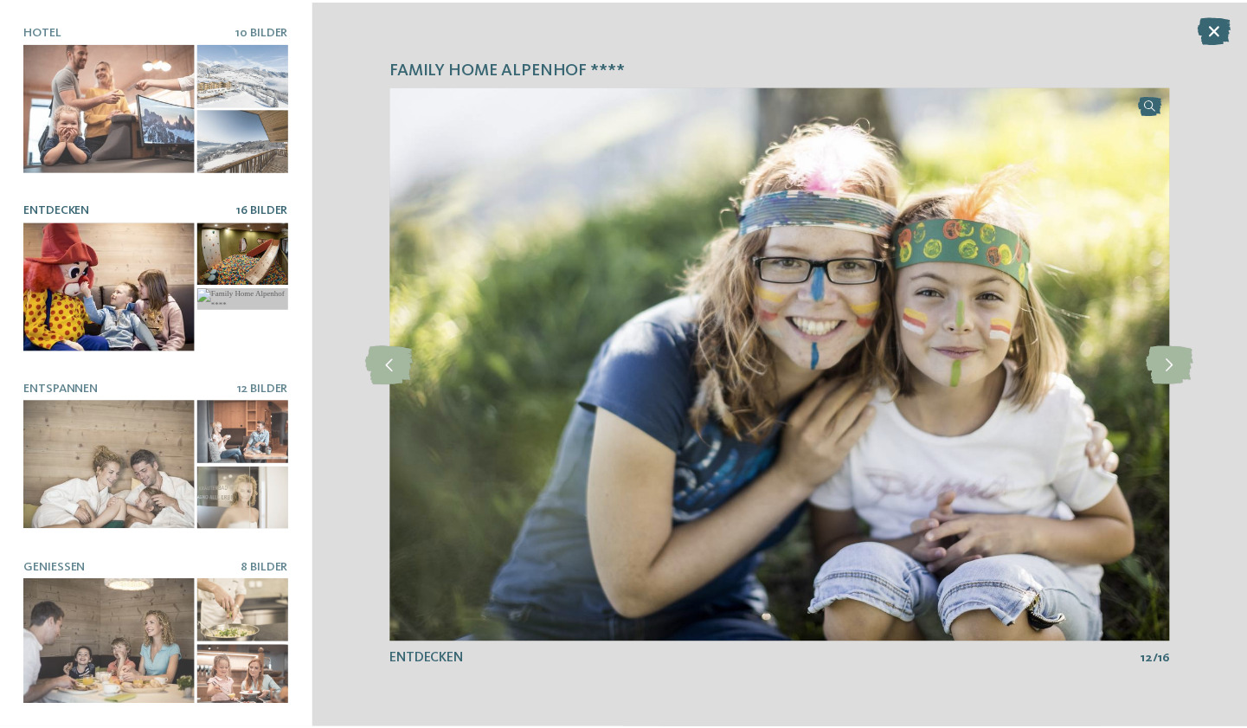
scroll to position [0, 0]
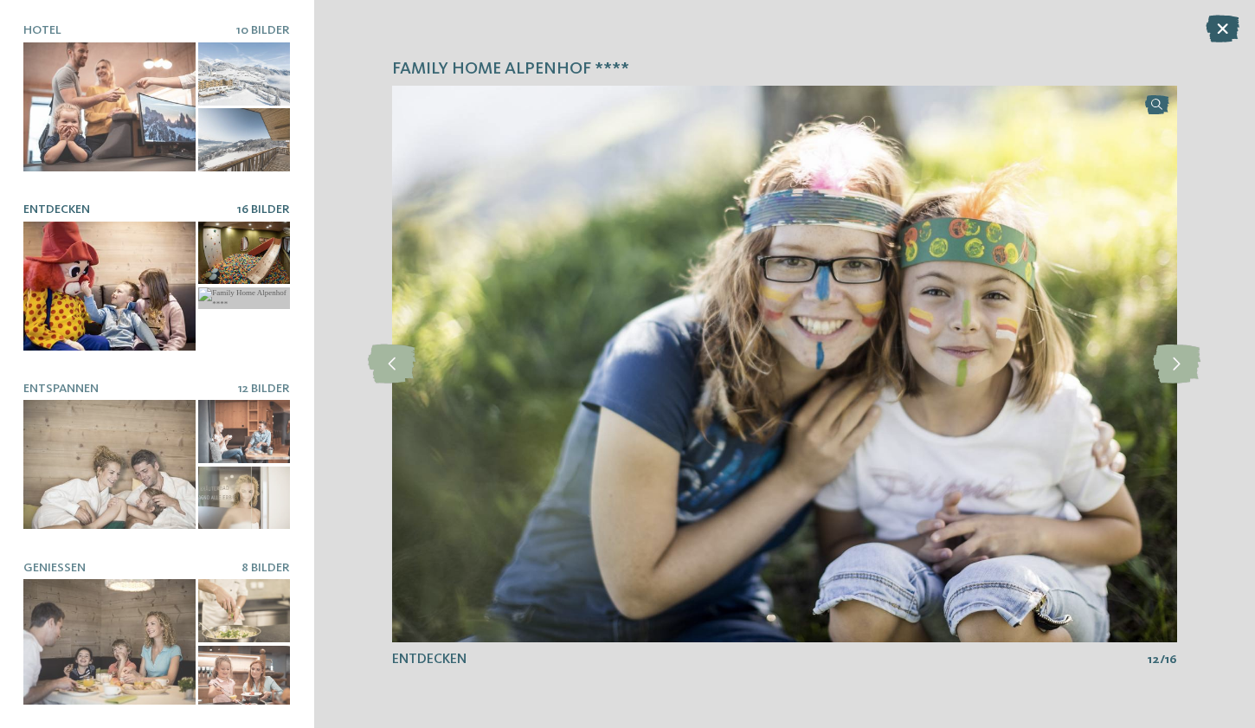
click at [1219, 30] on icon at bounding box center [1223, 29] width 34 height 28
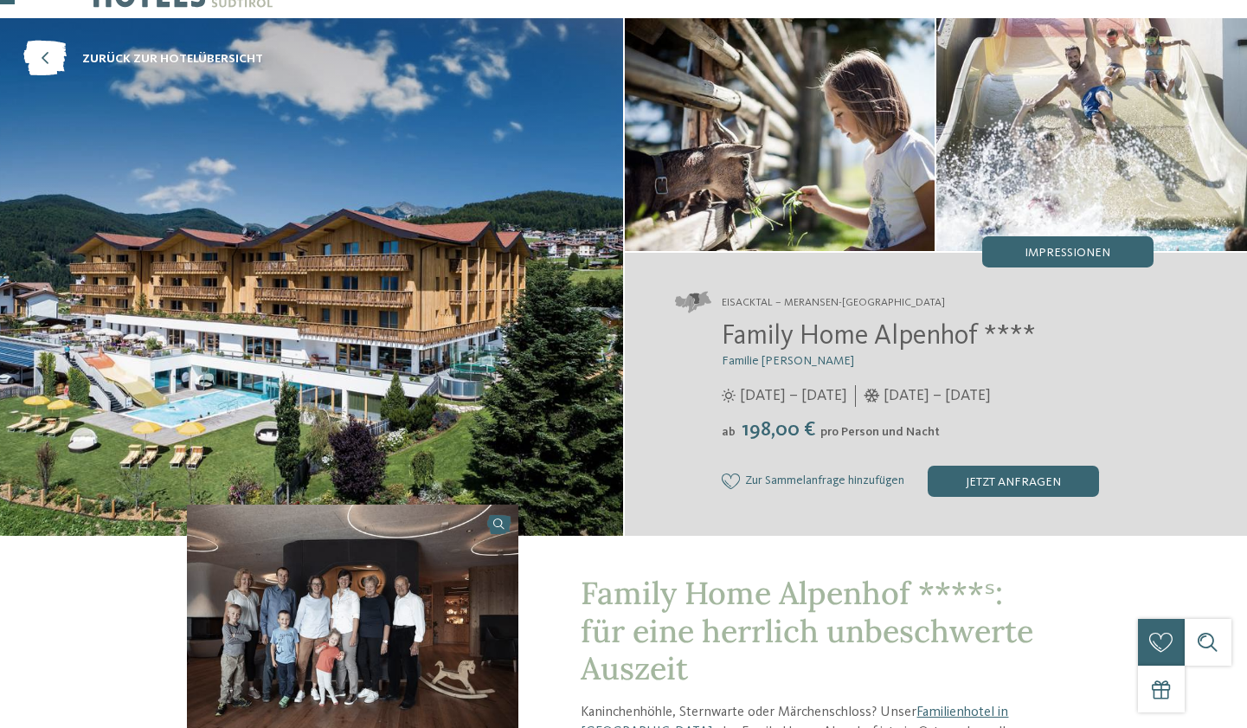
click at [856, 331] on span "Family Home Alpenhof ****" at bounding box center [879, 337] width 314 height 28
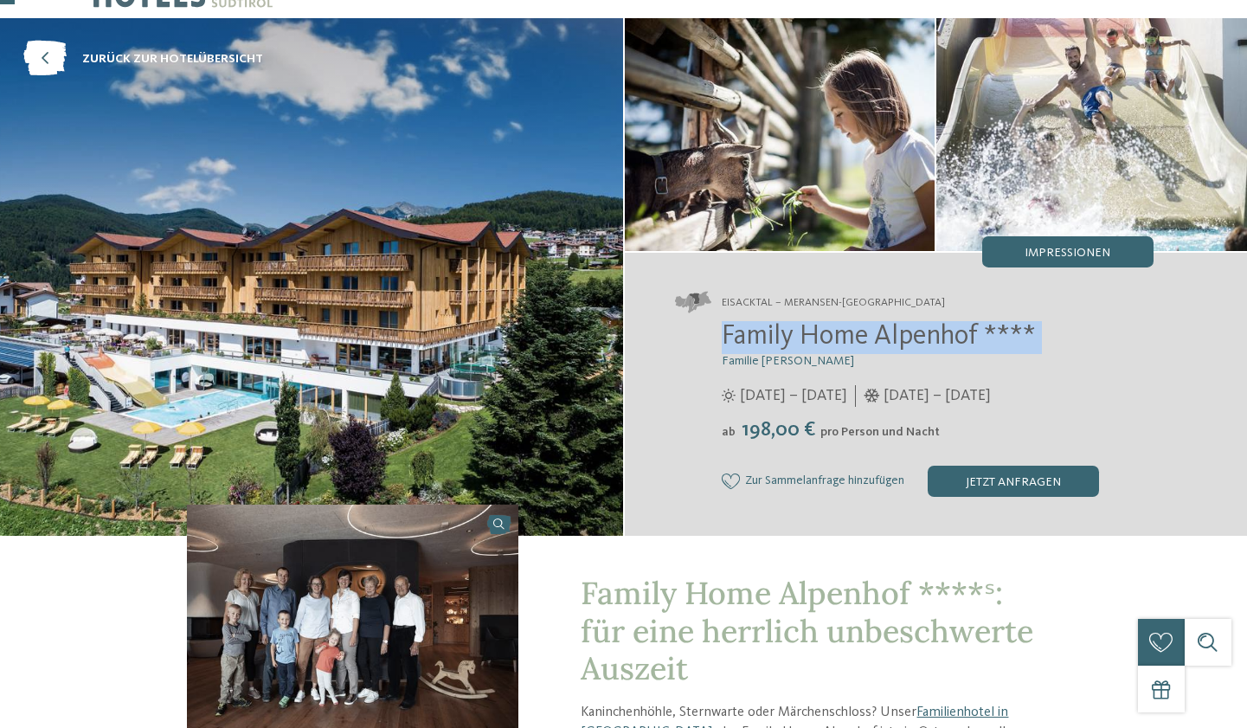
click at [856, 331] on span "Family Home Alpenhof ****" at bounding box center [879, 337] width 314 height 28
copy div "Family Home Alpenhof ****"
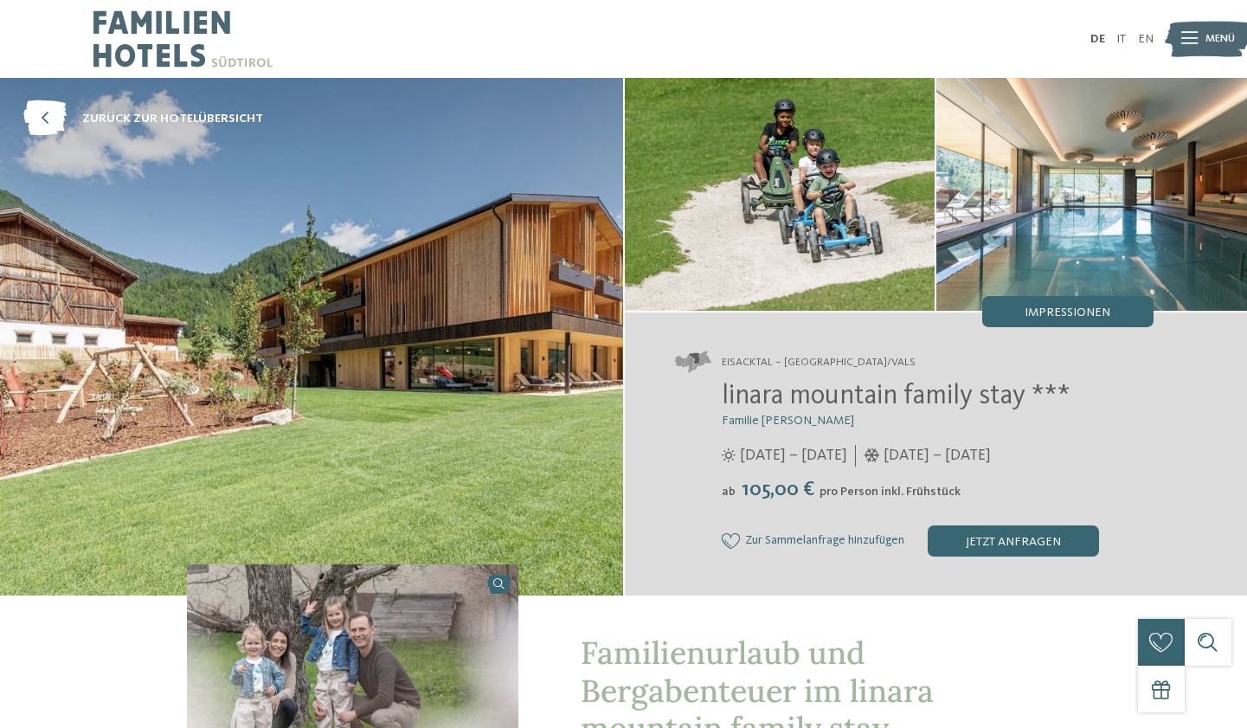
click at [783, 388] on span "linara mountain family stay ***" at bounding box center [896, 397] width 349 height 28
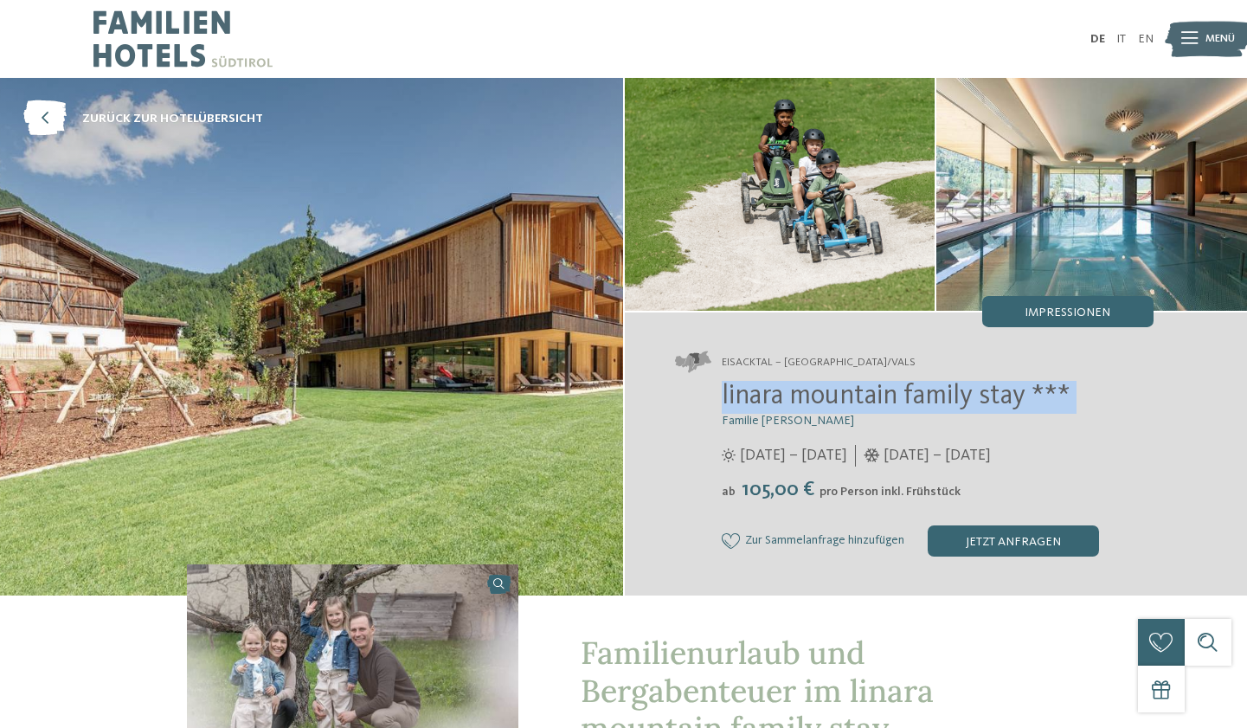
click at [783, 388] on span "linara mountain family stay ***" at bounding box center [896, 397] width 349 height 28
copy div "linara mountain family stay ***"
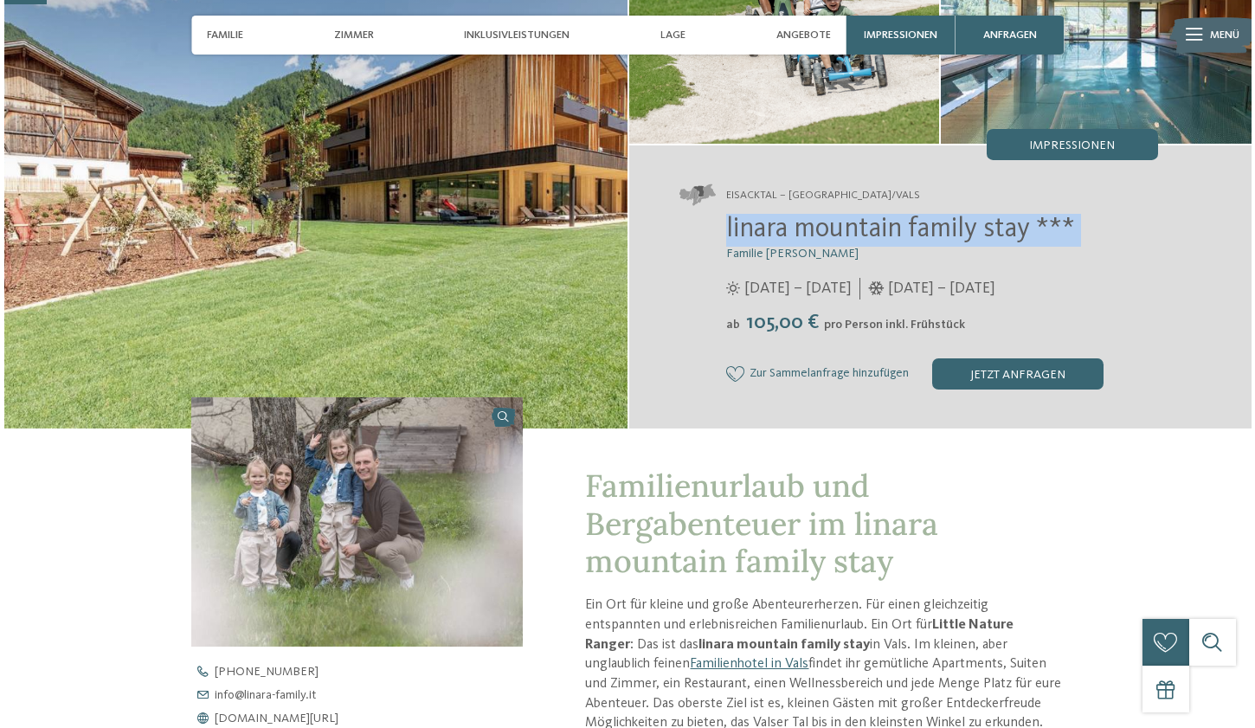
scroll to position [169, 0]
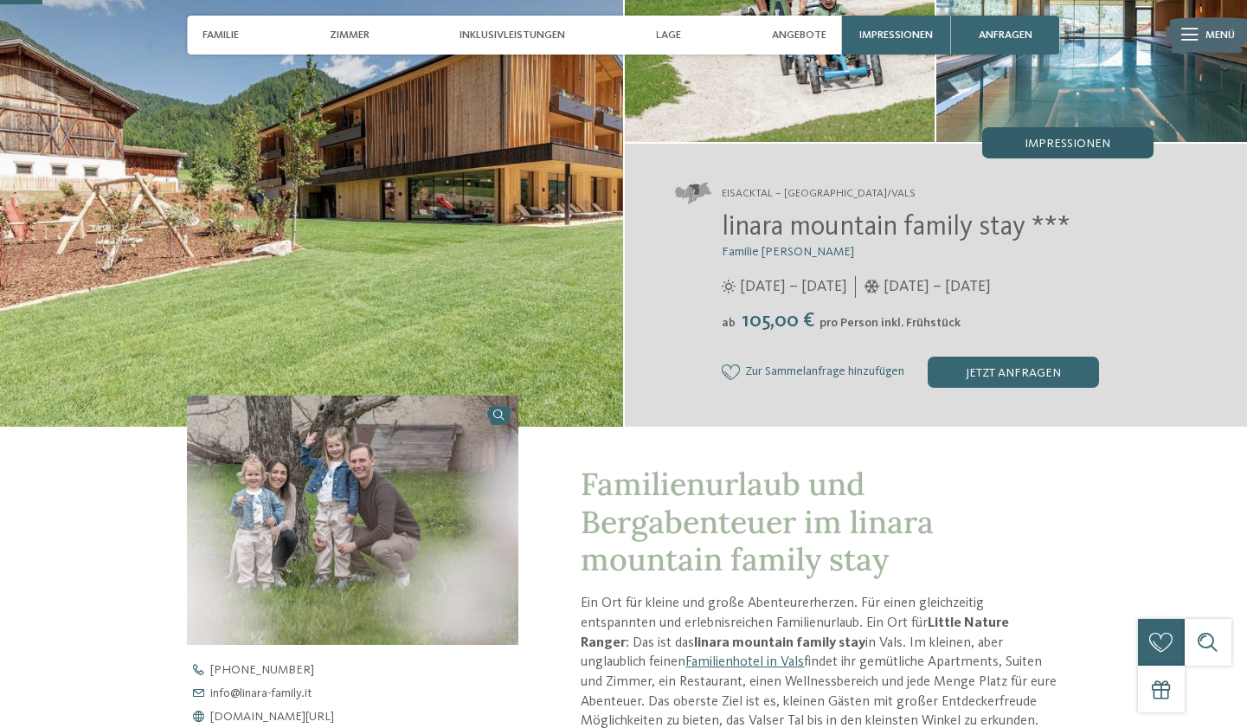
click at [1065, 150] on span "Impressionen" at bounding box center [1068, 144] width 86 height 12
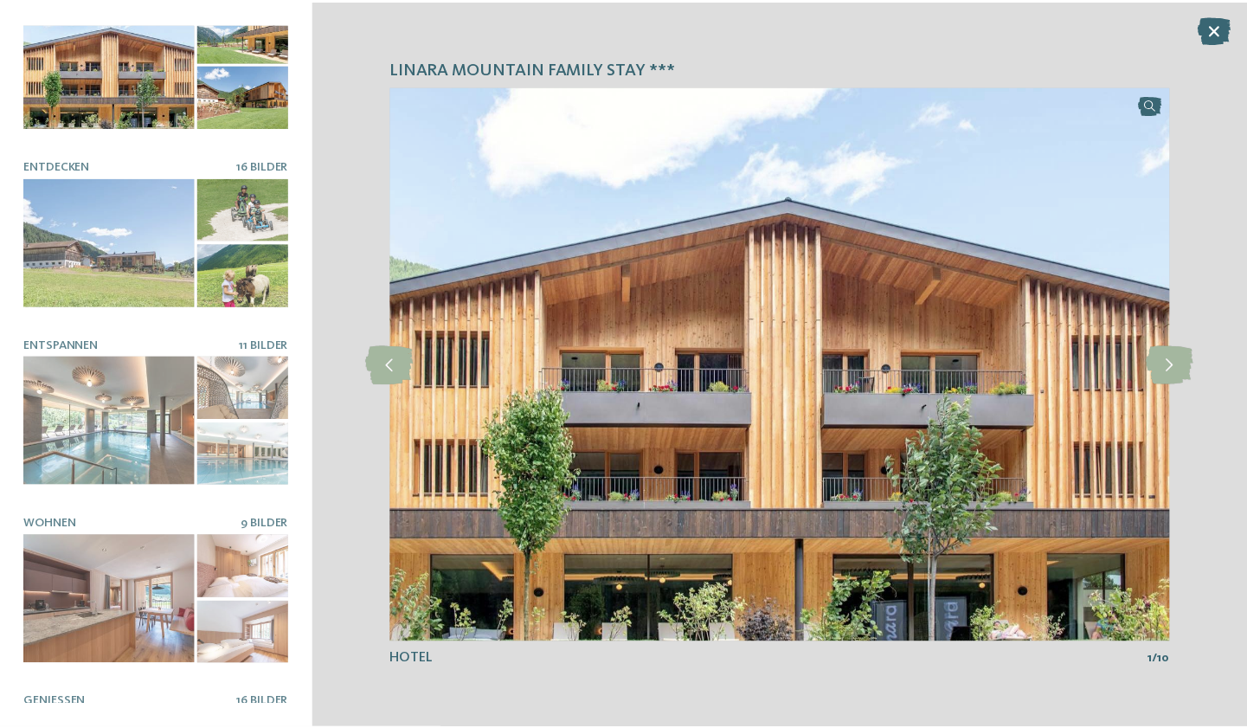
scroll to position [48, 0]
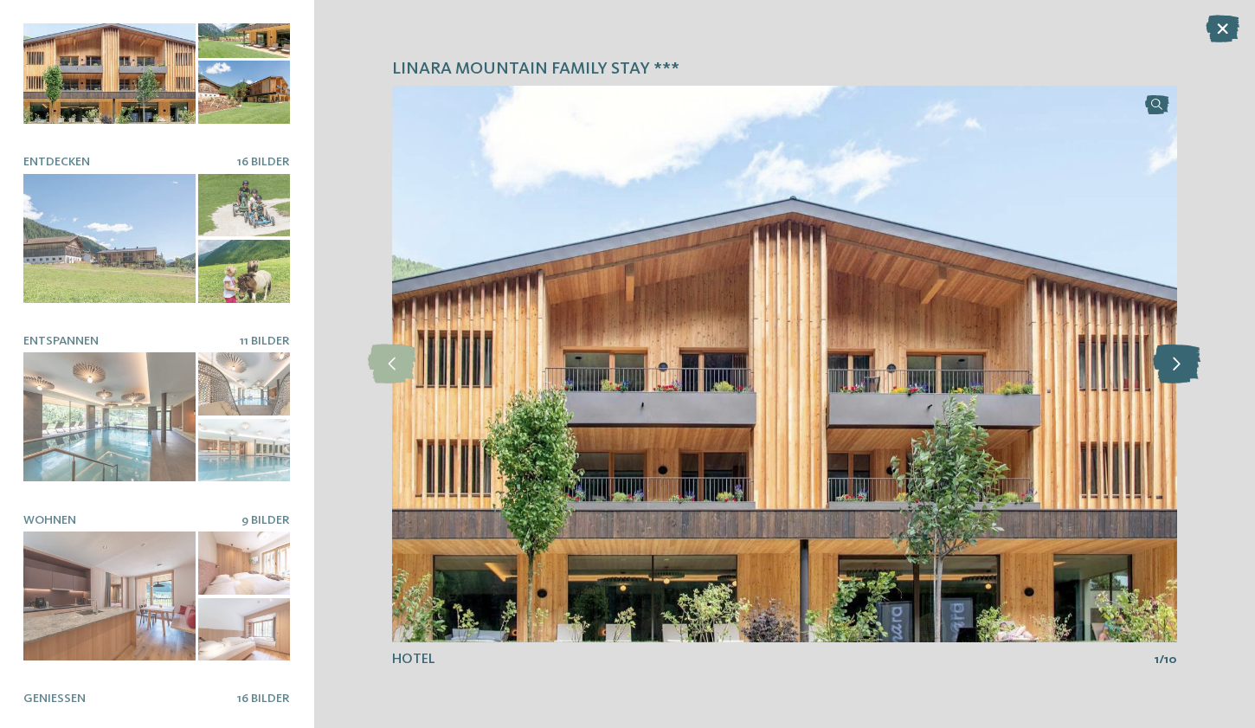
click at [1183, 362] on icon at bounding box center [1177, 364] width 48 height 39
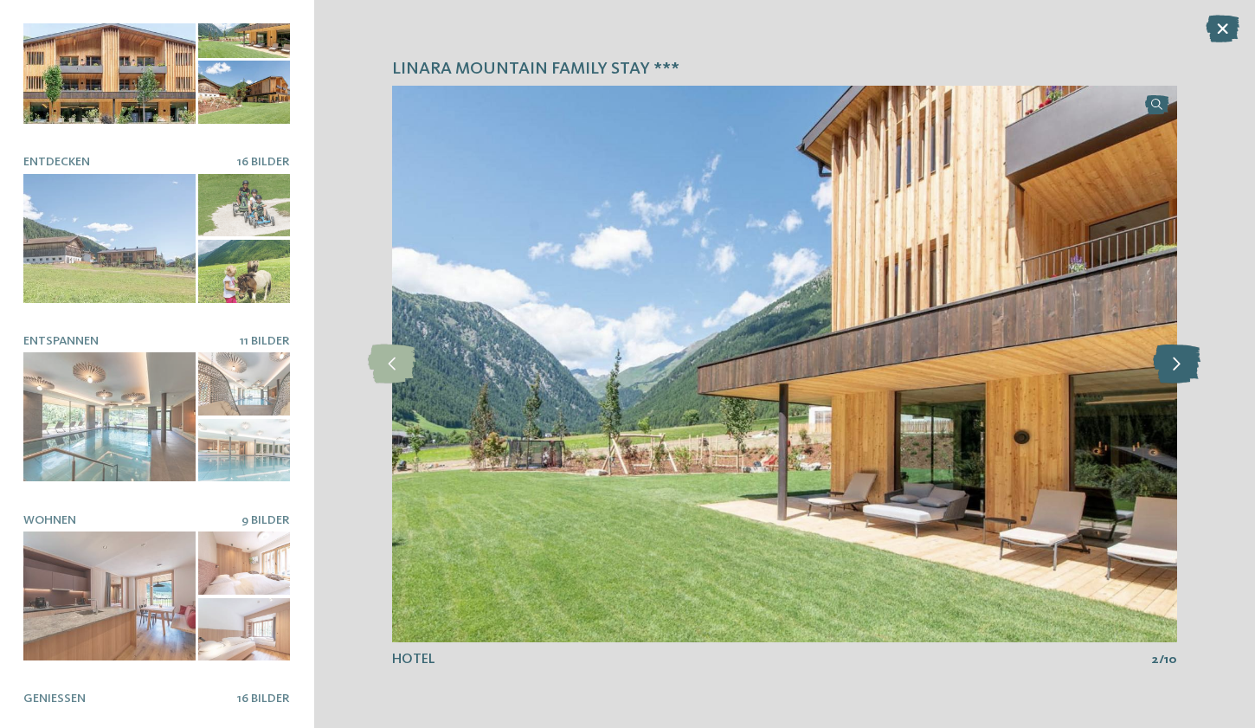
click at [1183, 362] on icon at bounding box center [1177, 364] width 48 height 39
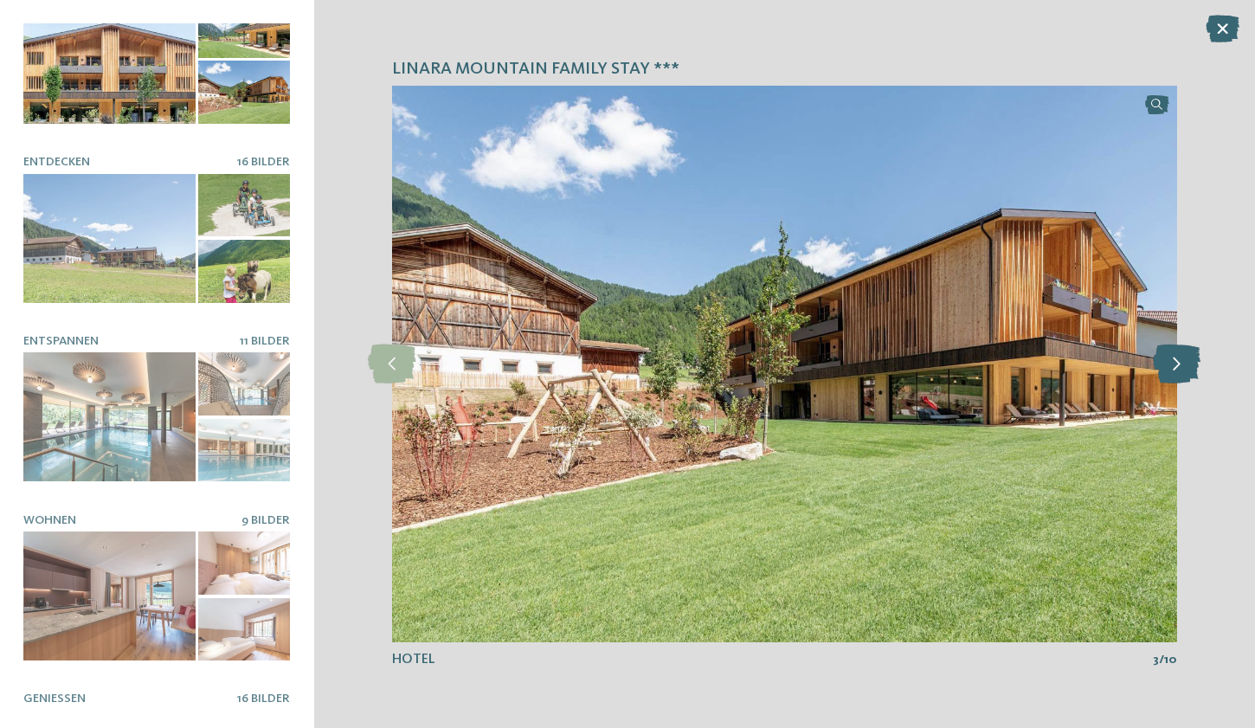
click at [1183, 362] on icon at bounding box center [1177, 364] width 48 height 39
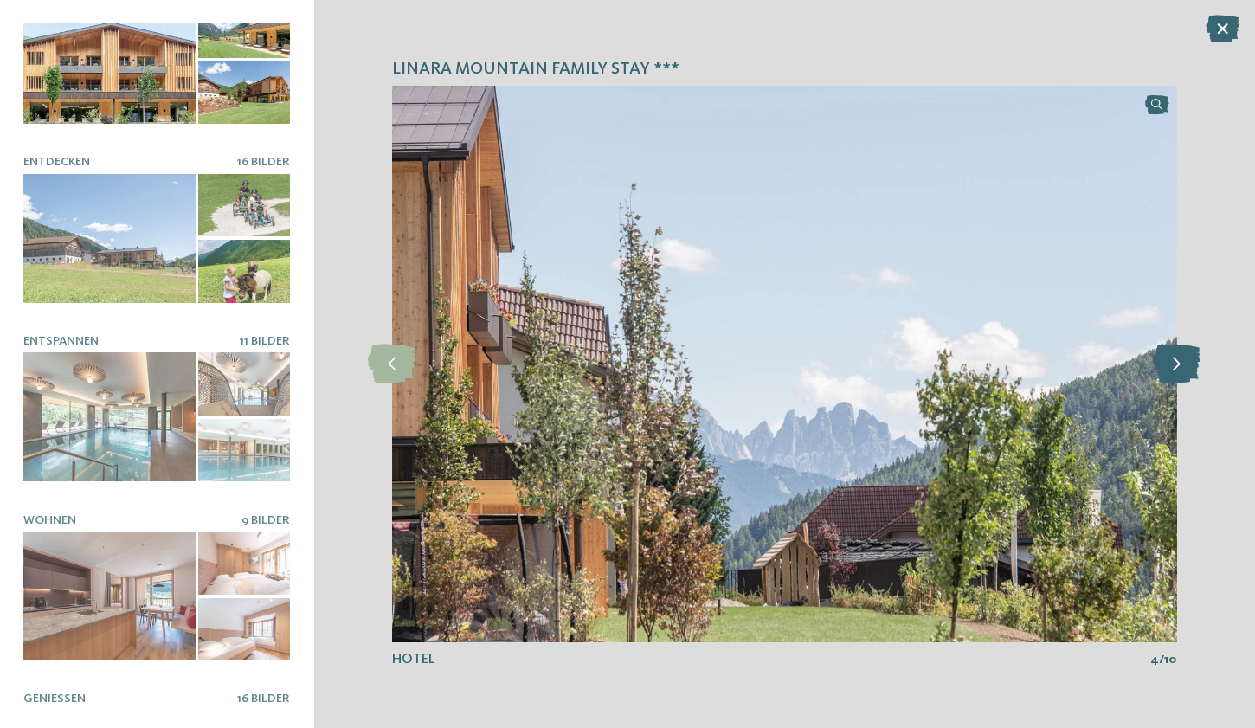
click at [1183, 362] on icon at bounding box center [1177, 364] width 48 height 39
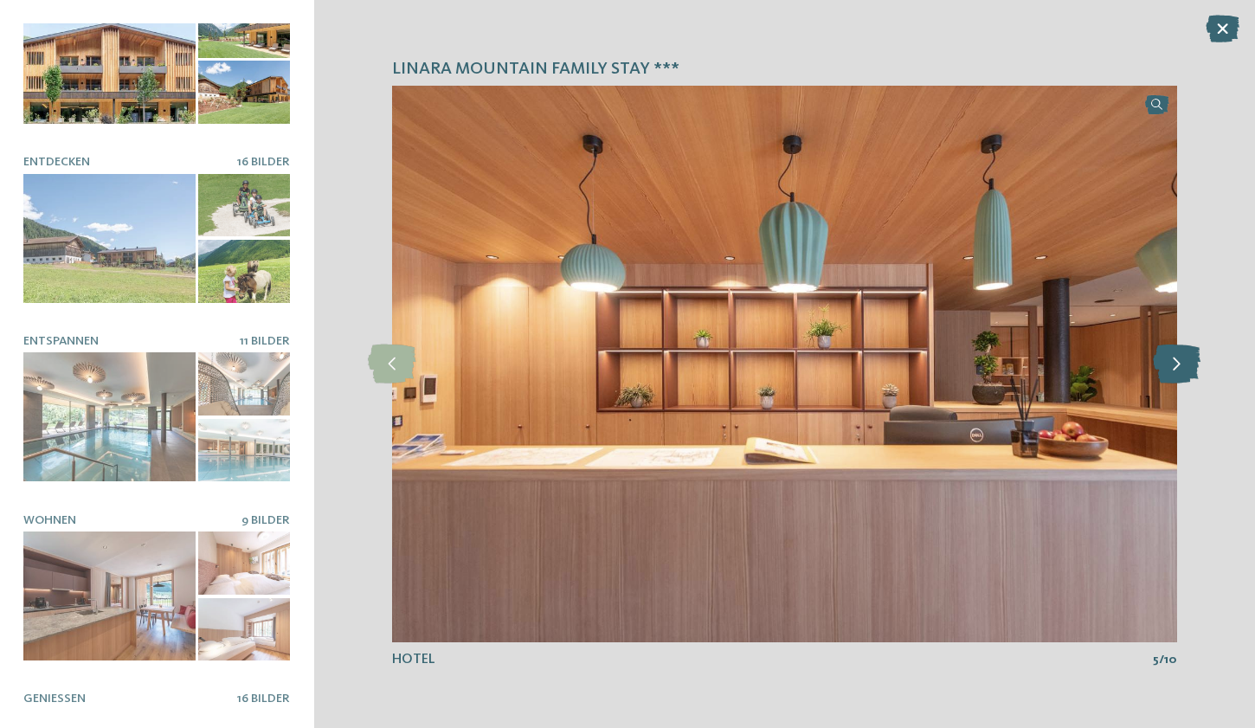
click at [1183, 362] on icon at bounding box center [1177, 364] width 48 height 39
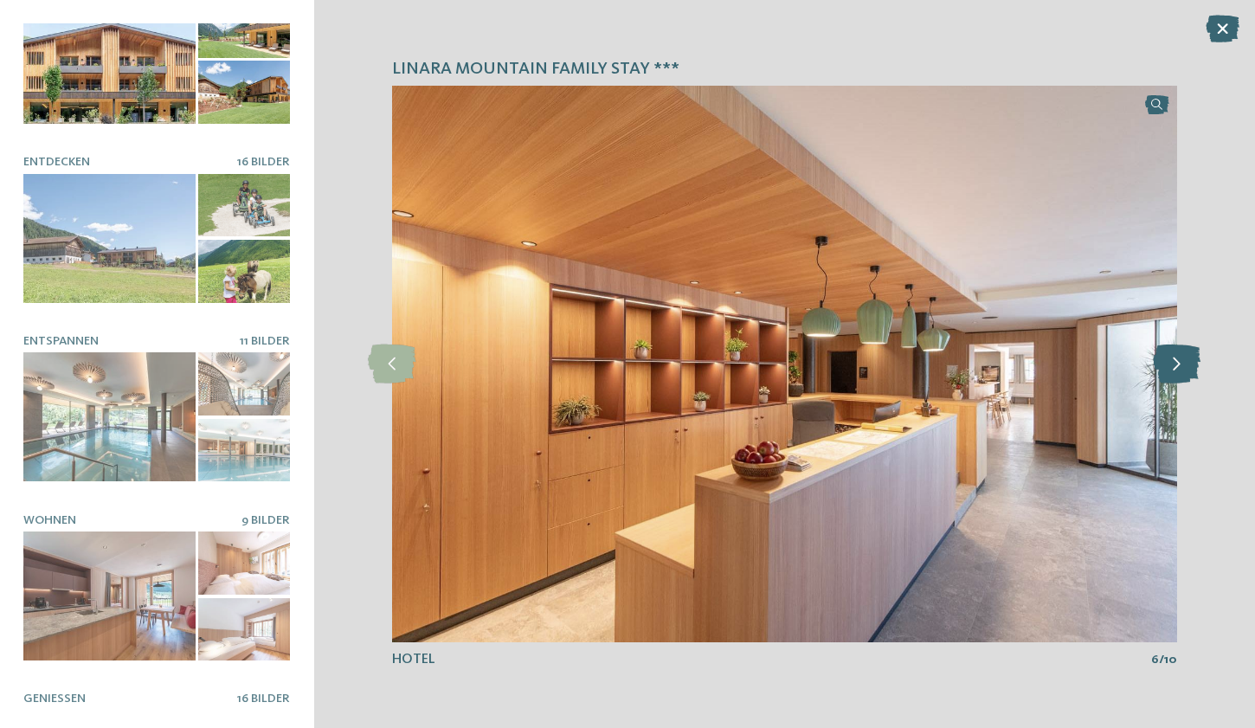
click at [1183, 362] on icon at bounding box center [1177, 364] width 48 height 39
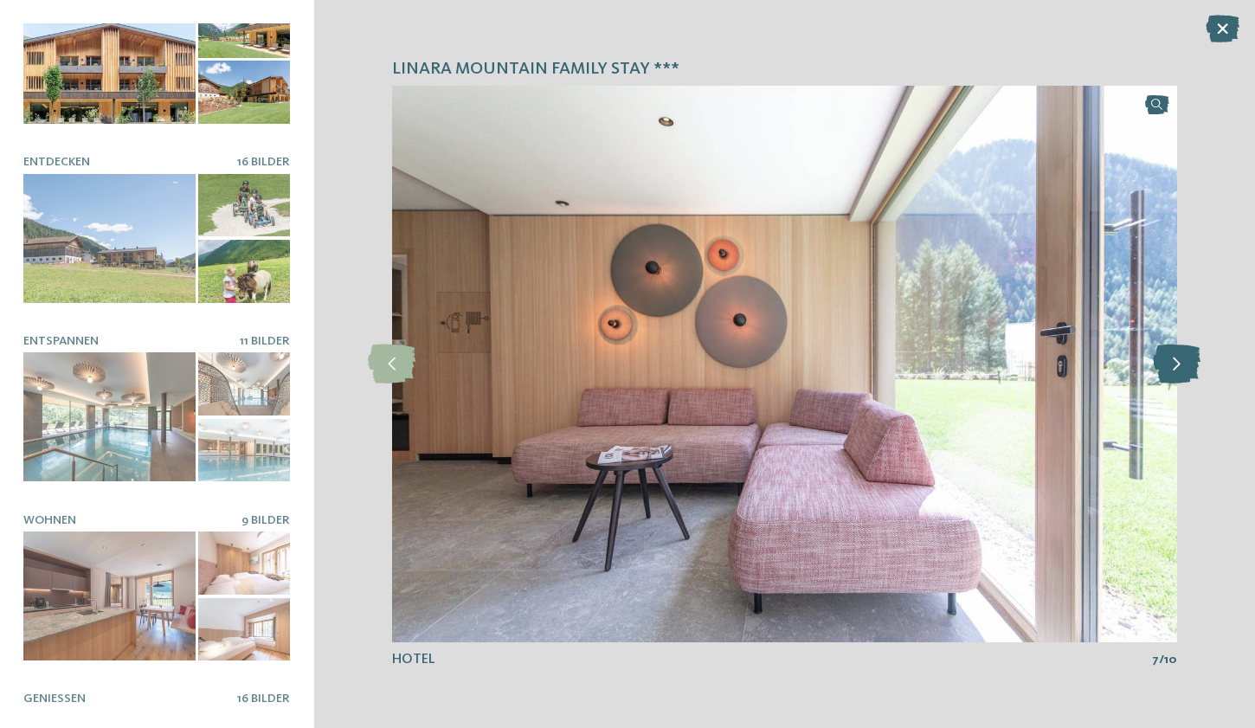
click at [1183, 362] on icon at bounding box center [1177, 364] width 48 height 39
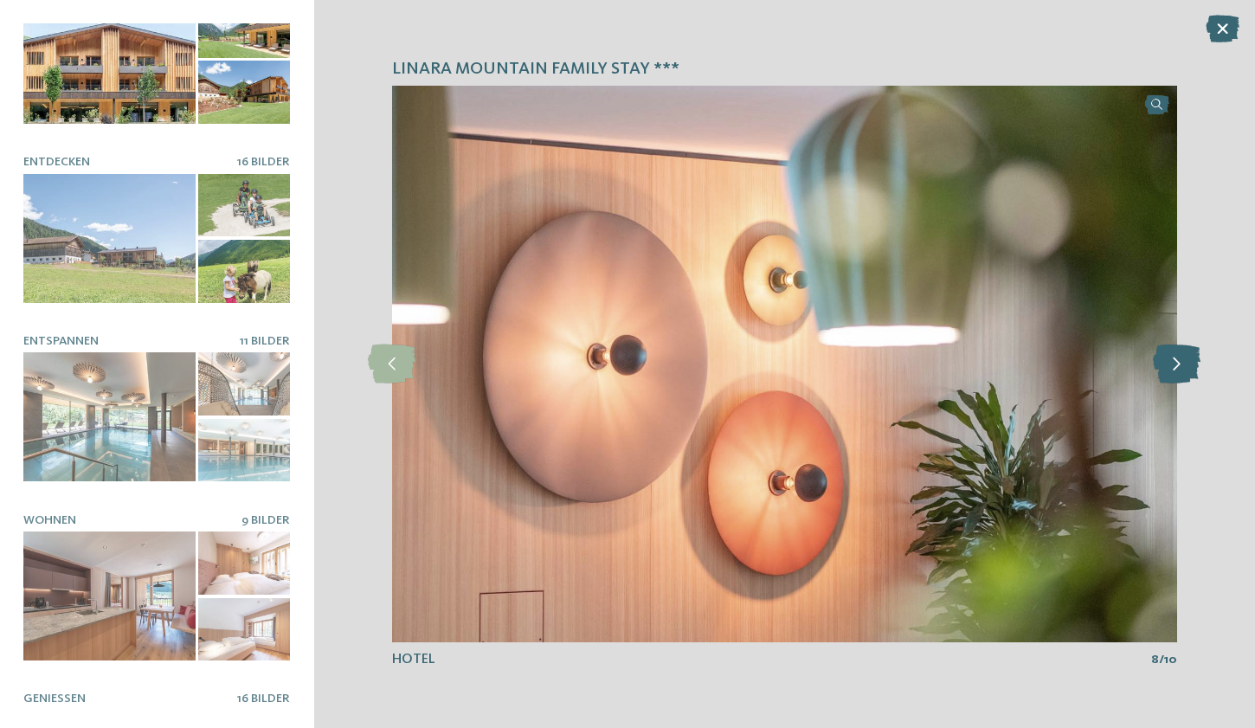
click at [1183, 362] on icon at bounding box center [1177, 364] width 48 height 39
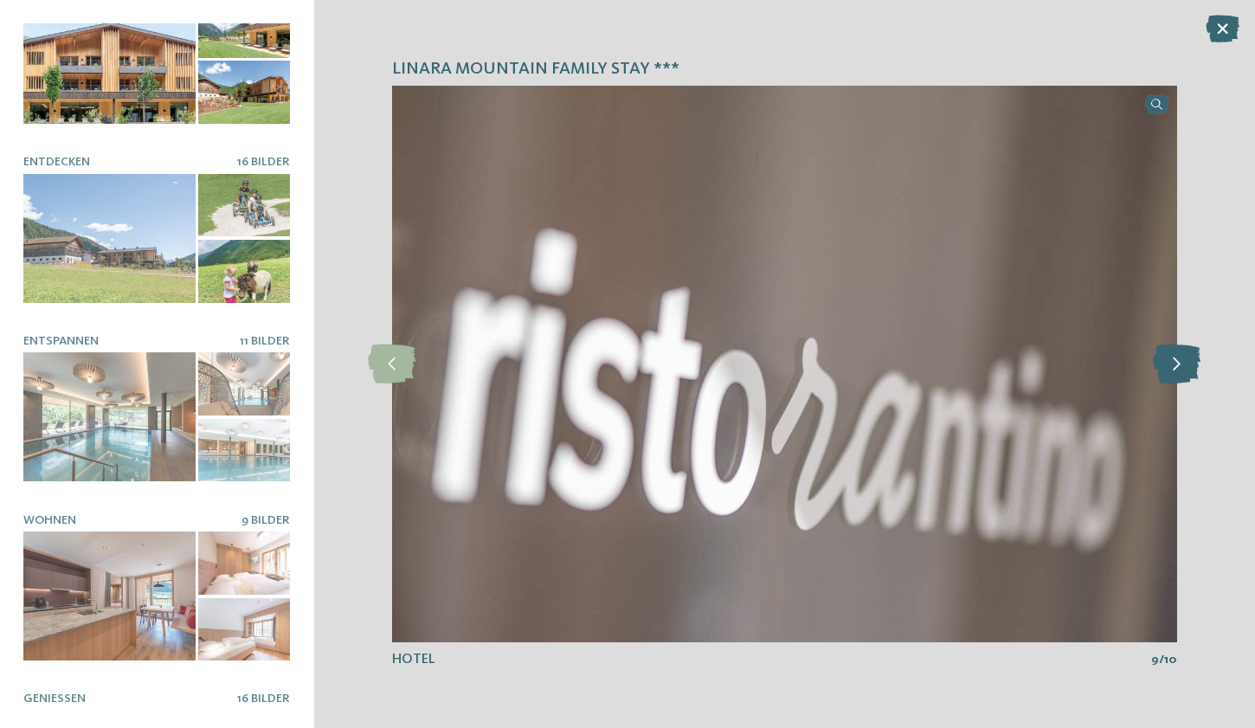
click at [1183, 362] on icon at bounding box center [1177, 364] width 48 height 39
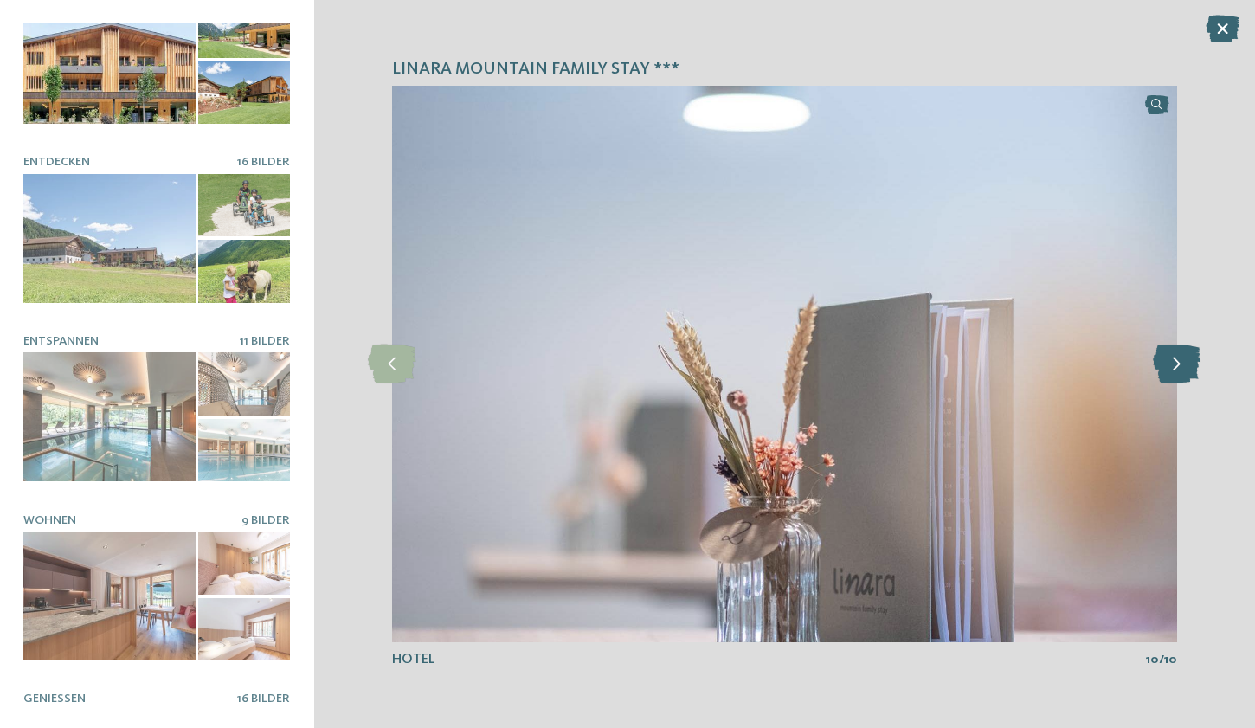
click at [1183, 362] on icon at bounding box center [1177, 364] width 48 height 39
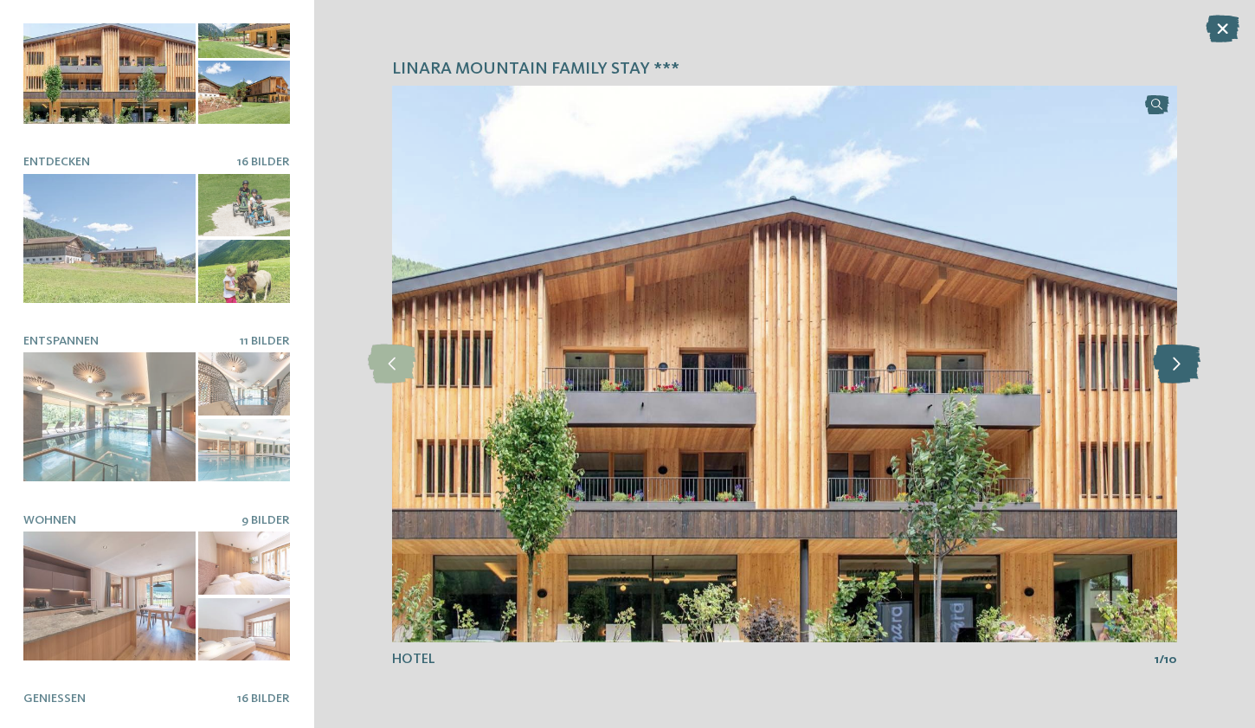
click at [1183, 362] on icon at bounding box center [1177, 364] width 48 height 39
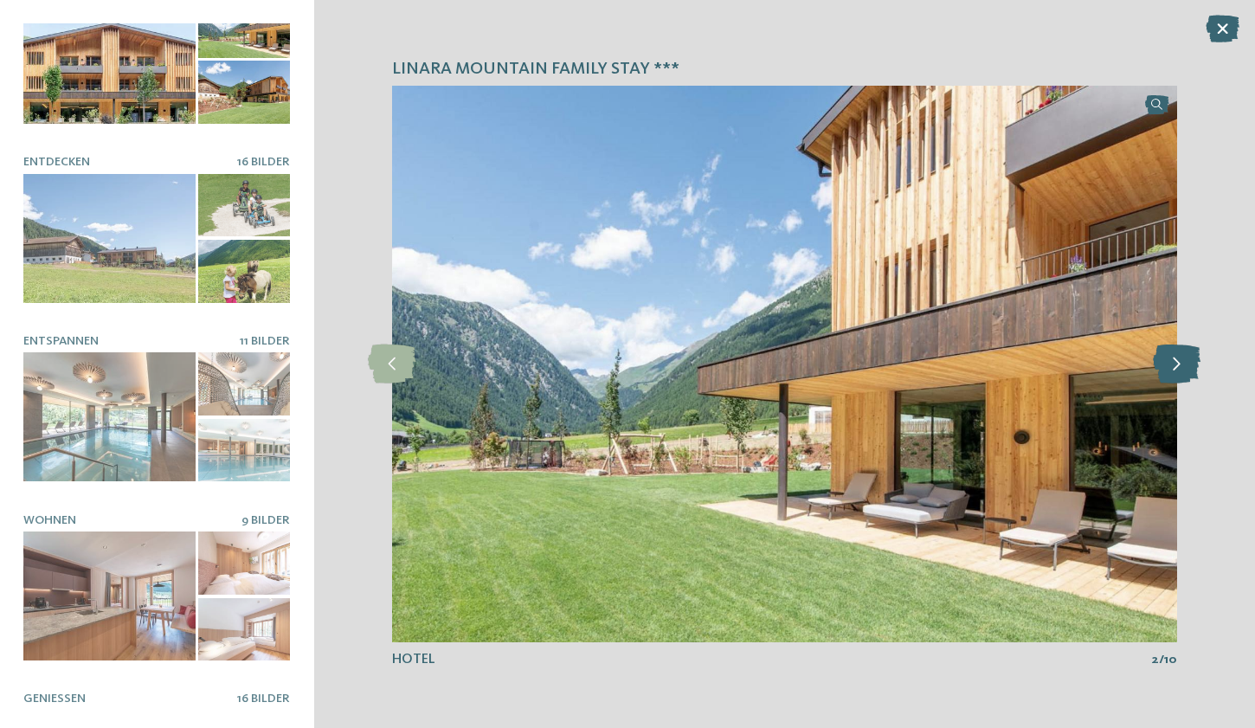
click at [1183, 362] on icon at bounding box center [1177, 364] width 48 height 39
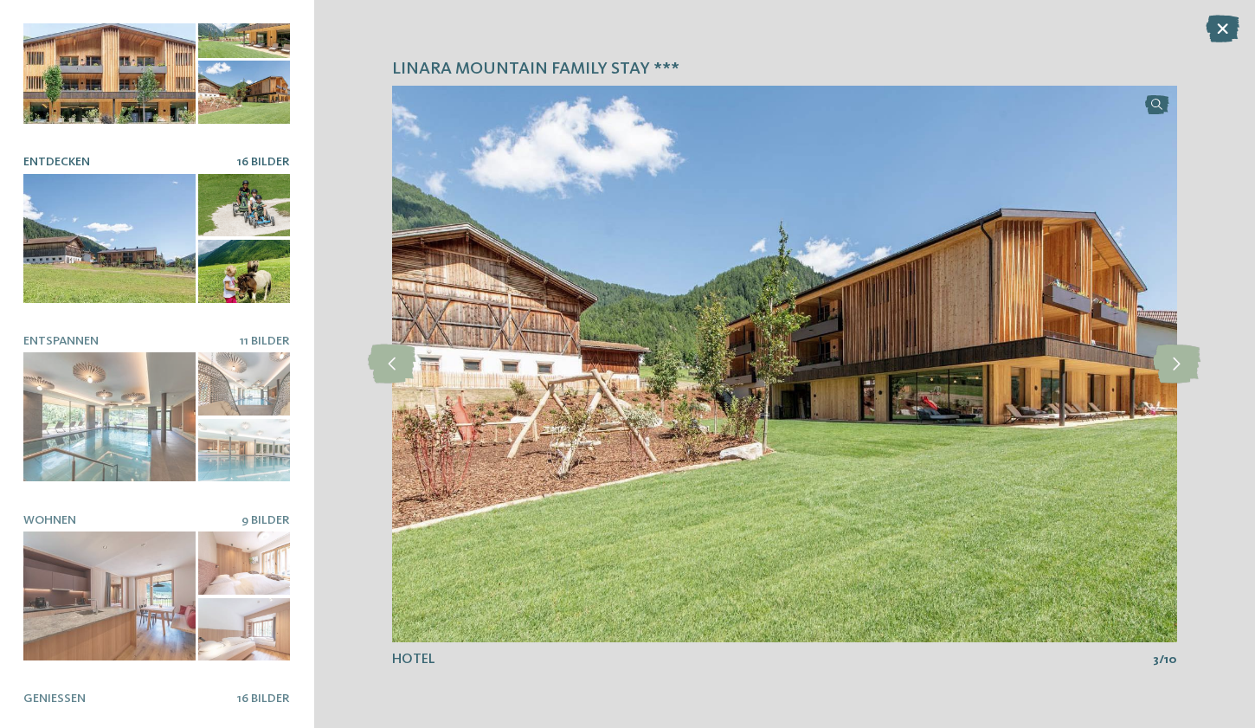
click at [132, 246] on div at bounding box center [109, 238] width 172 height 129
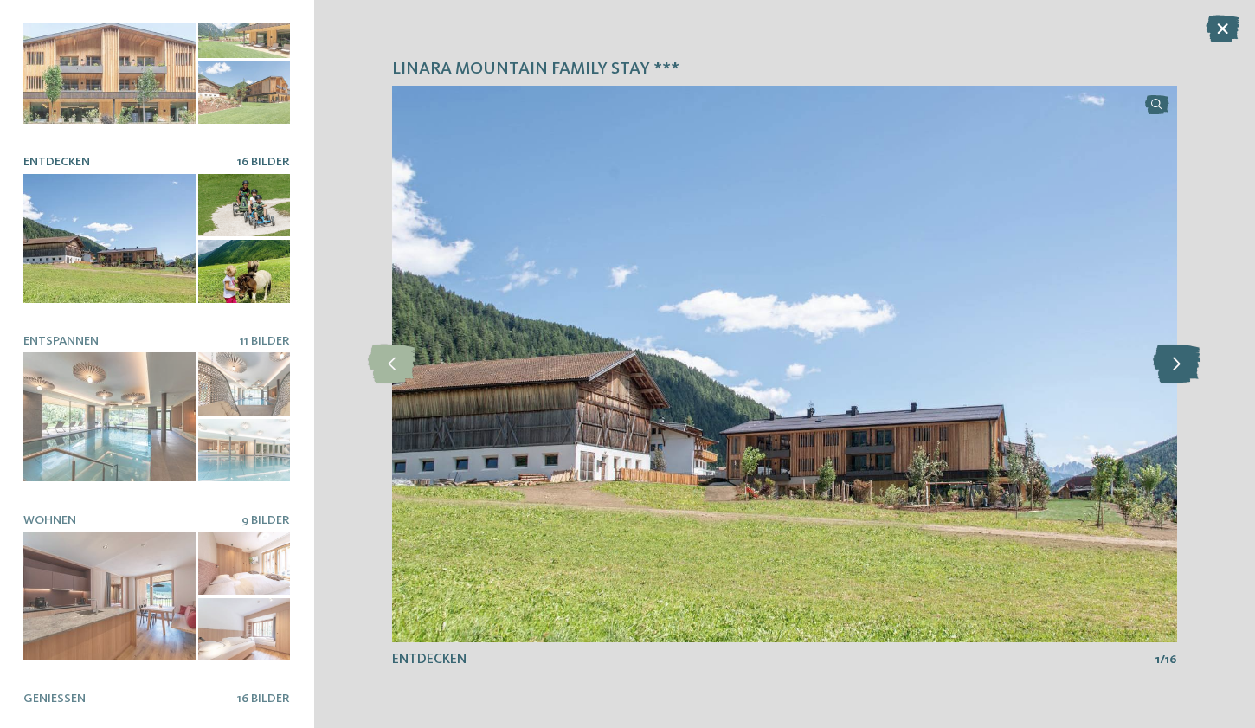
click at [1179, 370] on icon at bounding box center [1177, 364] width 48 height 39
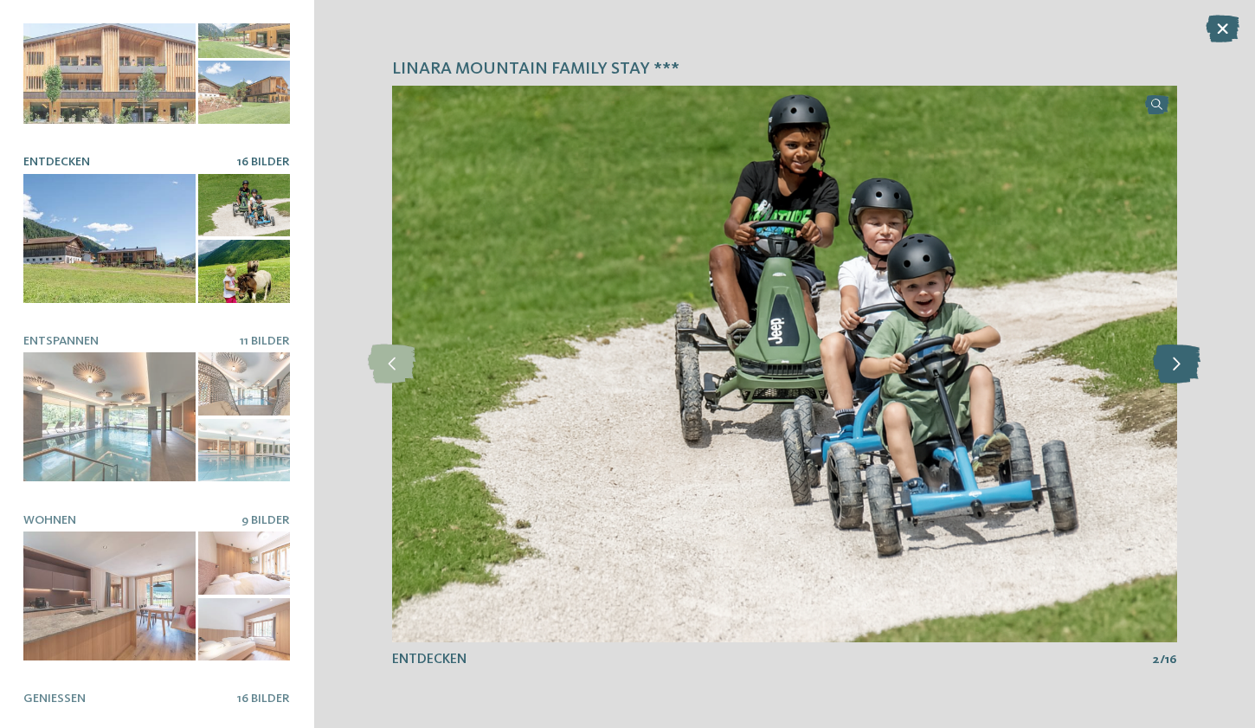
click at [1179, 370] on icon at bounding box center [1177, 364] width 48 height 39
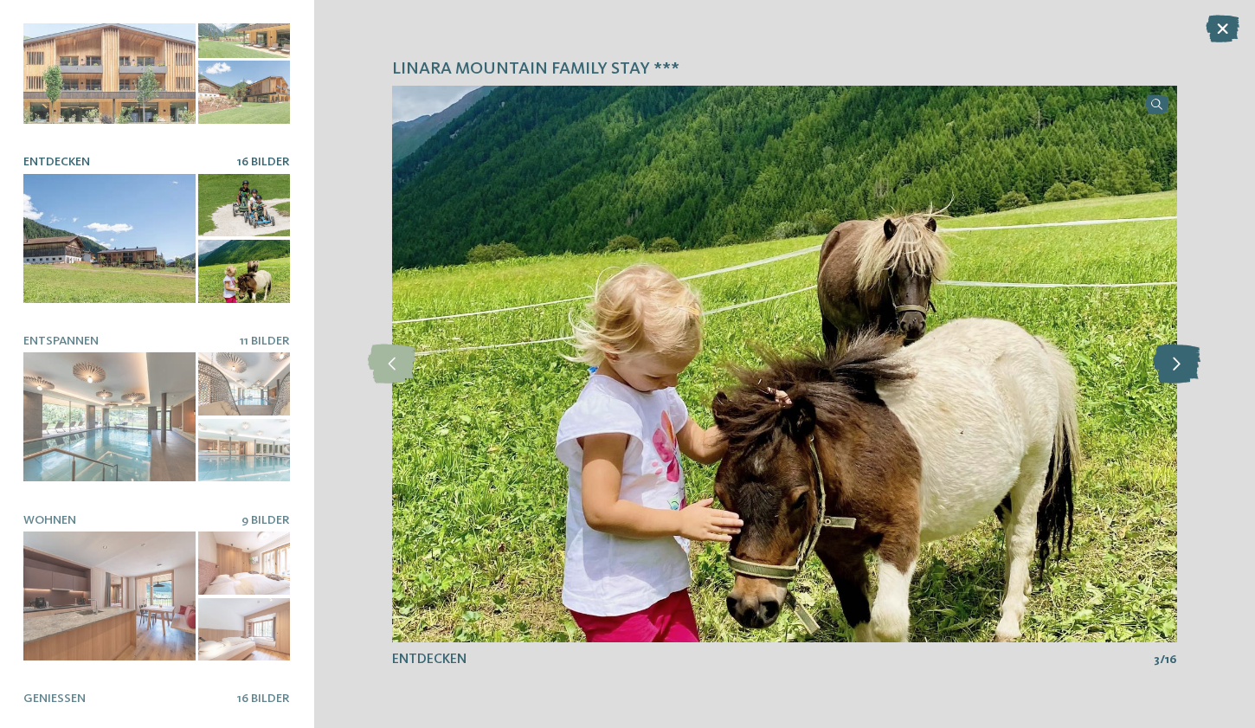
click at [1179, 370] on icon at bounding box center [1177, 364] width 48 height 39
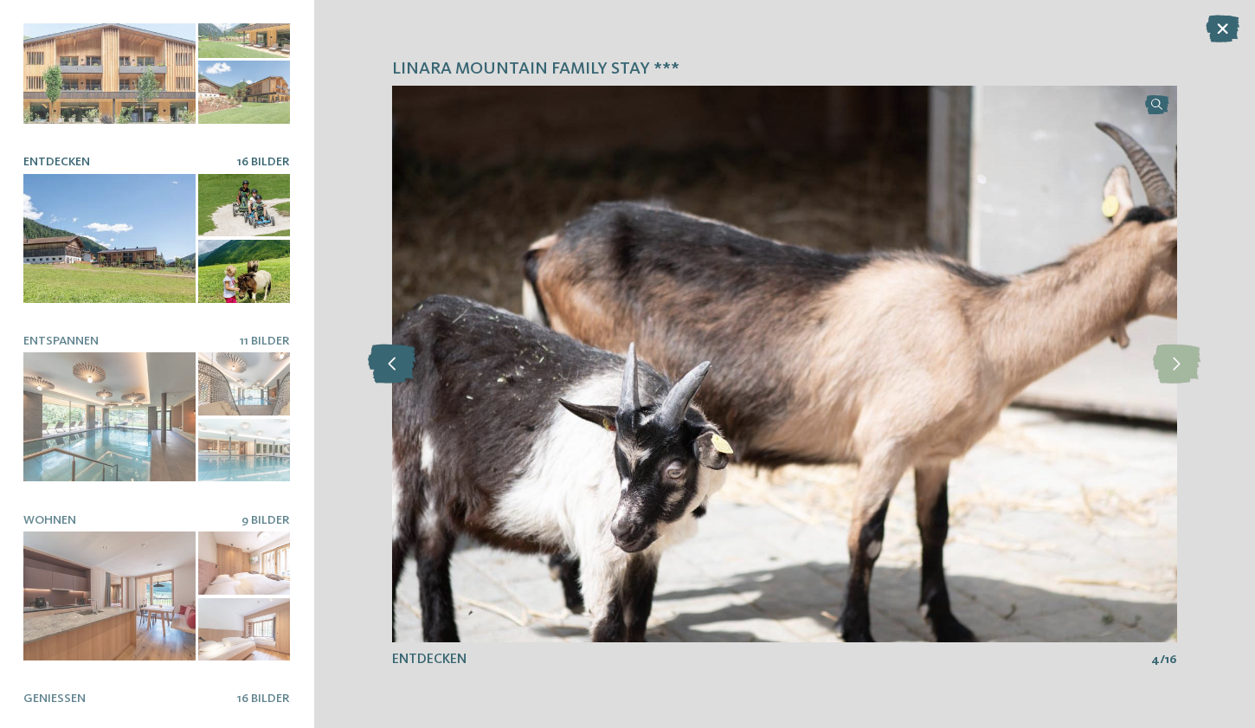
click at [402, 371] on icon at bounding box center [392, 364] width 48 height 39
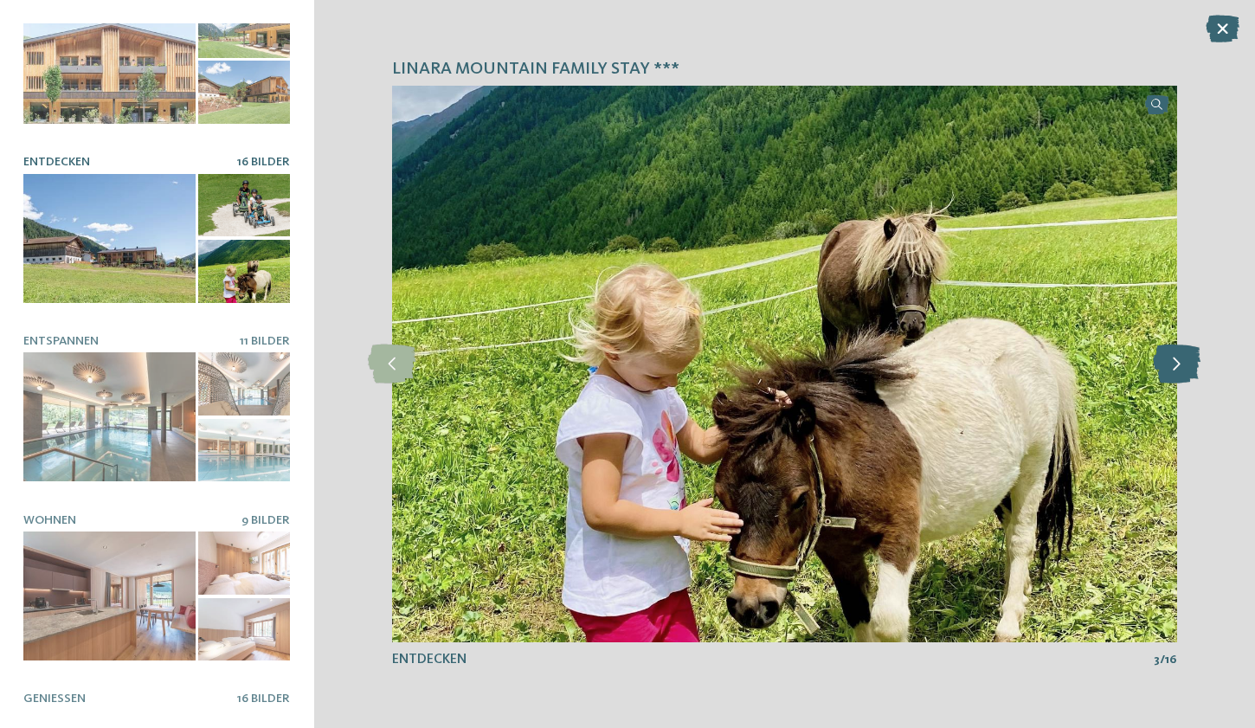
click at [1184, 368] on icon at bounding box center [1177, 364] width 48 height 39
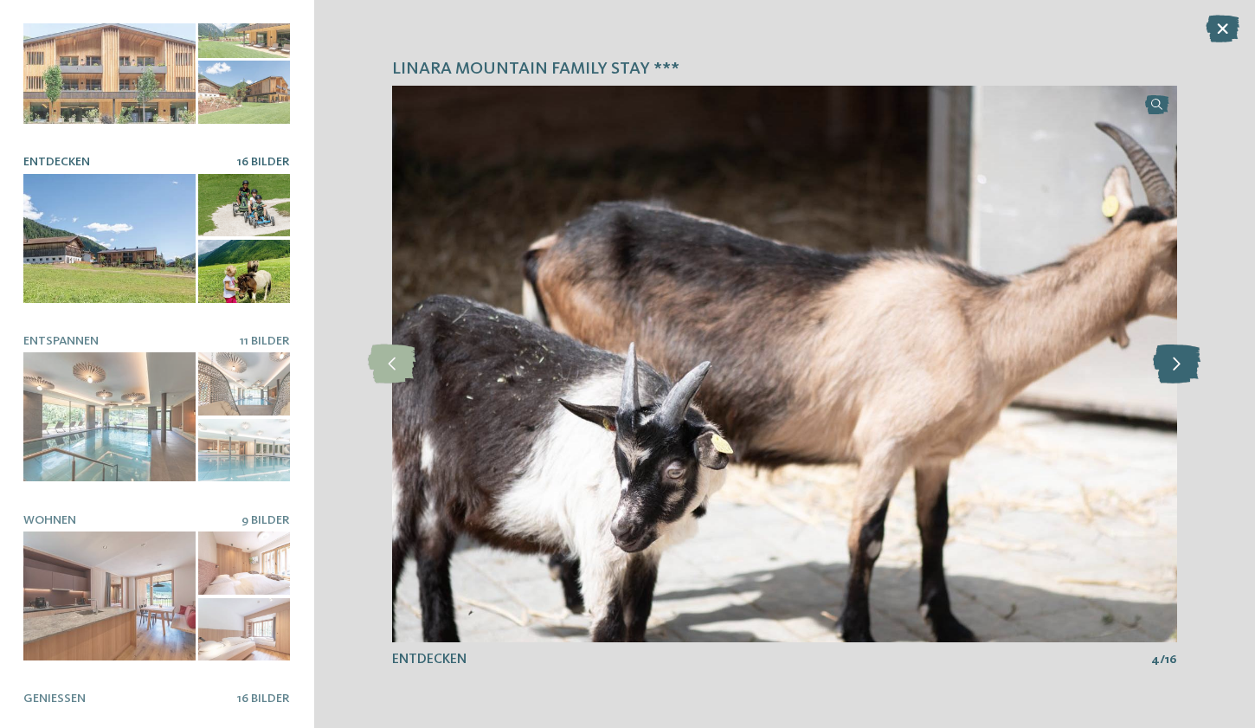
click at [1184, 368] on icon at bounding box center [1177, 364] width 48 height 39
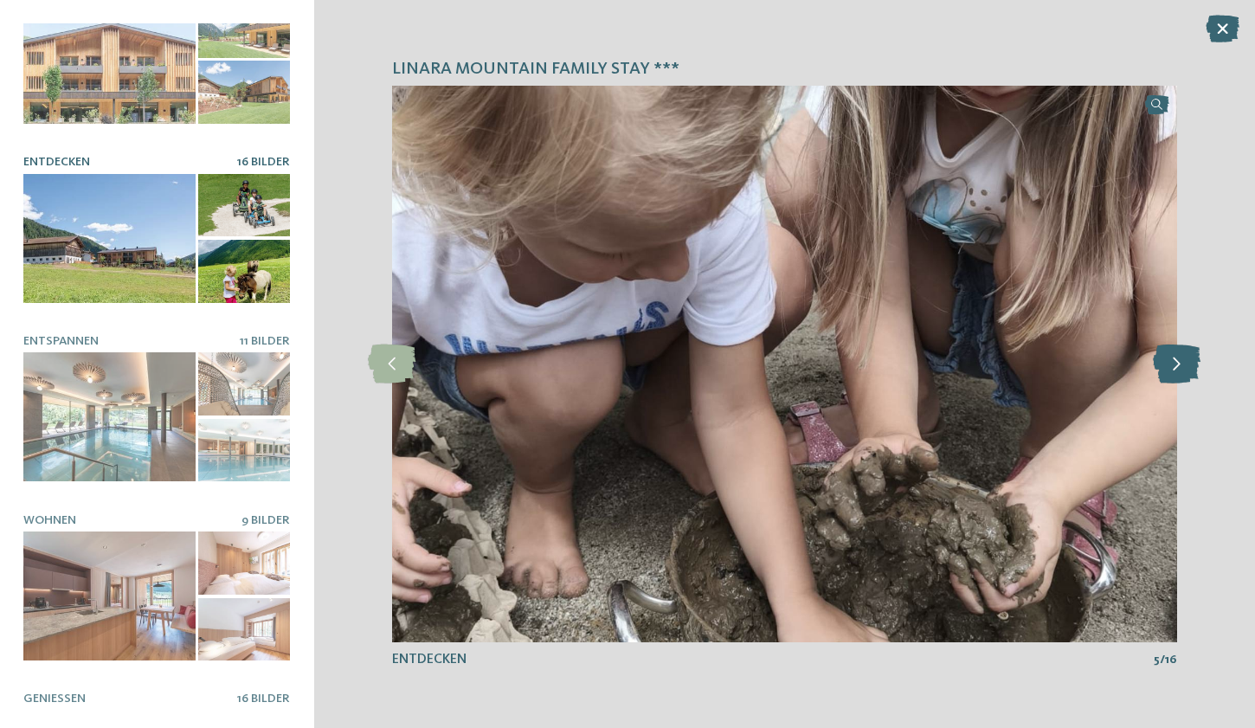
click at [1184, 368] on icon at bounding box center [1177, 364] width 48 height 39
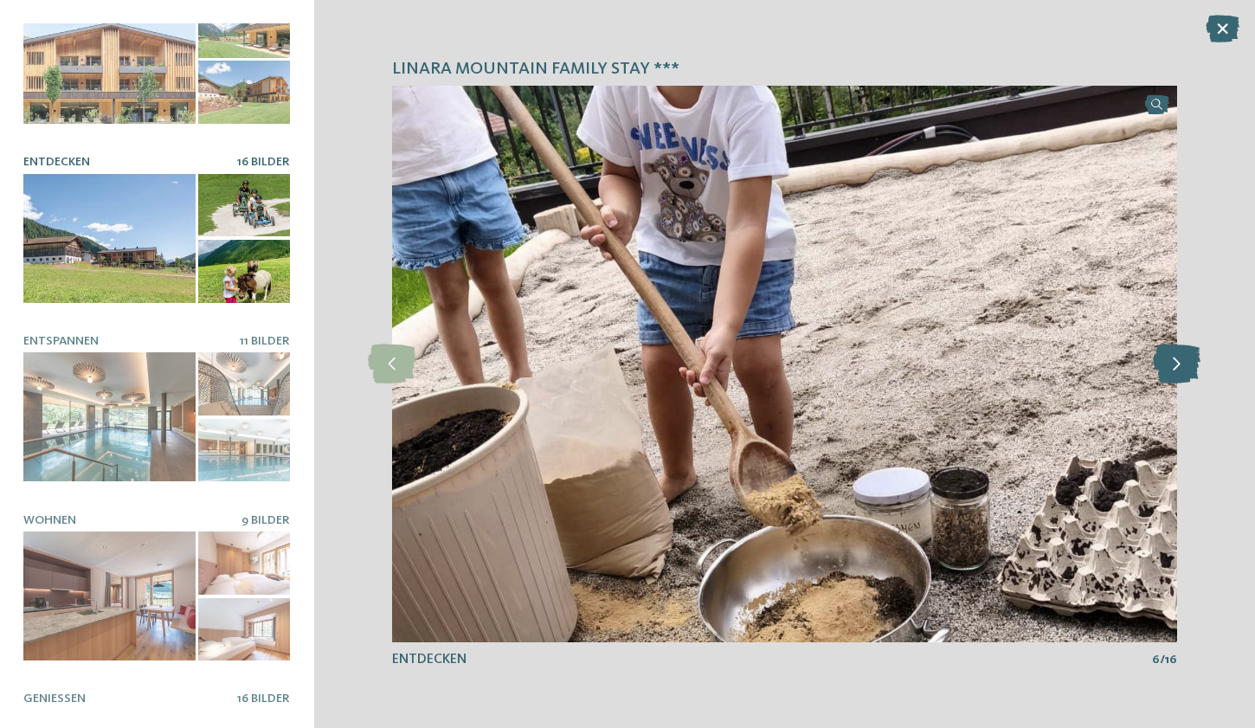
click at [1184, 368] on icon at bounding box center [1177, 364] width 48 height 39
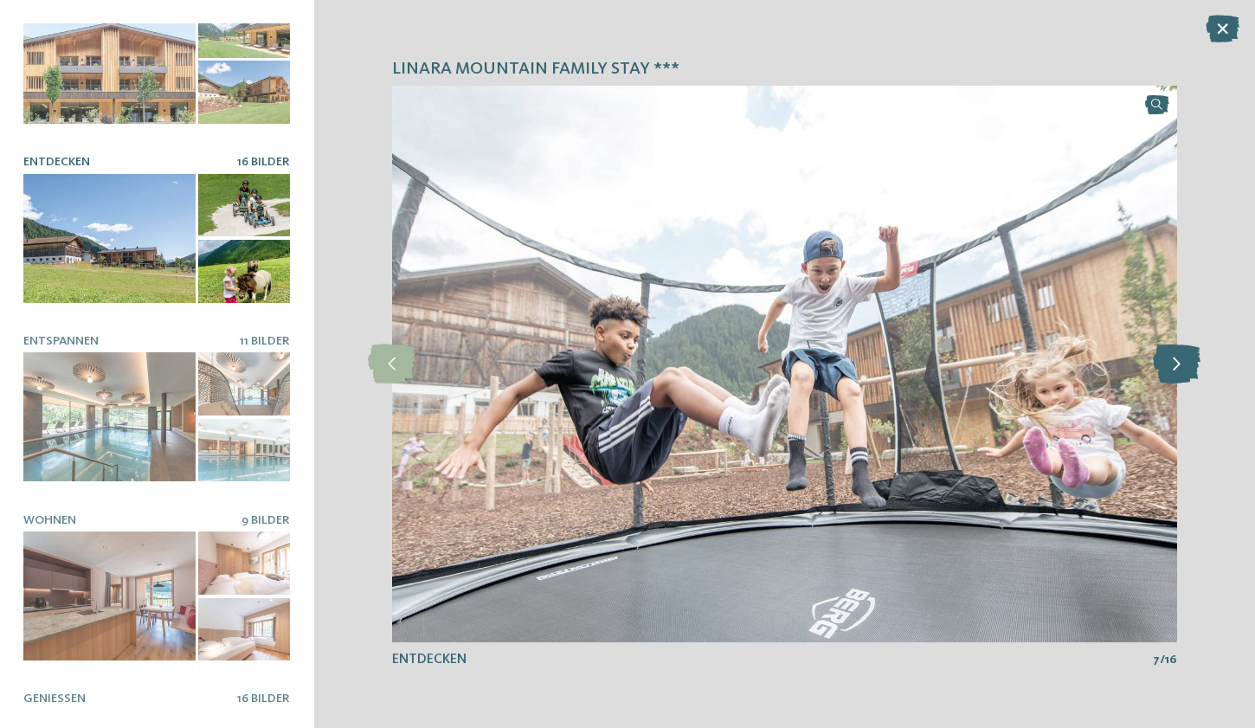
click at [1184, 368] on icon at bounding box center [1177, 364] width 48 height 39
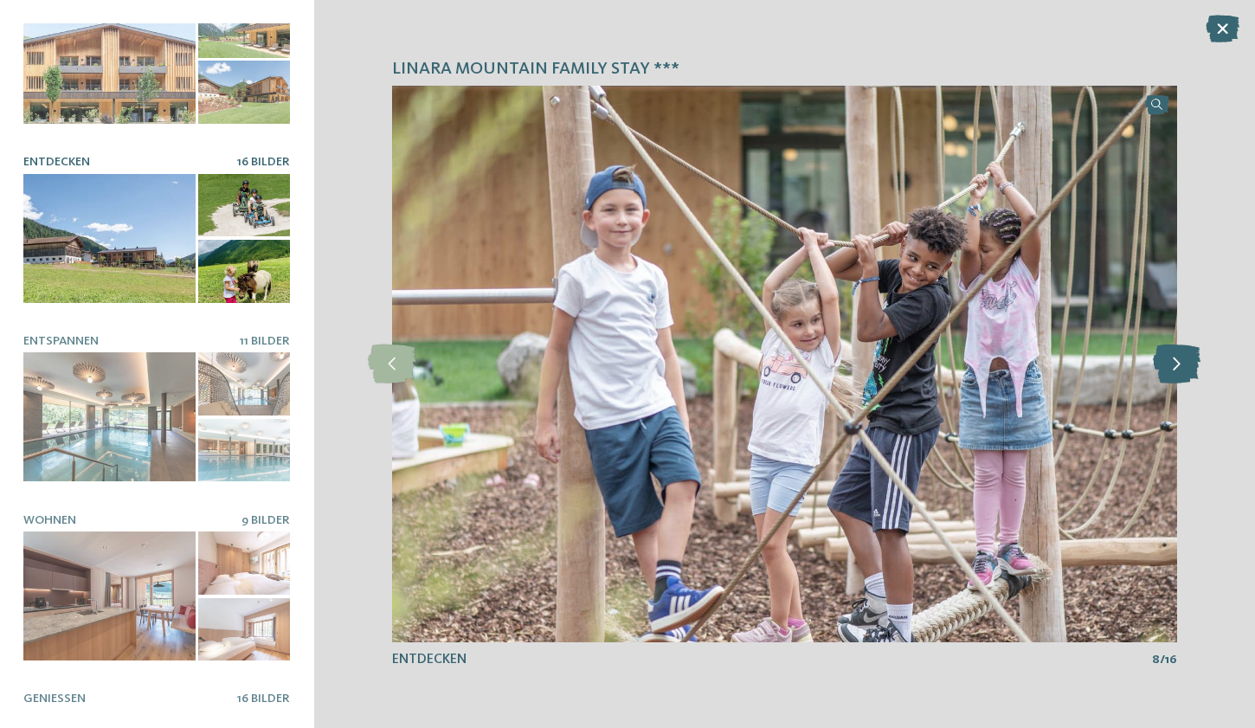
click at [1184, 368] on icon at bounding box center [1177, 364] width 48 height 39
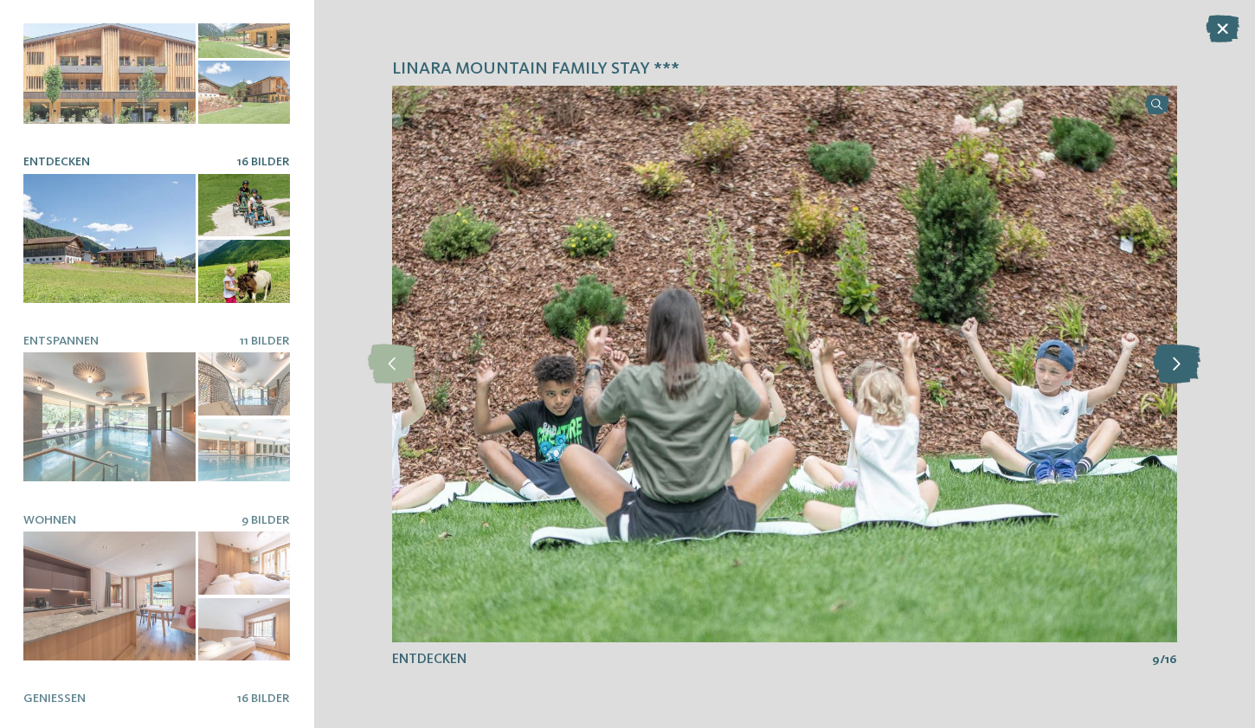
click at [1184, 368] on icon at bounding box center [1177, 364] width 48 height 39
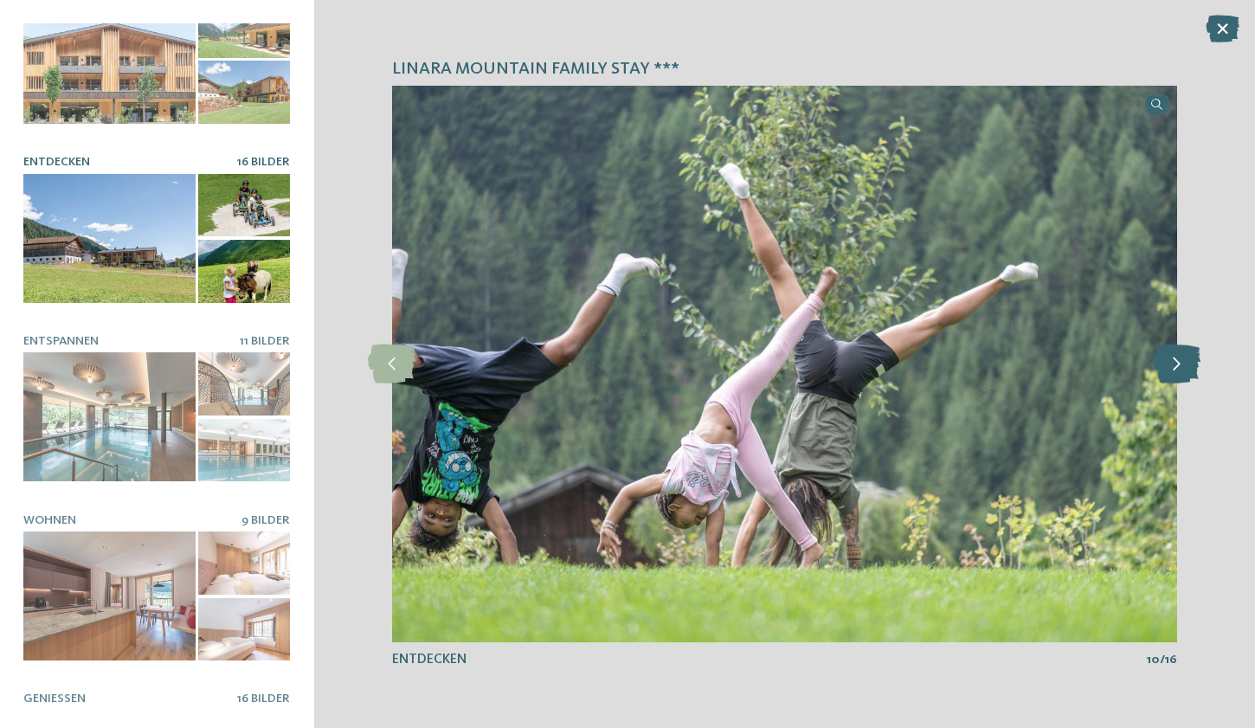
click at [1184, 368] on icon at bounding box center [1177, 364] width 48 height 39
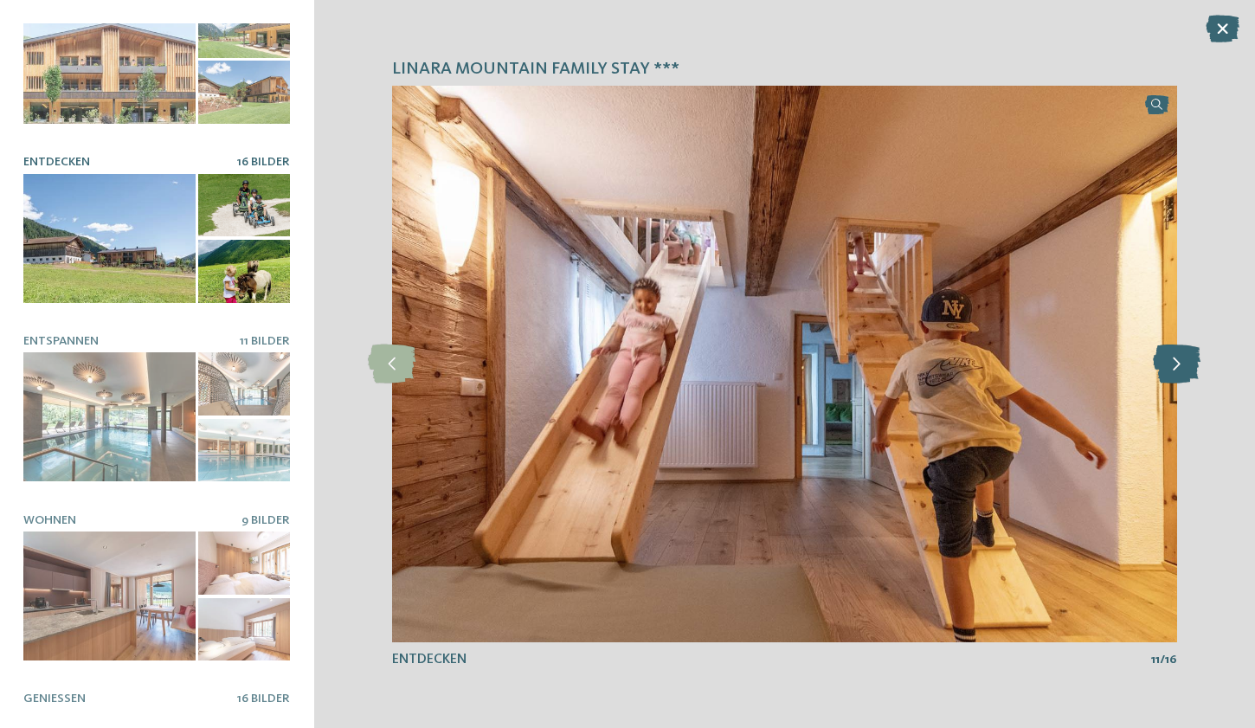
click at [1184, 368] on icon at bounding box center [1177, 364] width 48 height 39
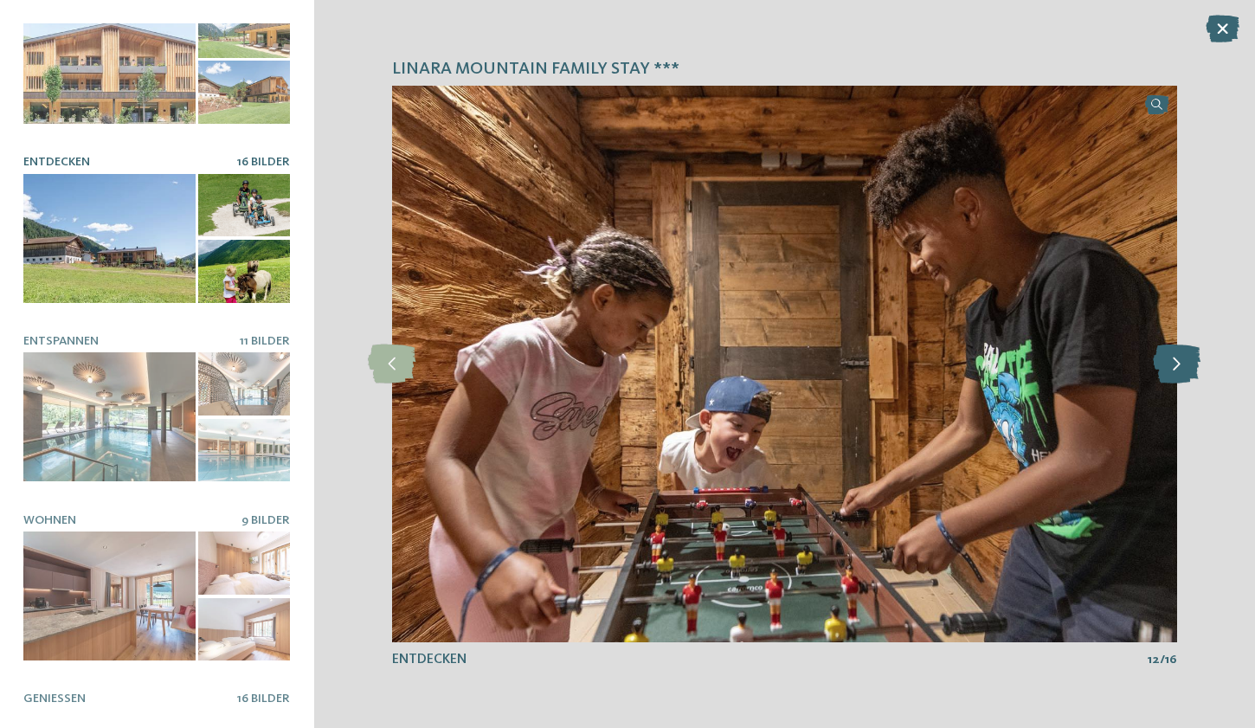
click at [1184, 368] on icon at bounding box center [1177, 364] width 48 height 39
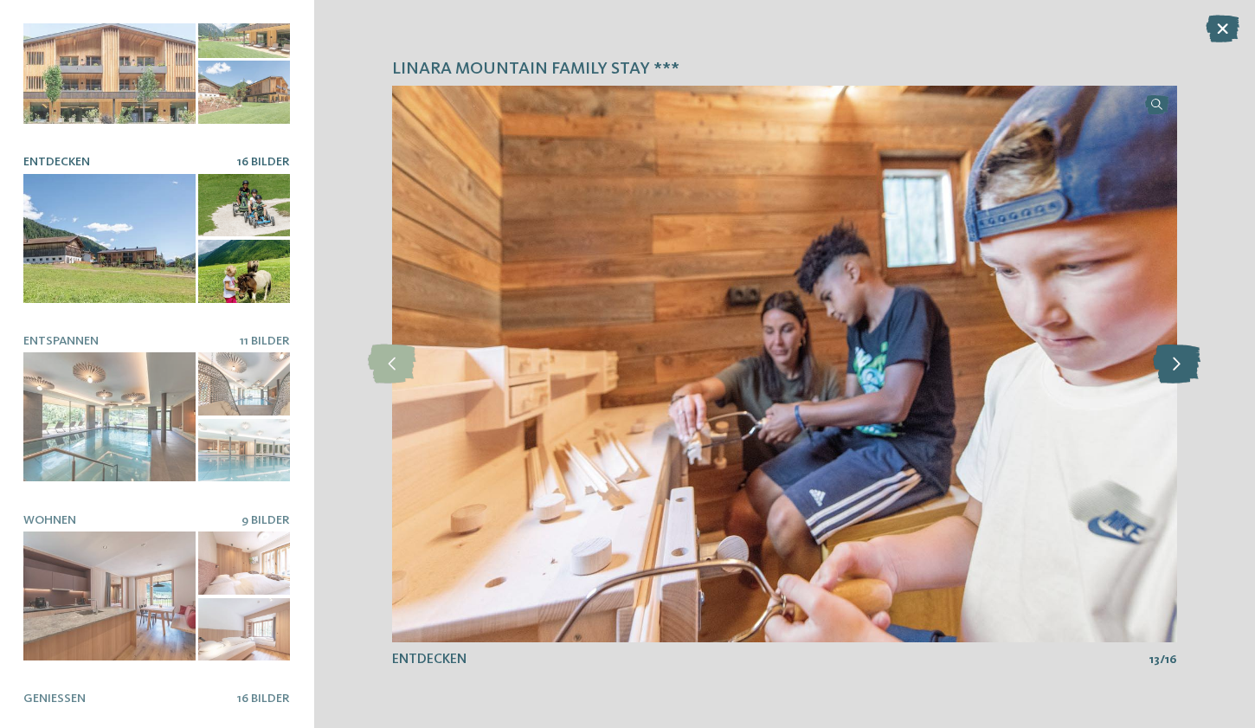
click at [1184, 368] on icon at bounding box center [1177, 364] width 48 height 39
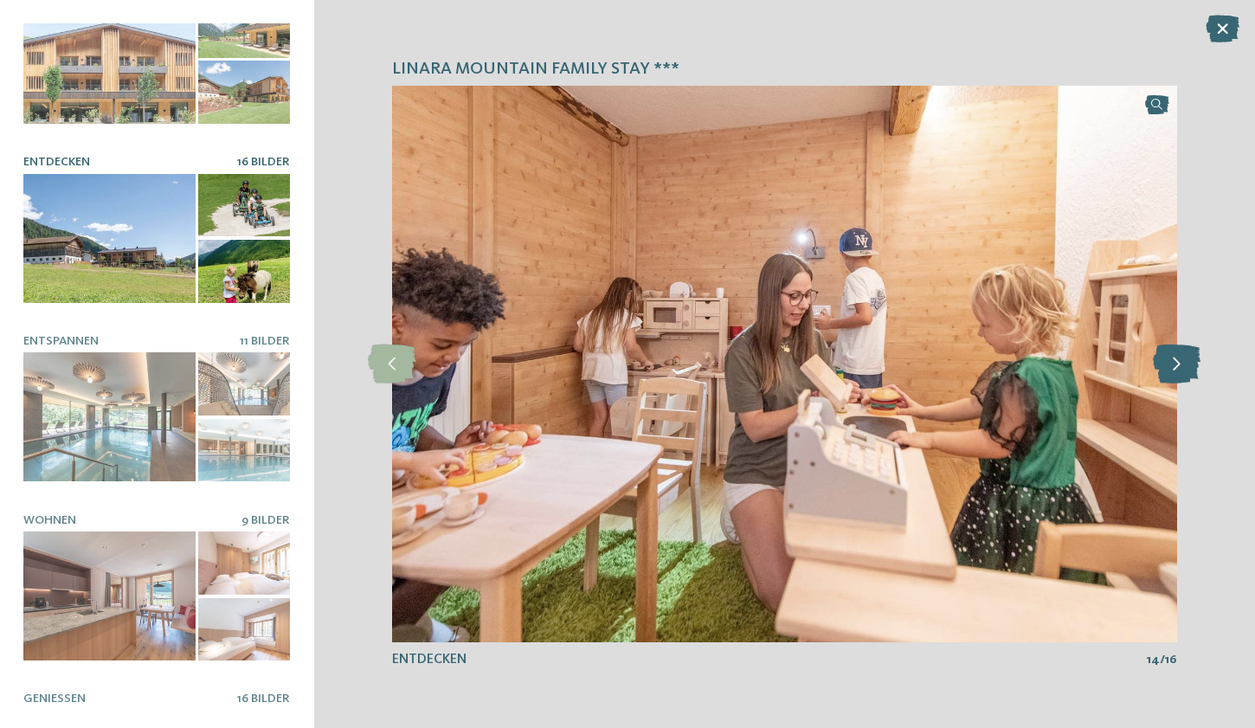
click at [1184, 368] on icon at bounding box center [1177, 364] width 48 height 39
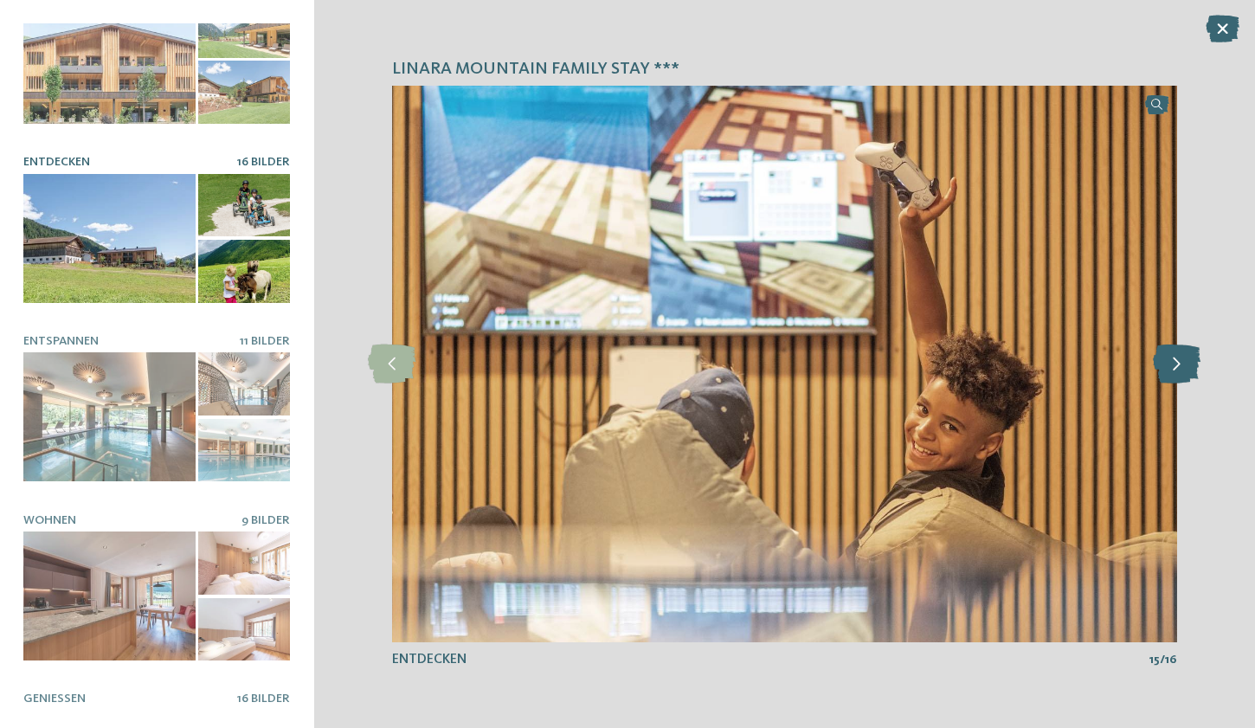
click at [1184, 368] on icon at bounding box center [1177, 364] width 48 height 39
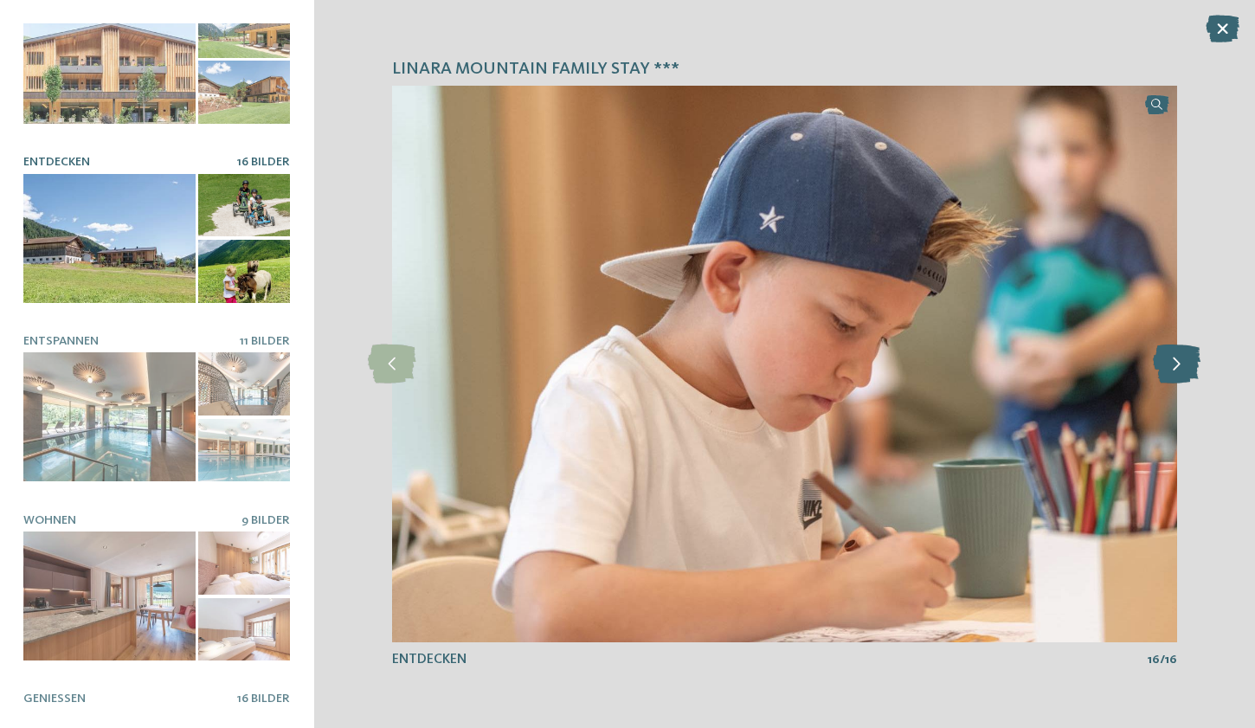
click at [1184, 368] on icon at bounding box center [1177, 364] width 48 height 39
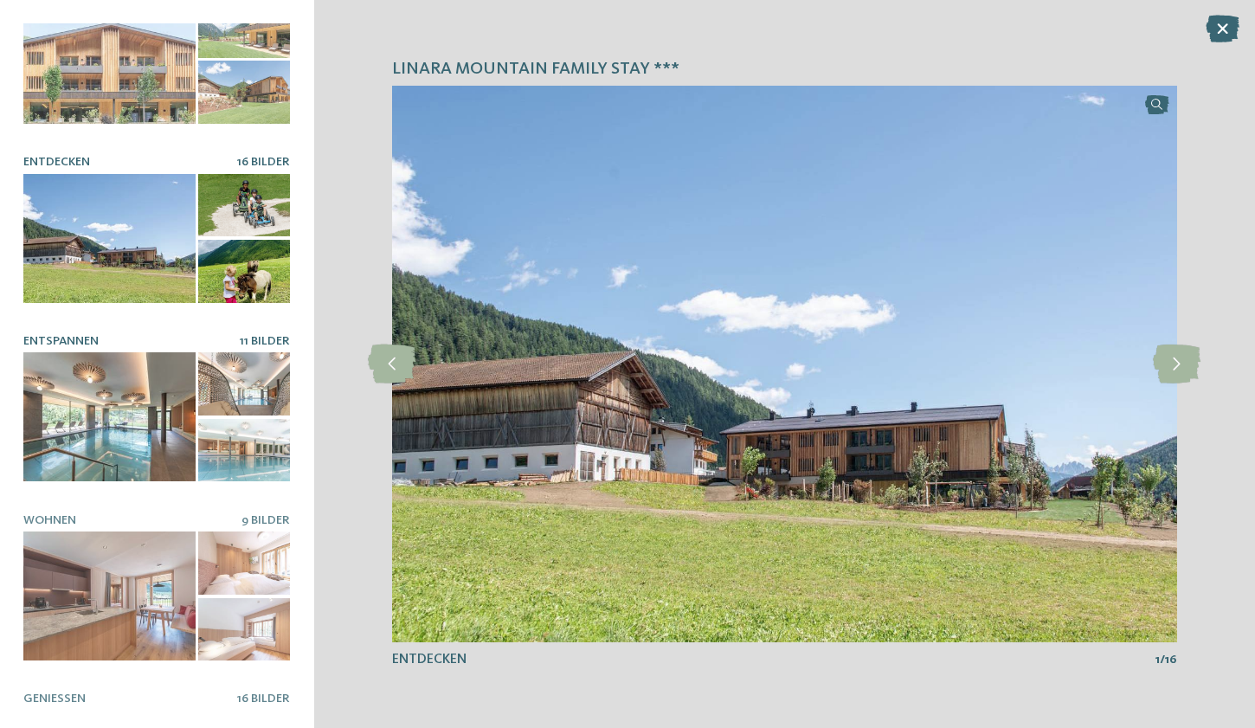
click at [145, 396] on div at bounding box center [109, 416] width 172 height 129
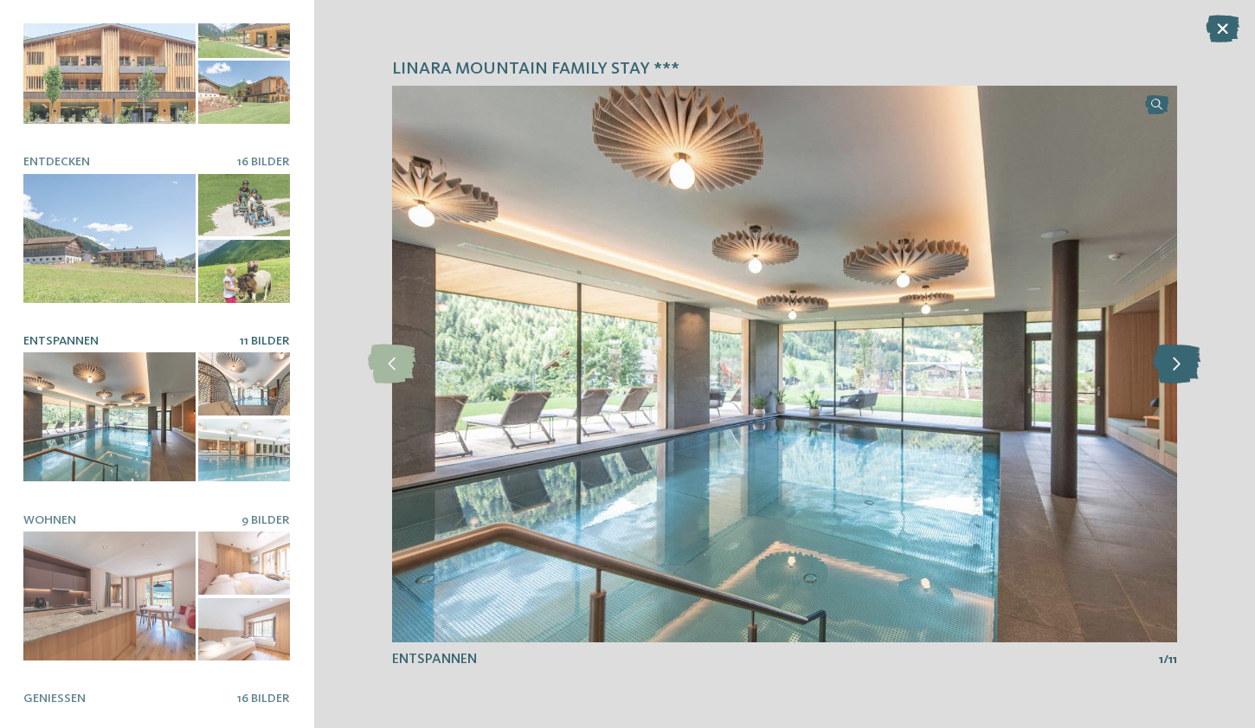
click at [1182, 359] on icon at bounding box center [1177, 364] width 48 height 39
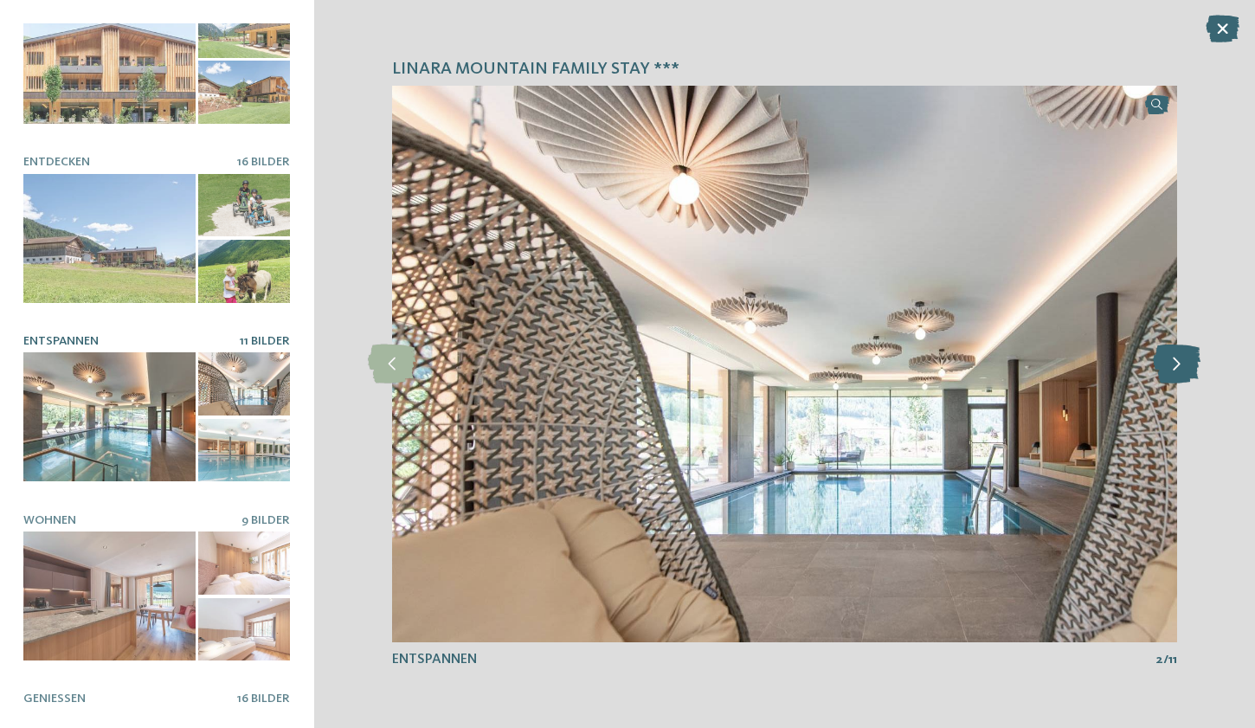
click at [1182, 359] on icon at bounding box center [1177, 364] width 48 height 39
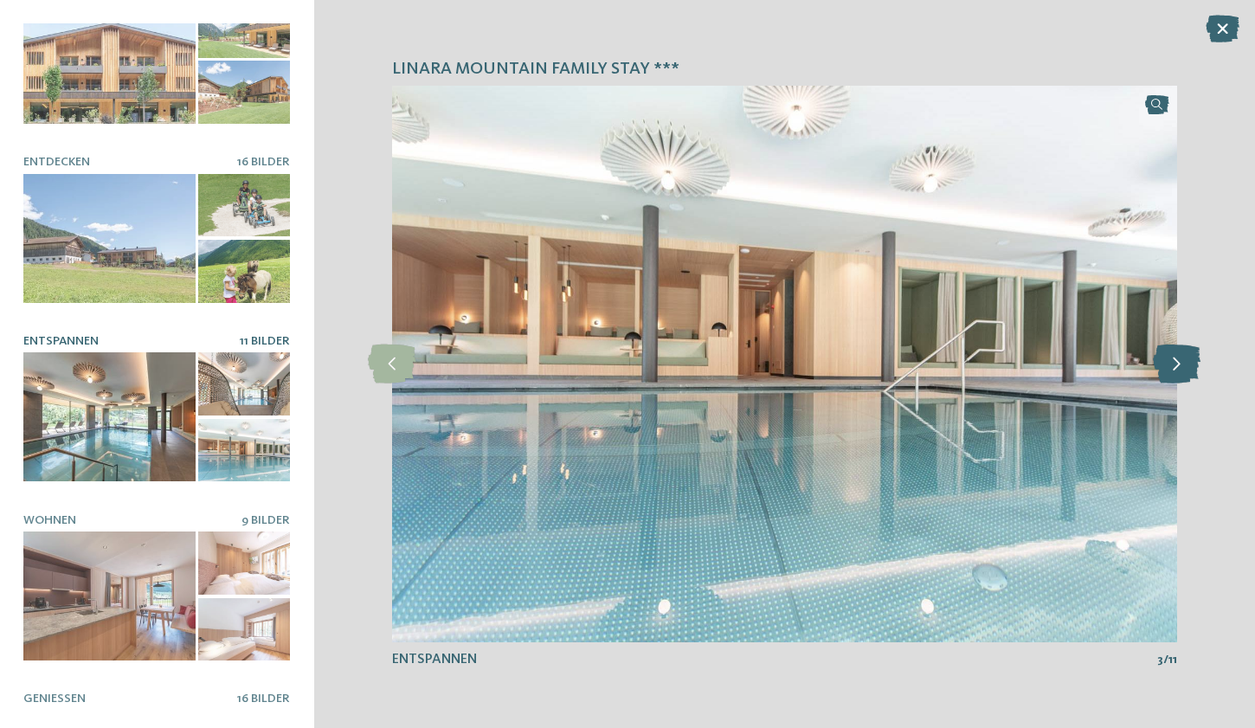
click at [1182, 359] on icon at bounding box center [1177, 364] width 48 height 39
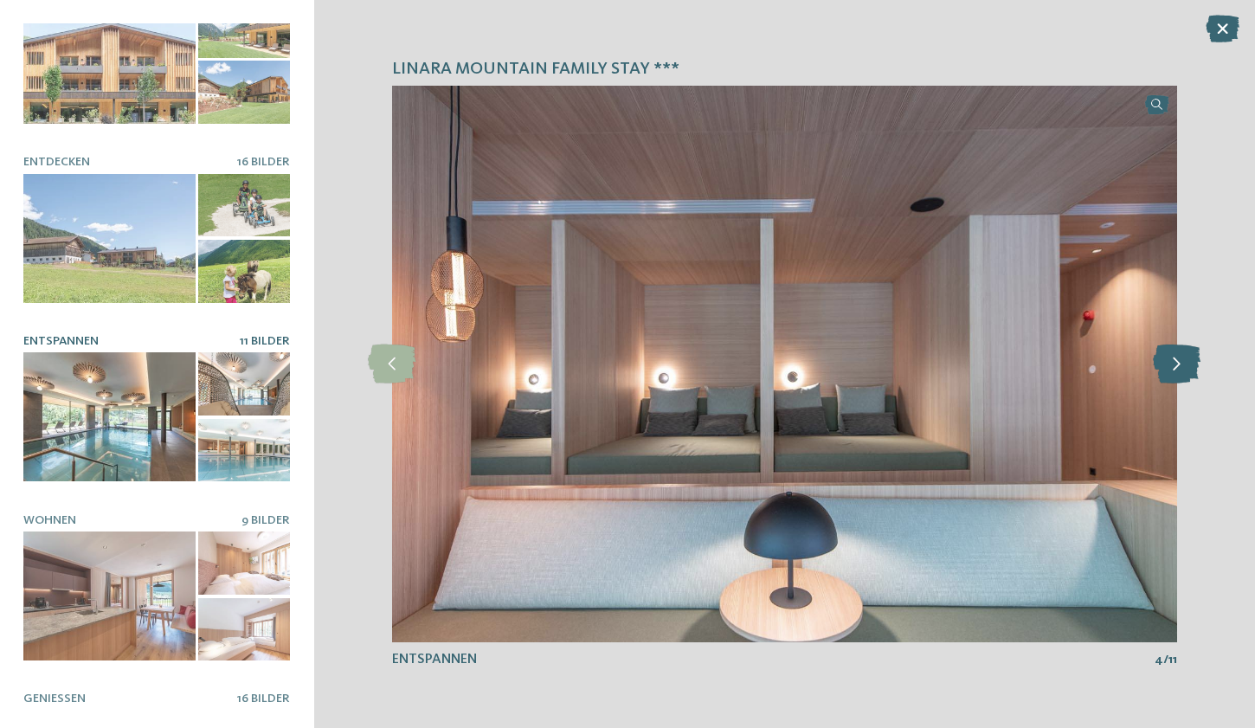
click at [1182, 359] on icon at bounding box center [1177, 364] width 48 height 39
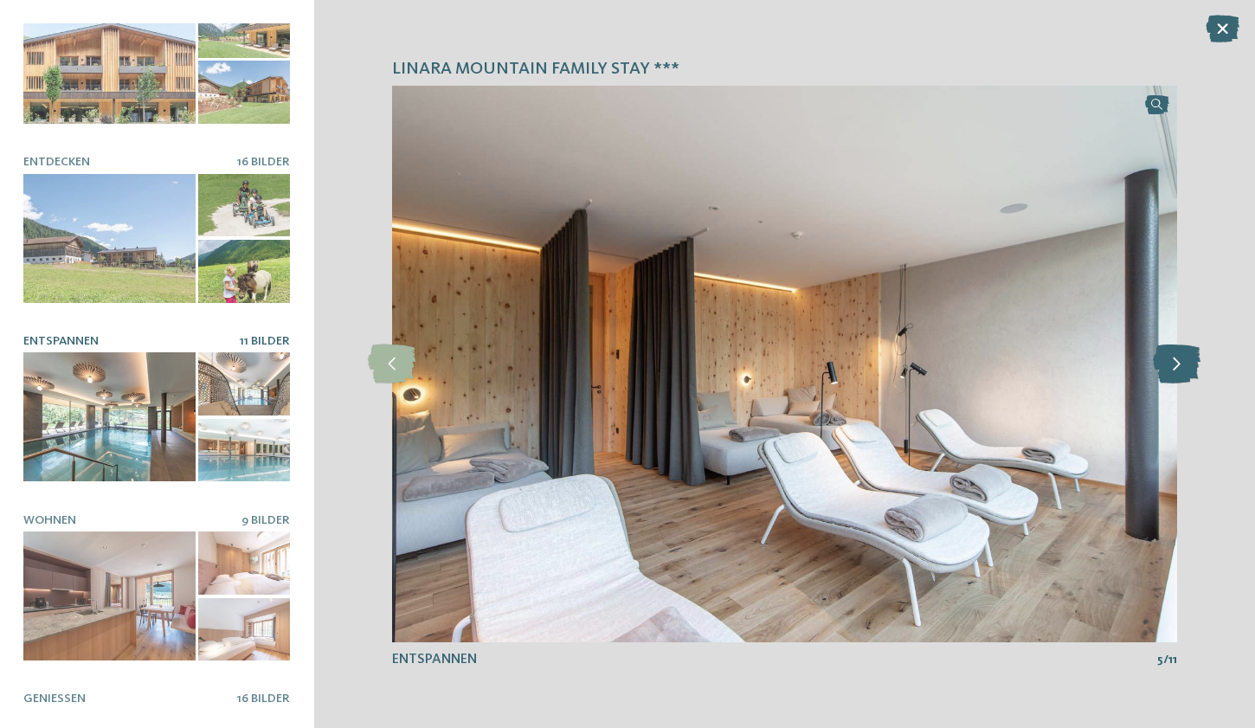
click at [1182, 359] on icon at bounding box center [1177, 364] width 48 height 39
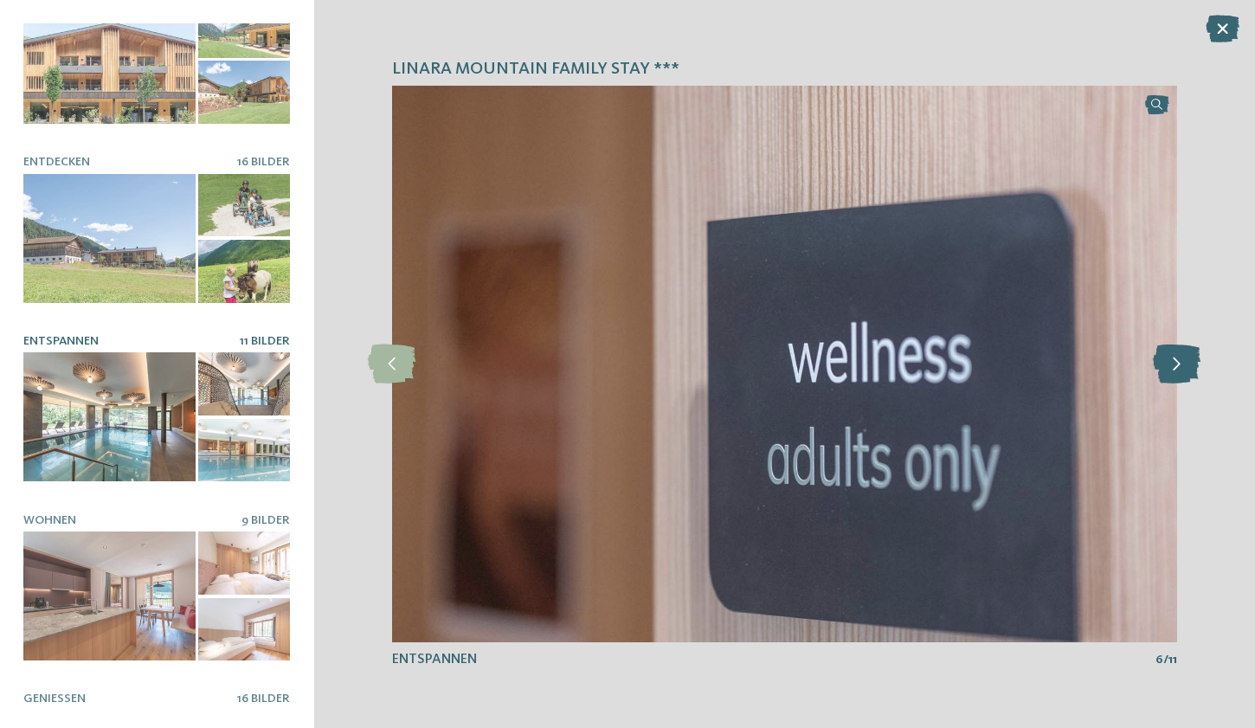
click at [1182, 359] on icon at bounding box center [1177, 364] width 48 height 39
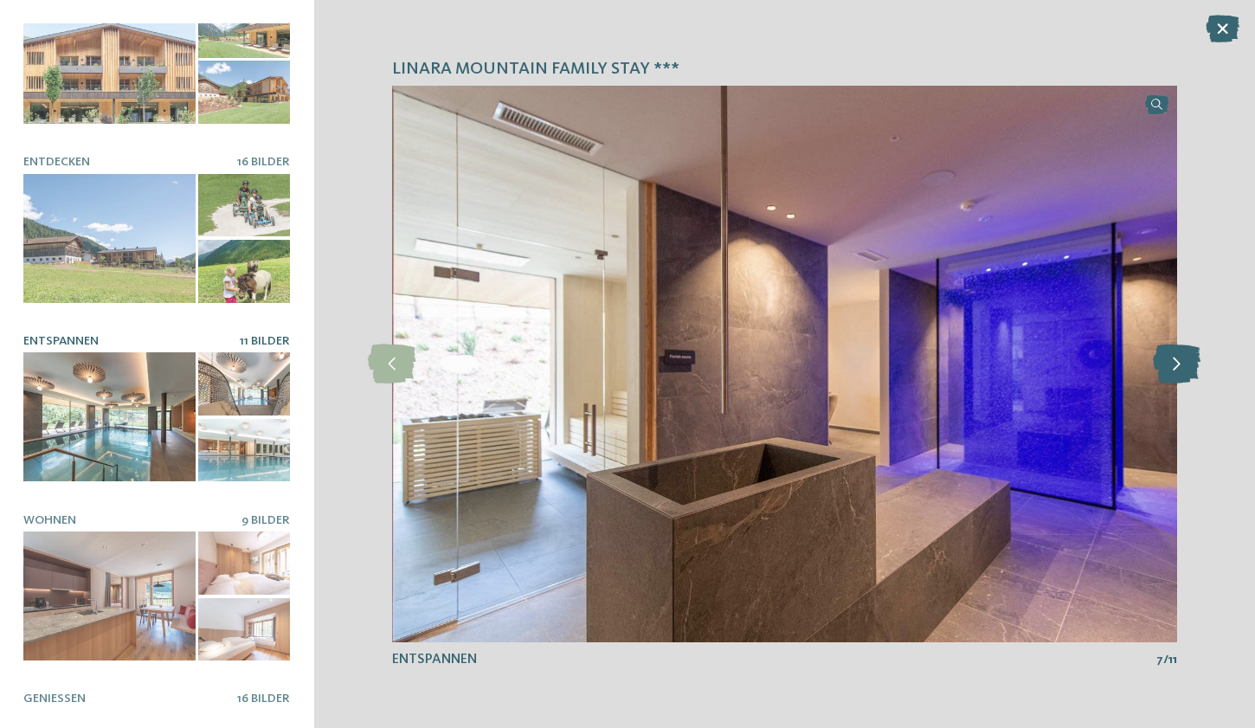
click at [1182, 359] on icon at bounding box center [1177, 364] width 48 height 39
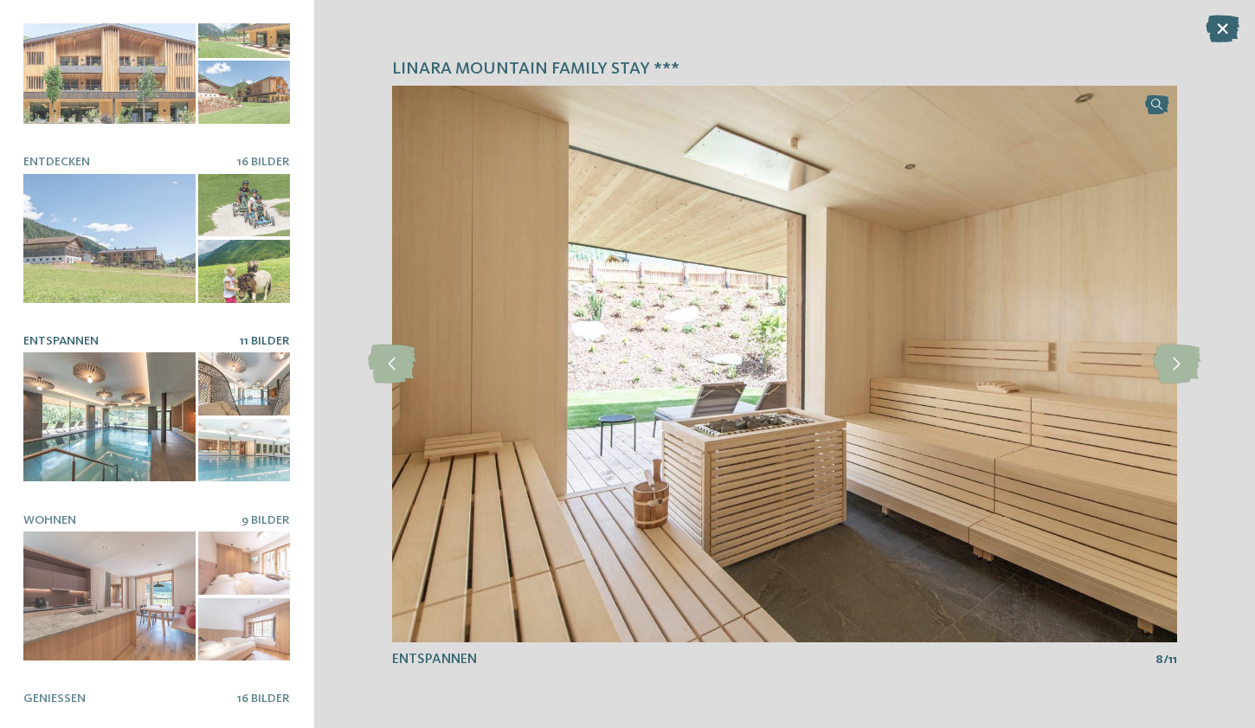
click at [112, 461] on div at bounding box center [109, 416] width 172 height 129
click at [1205, 25] on div "linara mountain family stay *** slide 3 of 10 3 /" at bounding box center [785, 364] width 942 height 728
click at [1221, 29] on icon at bounding box center [1223, 29] width 34 height 28
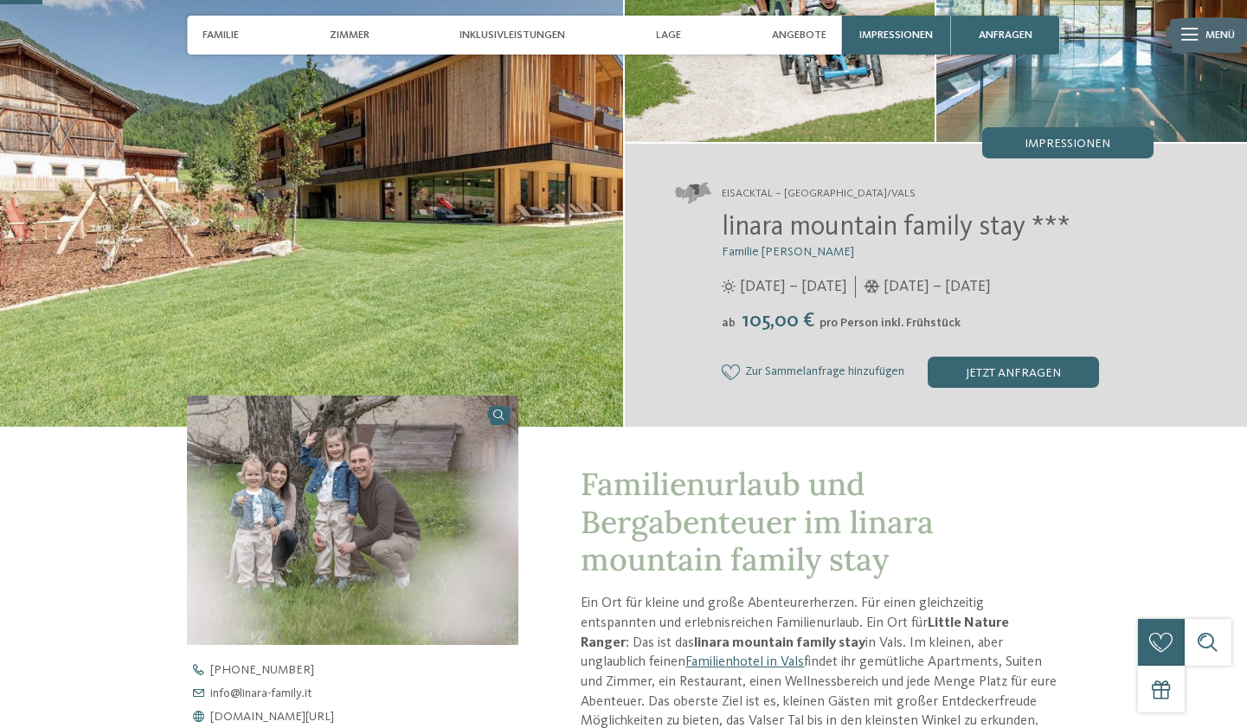
click at [815, 230] on span "linara mountain family stay ***" at bounding box center [896, 228] width 349 height 28
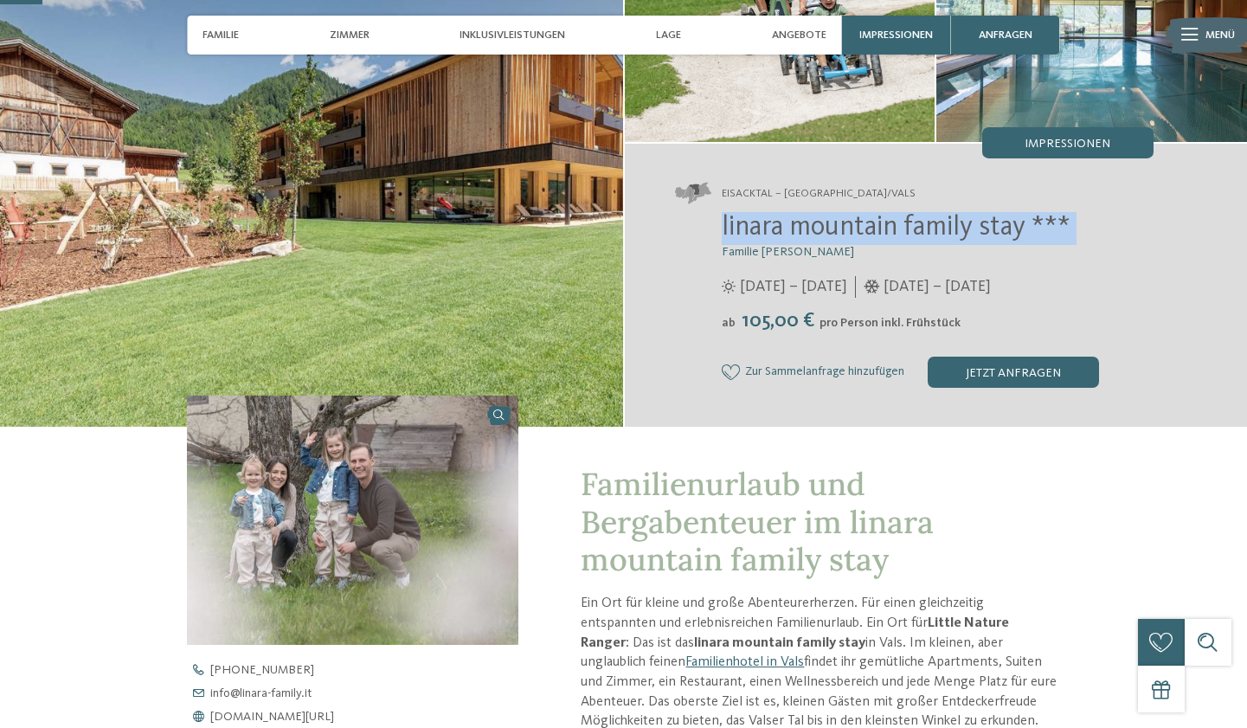
click at [815, 230] on span "linara mountain family stay ***" at bounding box center [896, 228] width 349 height 28
copy div "linara mountain family stay ***"
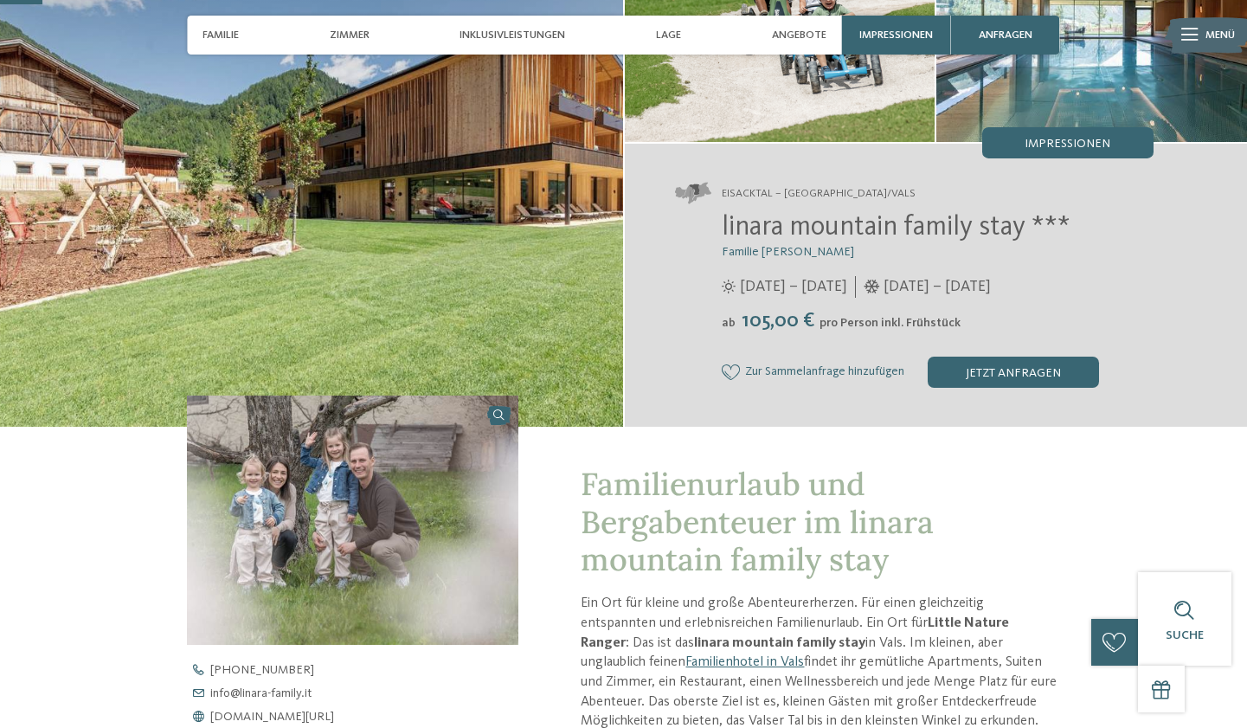
click at [874, 221] on span "linara mountain family stay ***" at bounding box center [896, 228] width 349 height 28
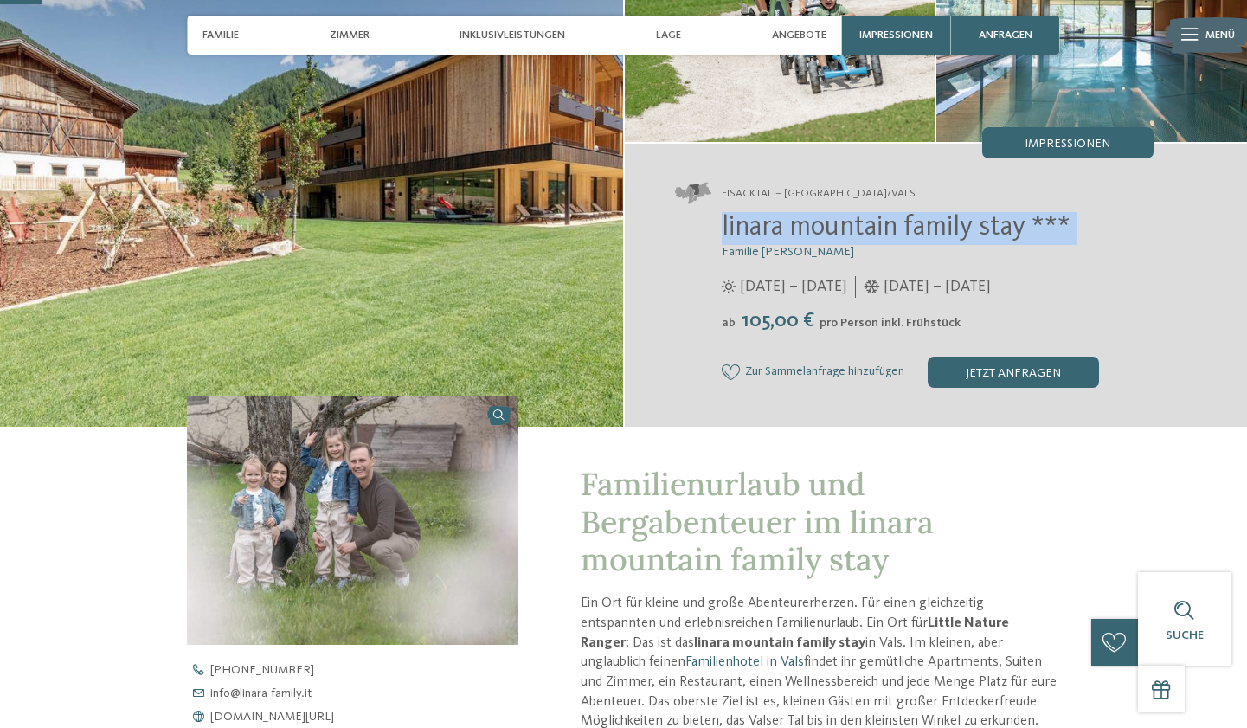
click at [874, 221] on span "linara mountain family stay ***" at bounding box center [896, 228] width 349 height 28
copy div "linara mountain family stay ***"
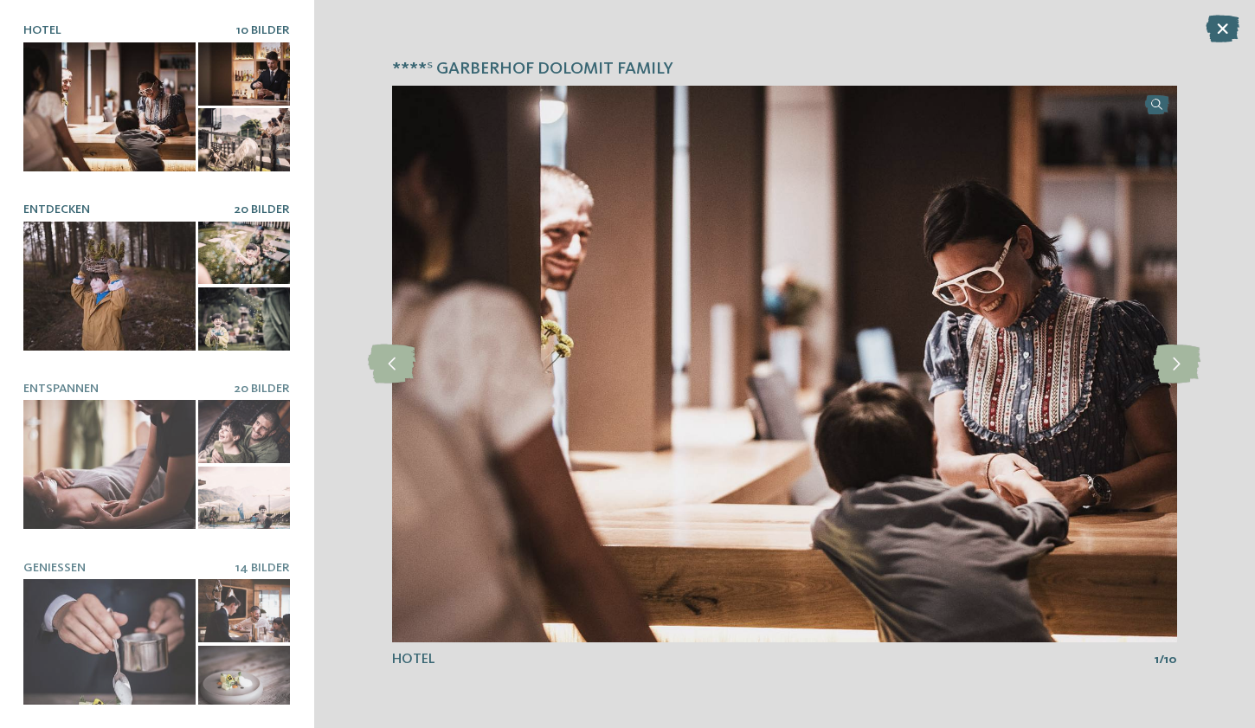
click at [98, 266] on div at bounding box center [109, 286] width 172 height 129
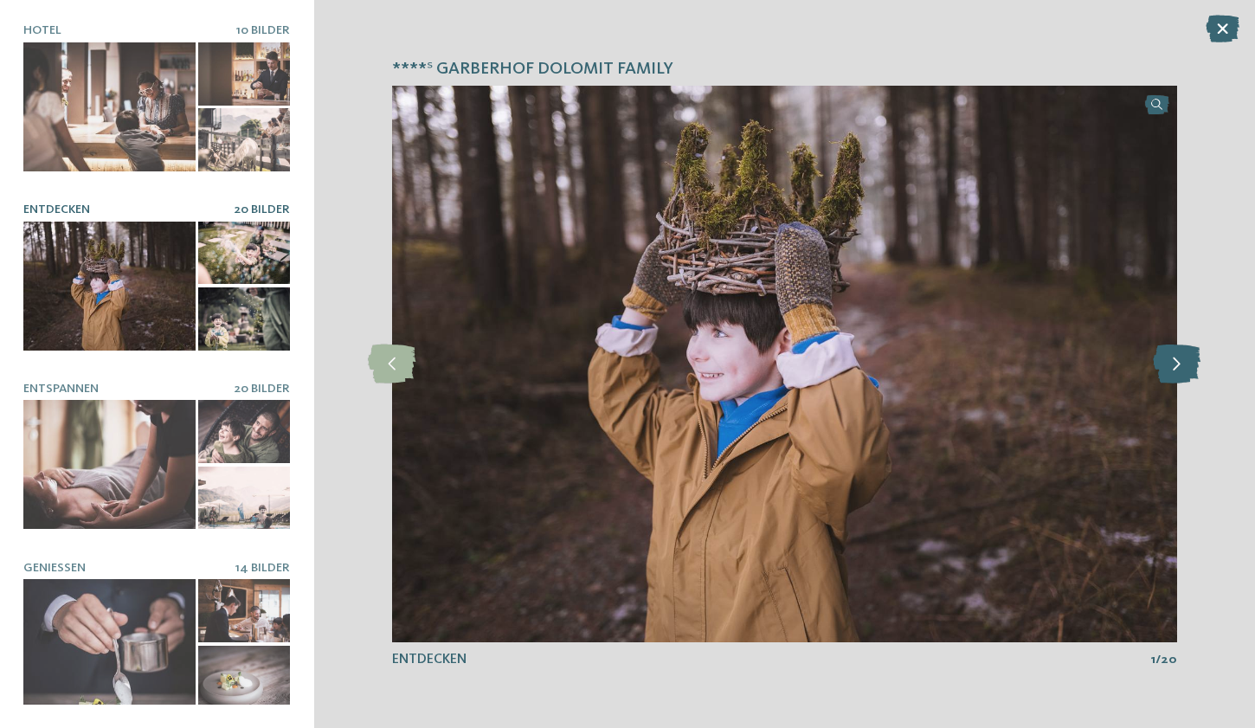
click at [1196, 371] on icon at bounding box center [1177, 364] width 48 height 39
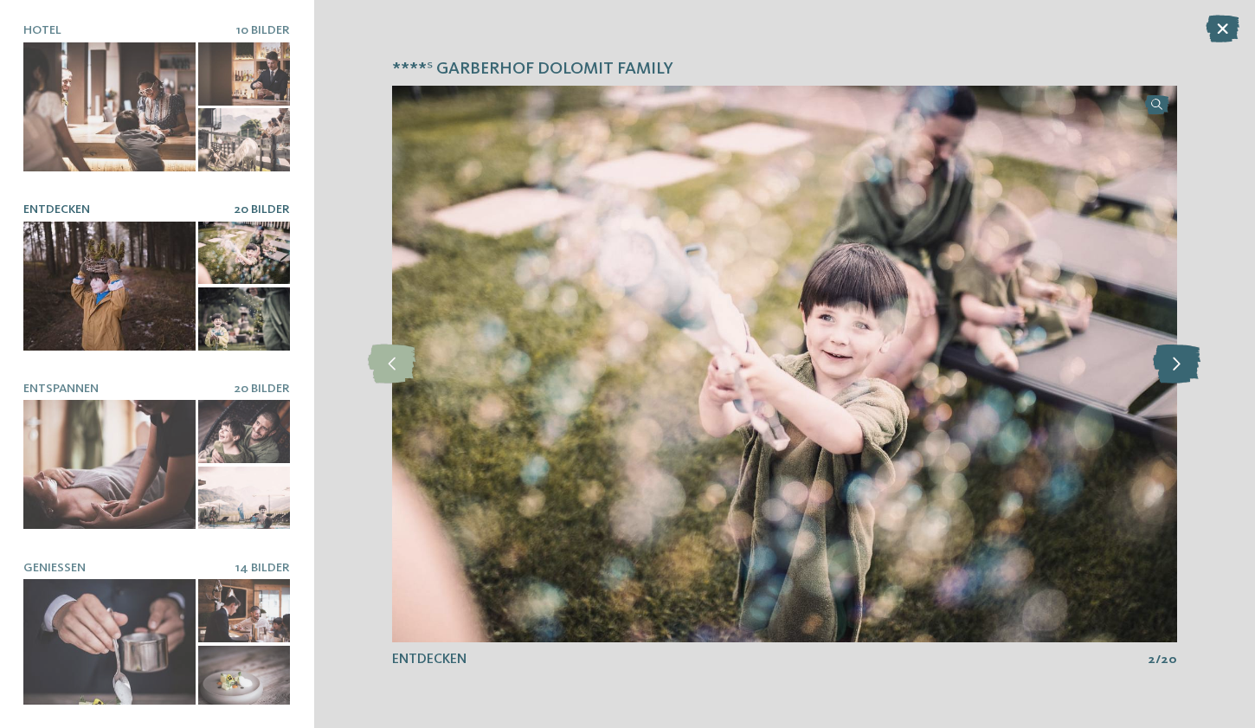
click at [1196, 371] on icon at bounding box center [1177, 364] width 48 height 39
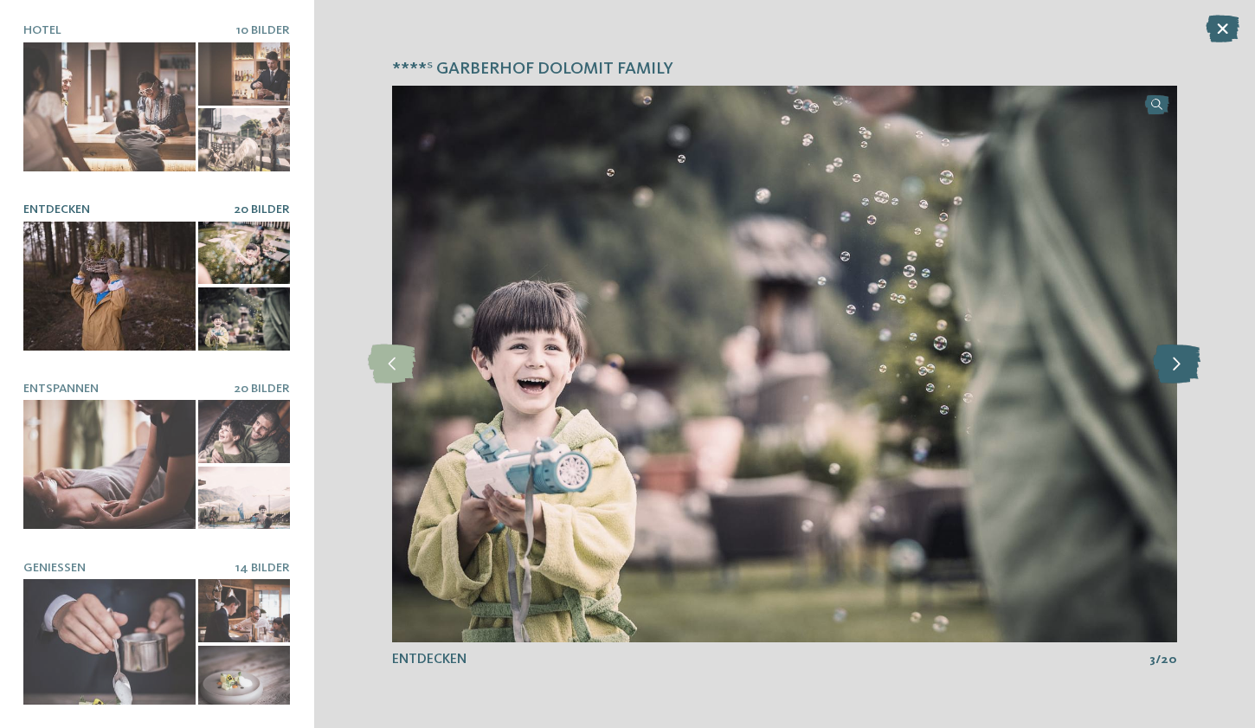
click at [1196, 371] on icon at bounding box center [1177, 364] width 48 height 39
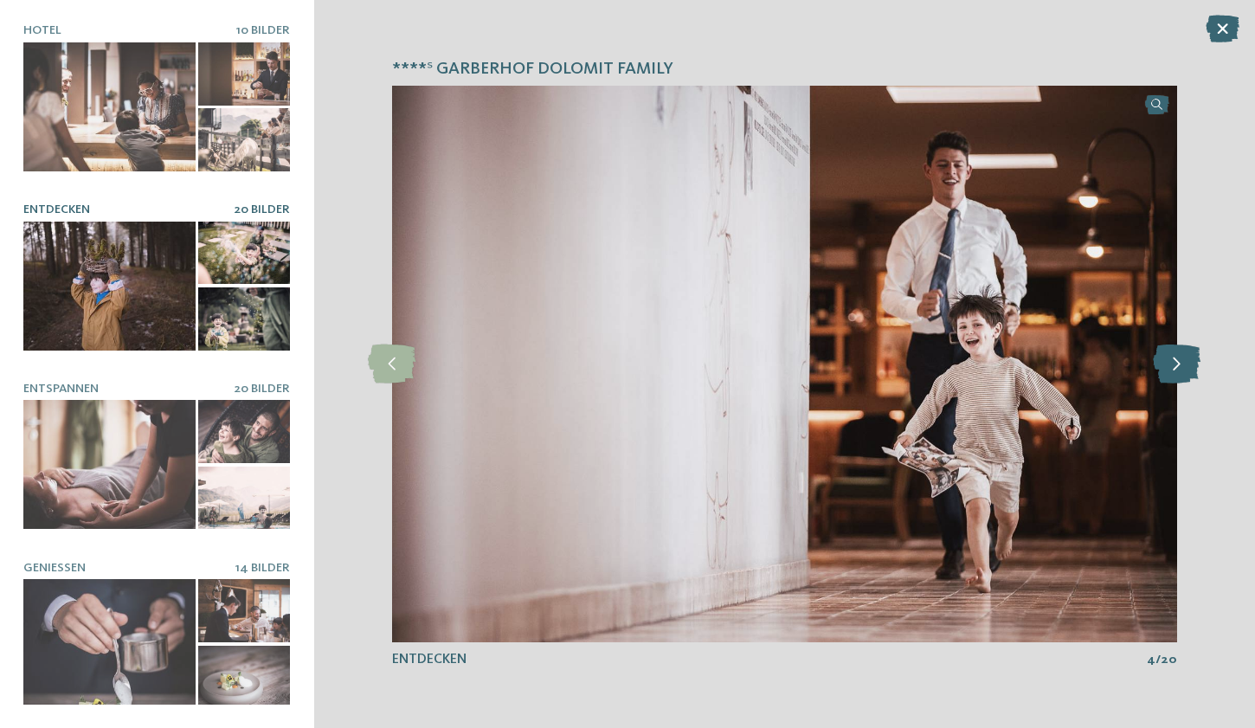
click at [1196, 371] on icon at bounding box center [1177, 364] width 48 height 39
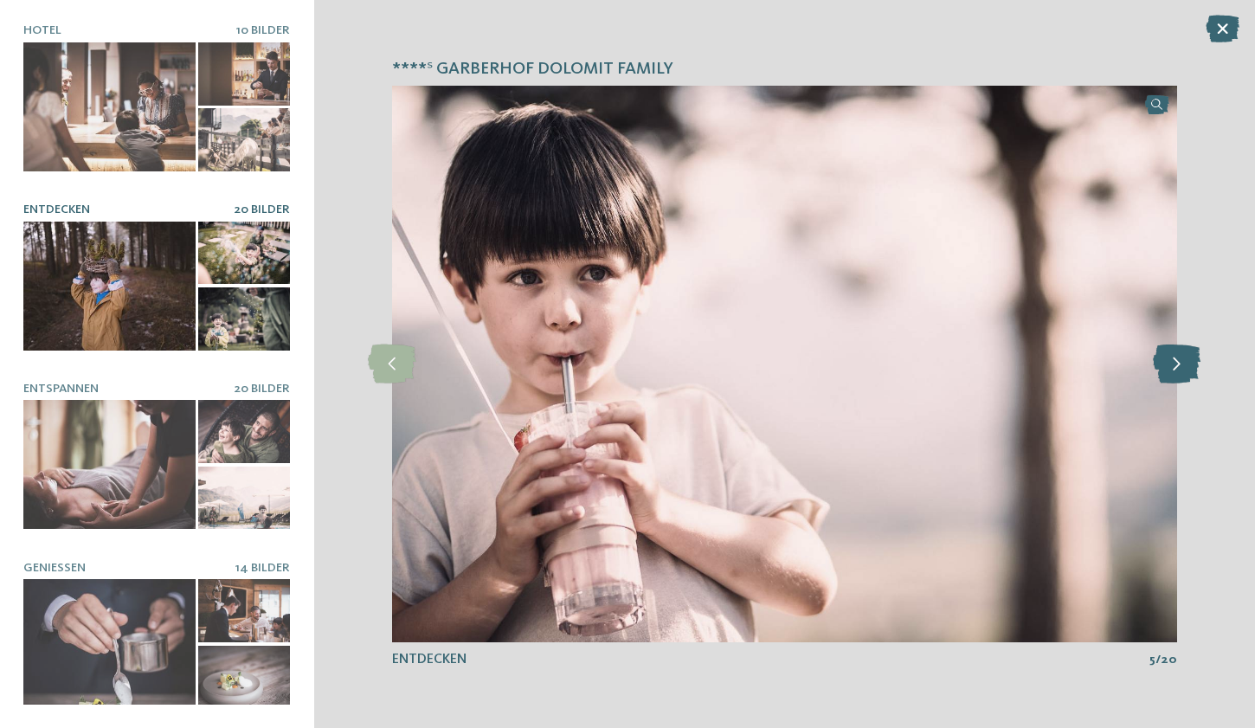
click at [1196, 371] on icon at bounding box center [1177, 364] width 48 height 39
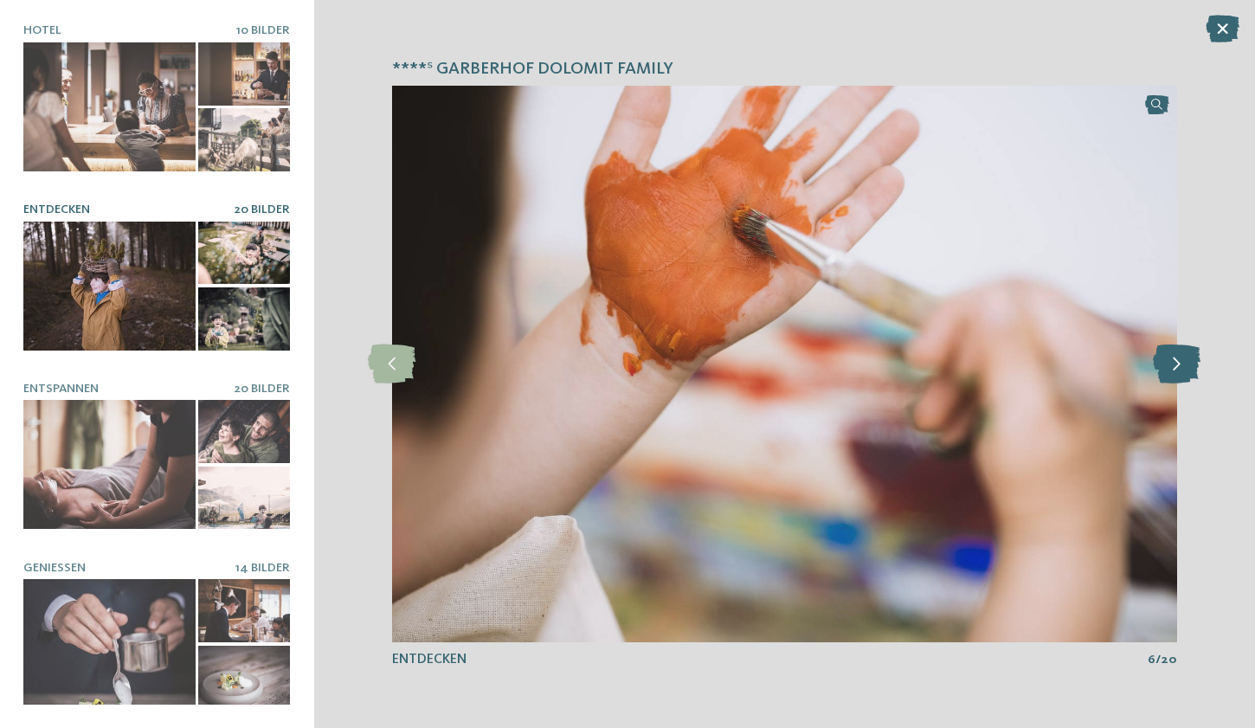
click at [1196, 371] on icon at bounding box center [1177, 364] width 48 height 39
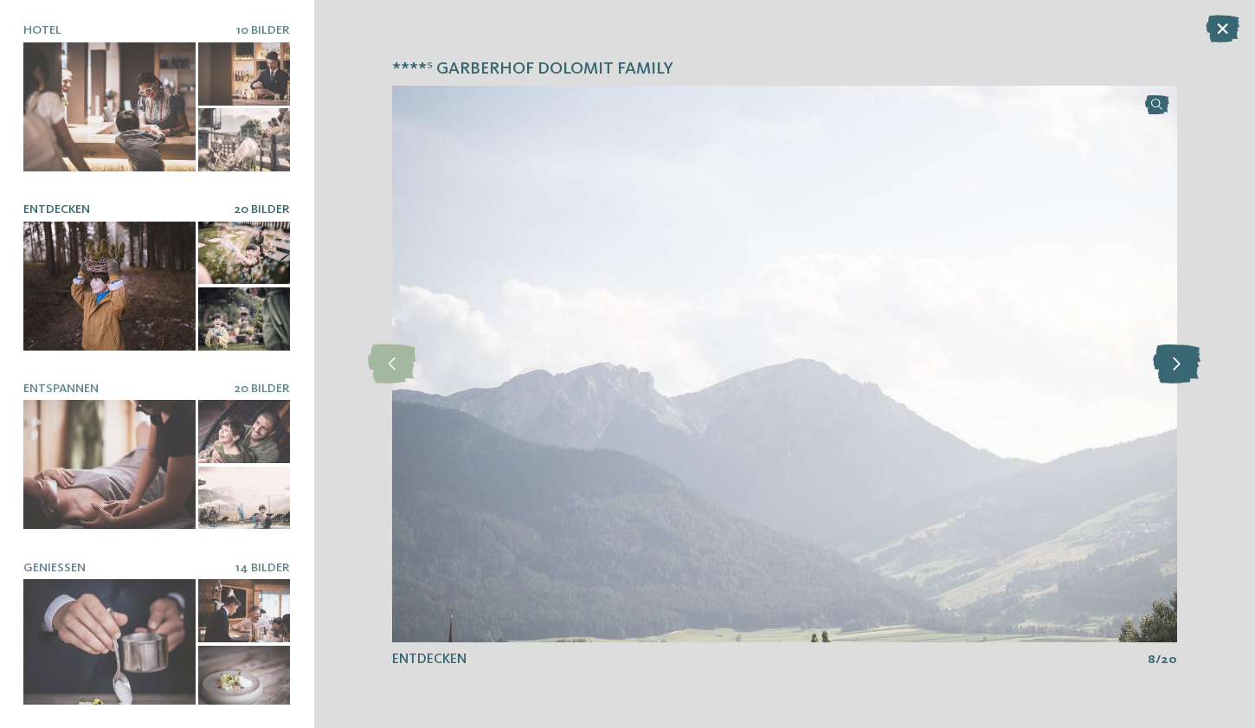
click at [1196, 371] on icon at bounding box center [1177, 364] width 48 height 39
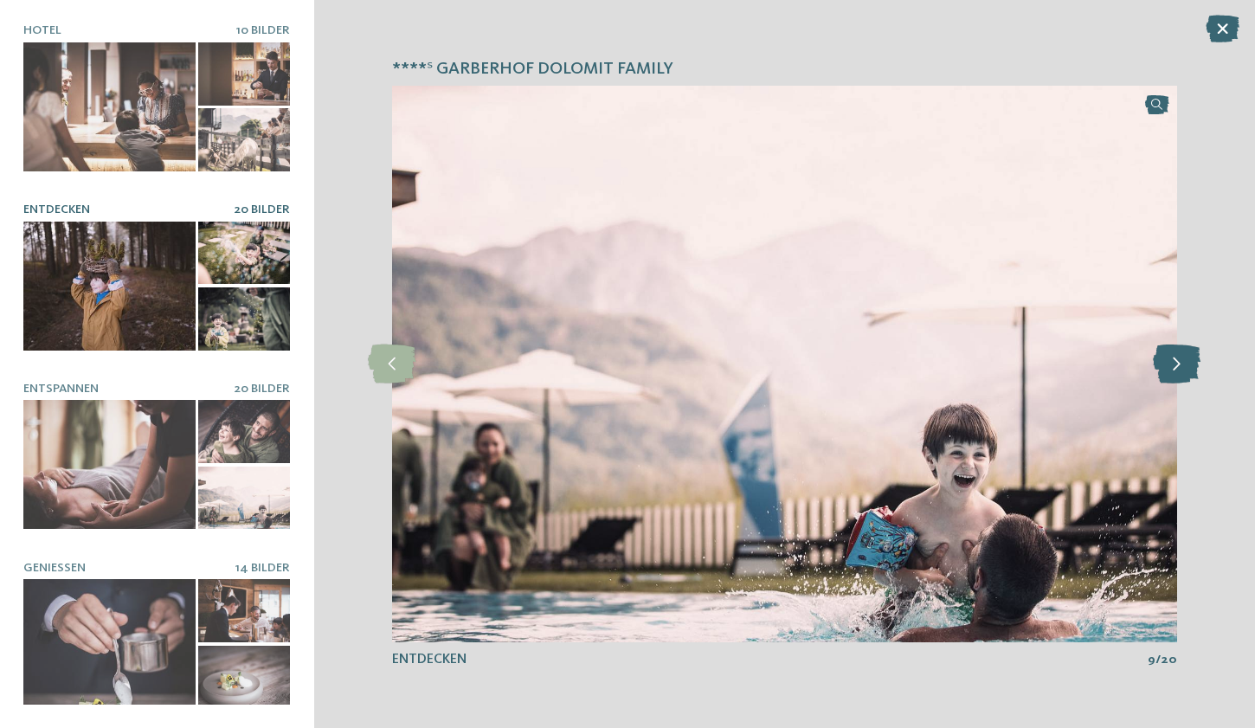
click at [1196, 371] on icon at bounding box center [1177, 364] width 48 height 39
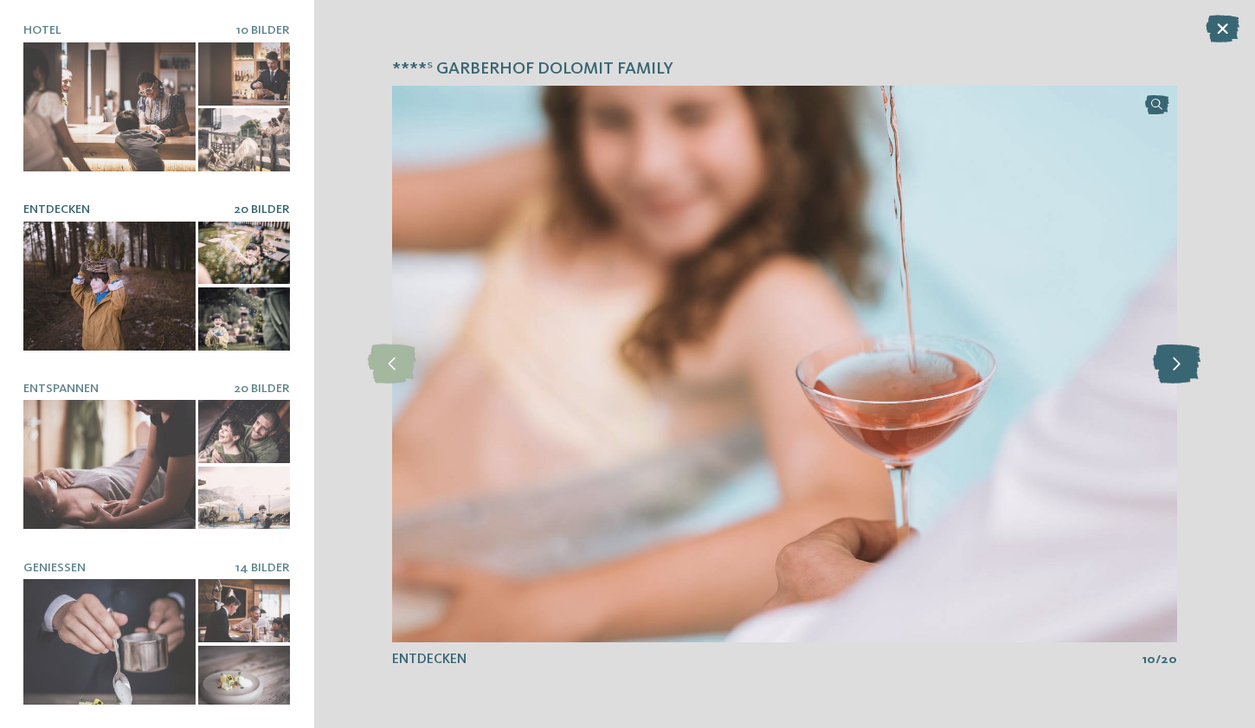
click at [1196, 371] on icon at bounding box center [1177, 364] width 48 height 39
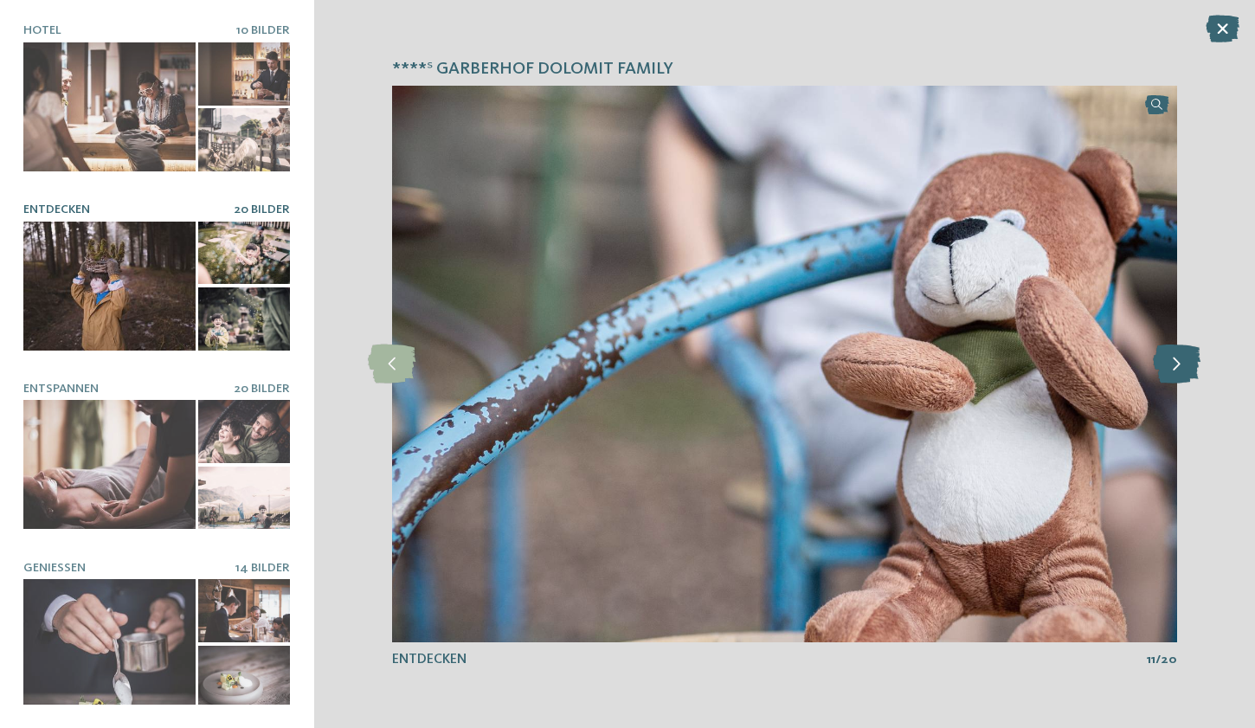
click at [1196, 371] on icon at bounding box center [1177, 364] width 48 height 39
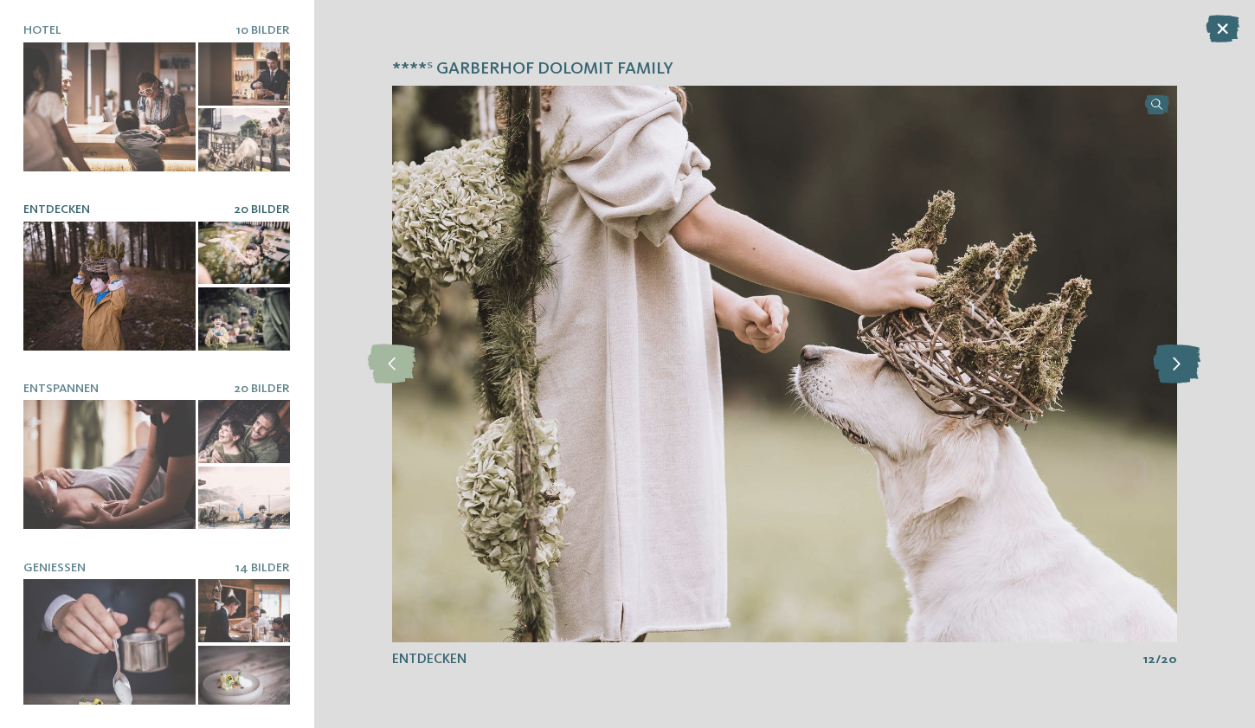
click at [1196, 371] on icon at bounding box center [1177, 364] width 48 height 39
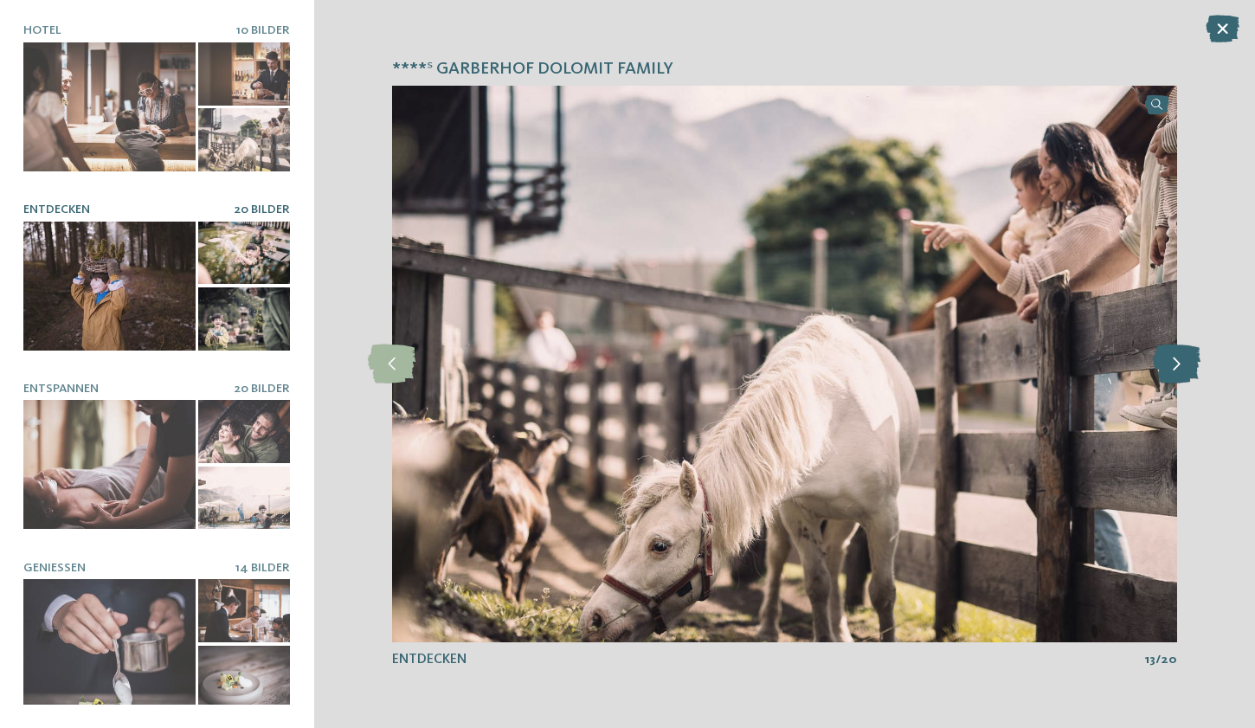
click at [1196, 371] on icon at bounding box center [1177, 364] width 48 height 39
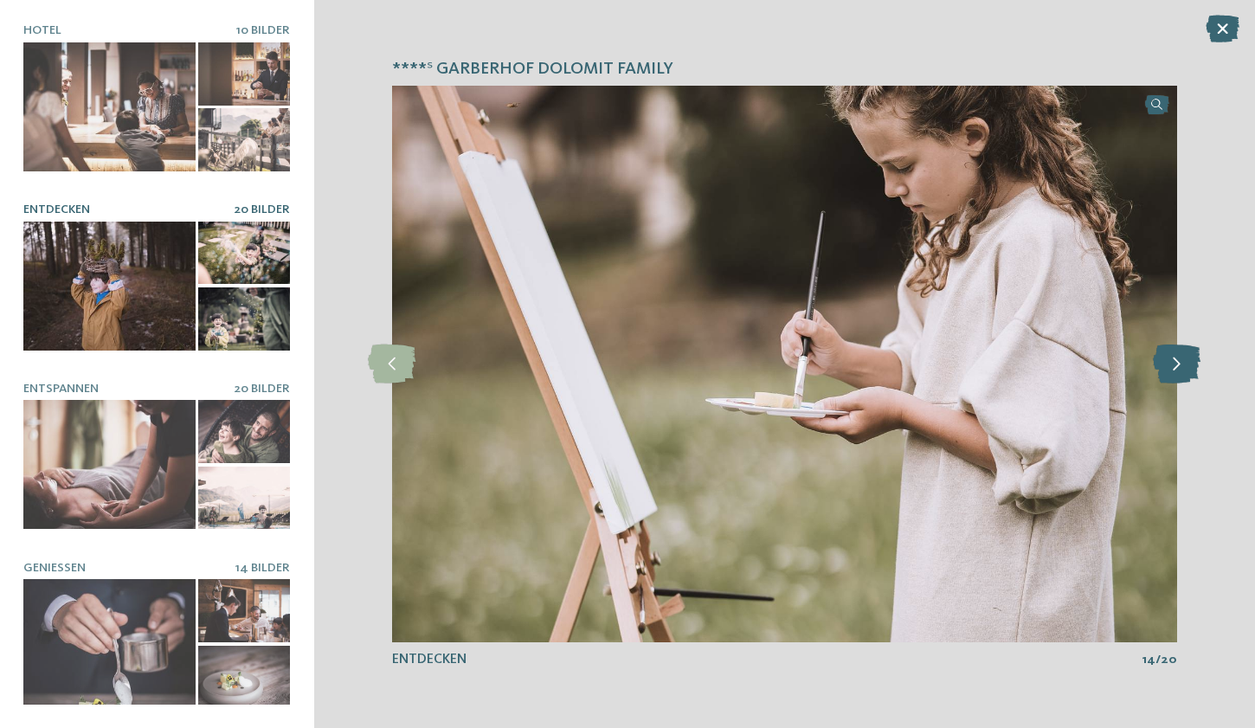
click at [1196, 371] on icon at bounding box center [1177, 364] width 48 height 39
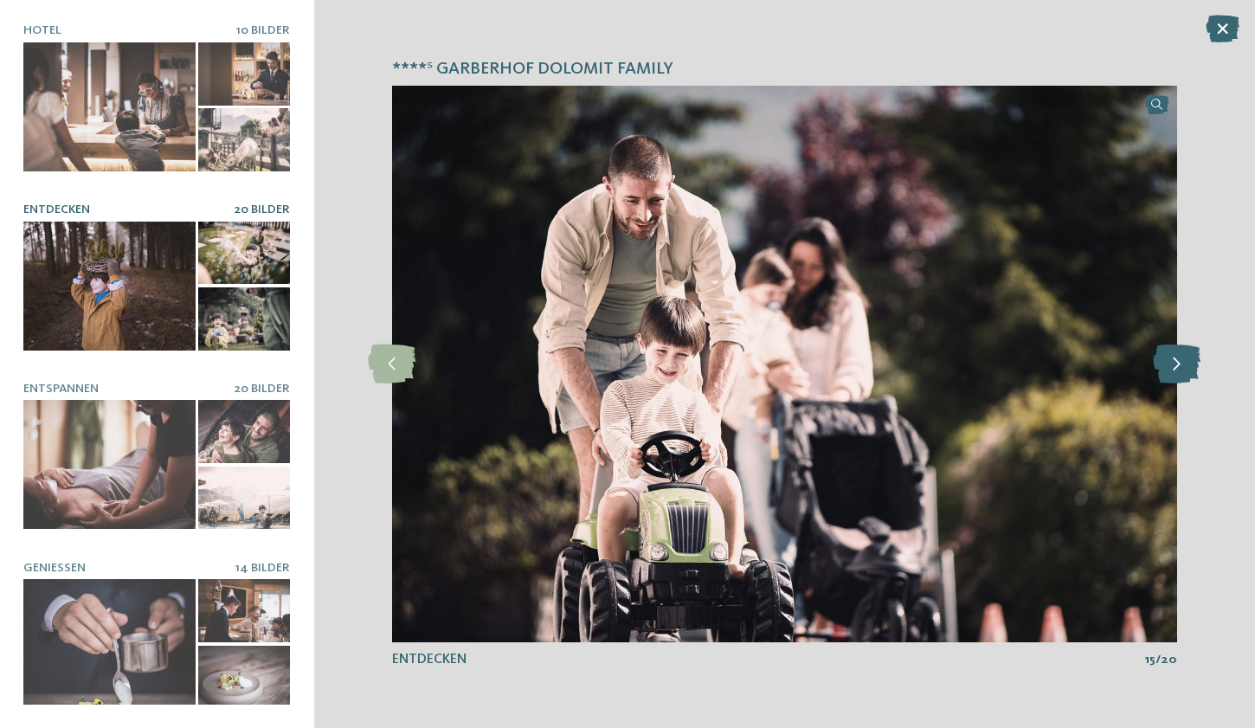
click at [1196, 371] on icon at bounding box center [1177, 364] width 48 height 39
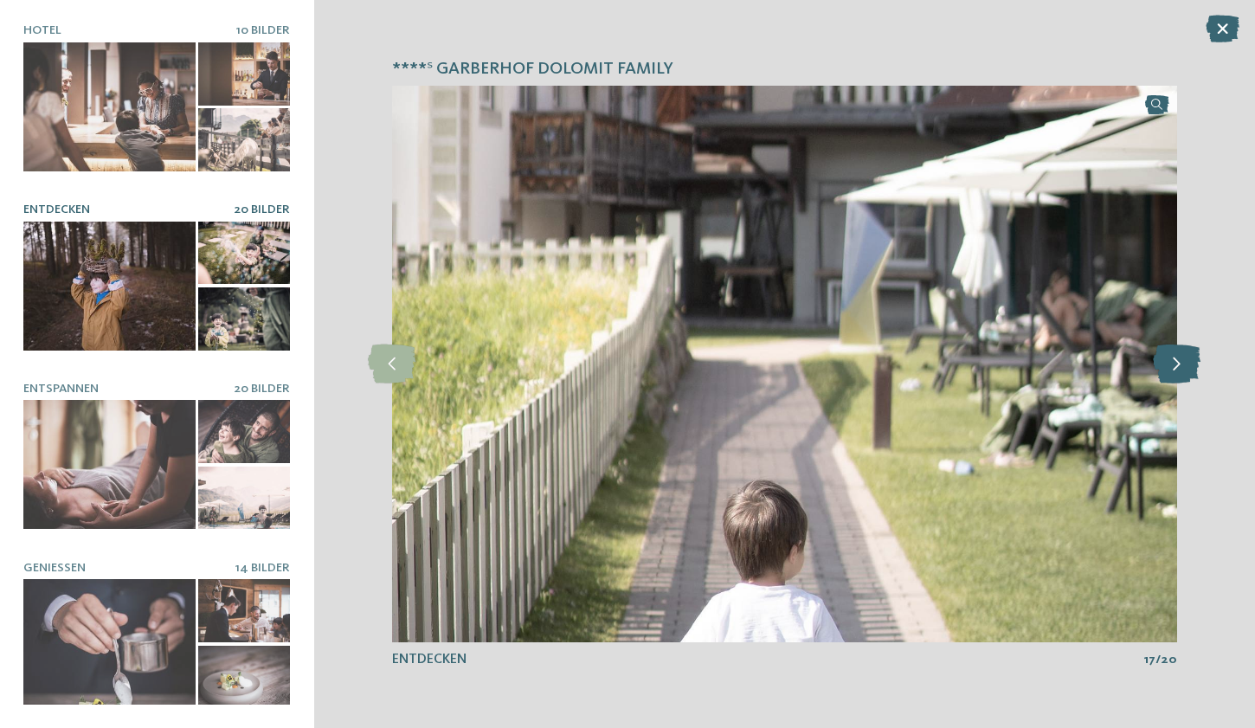
click at [1196, 371] on icon at bounding box center [1177, 364] width 48 height 39
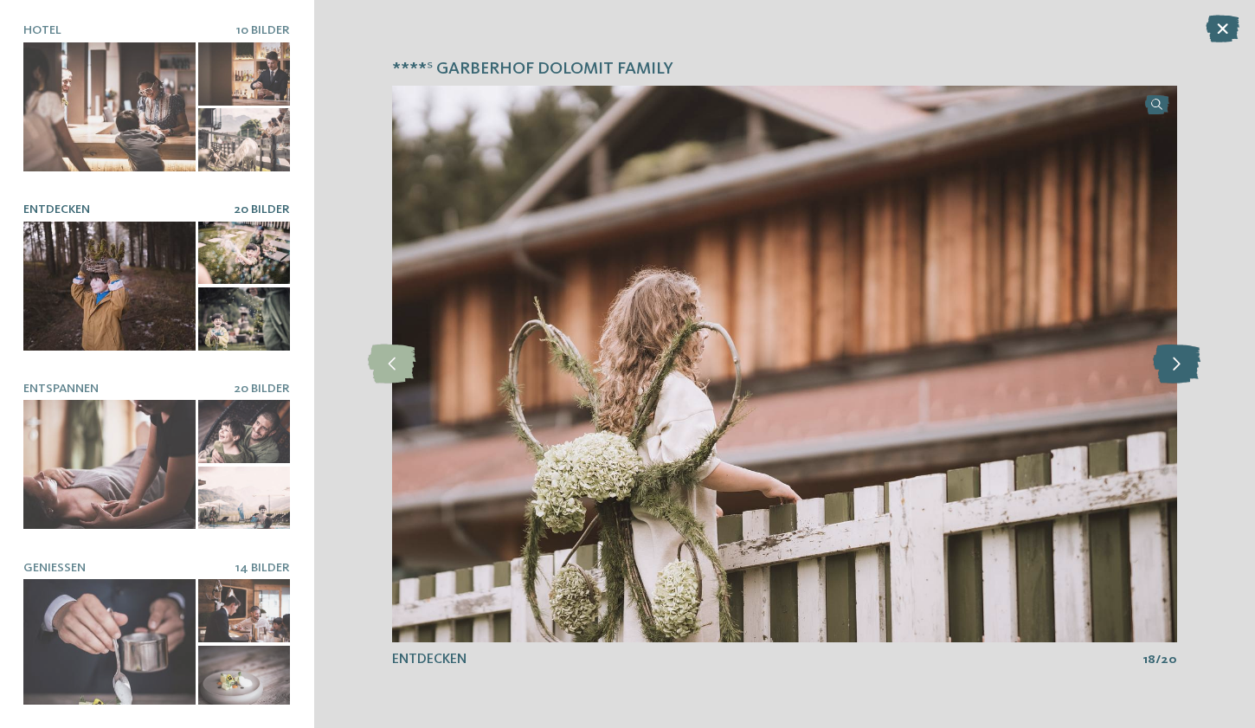
click at [1196, 371] on icon at bounding box center [1177, 364] width 48 height 39
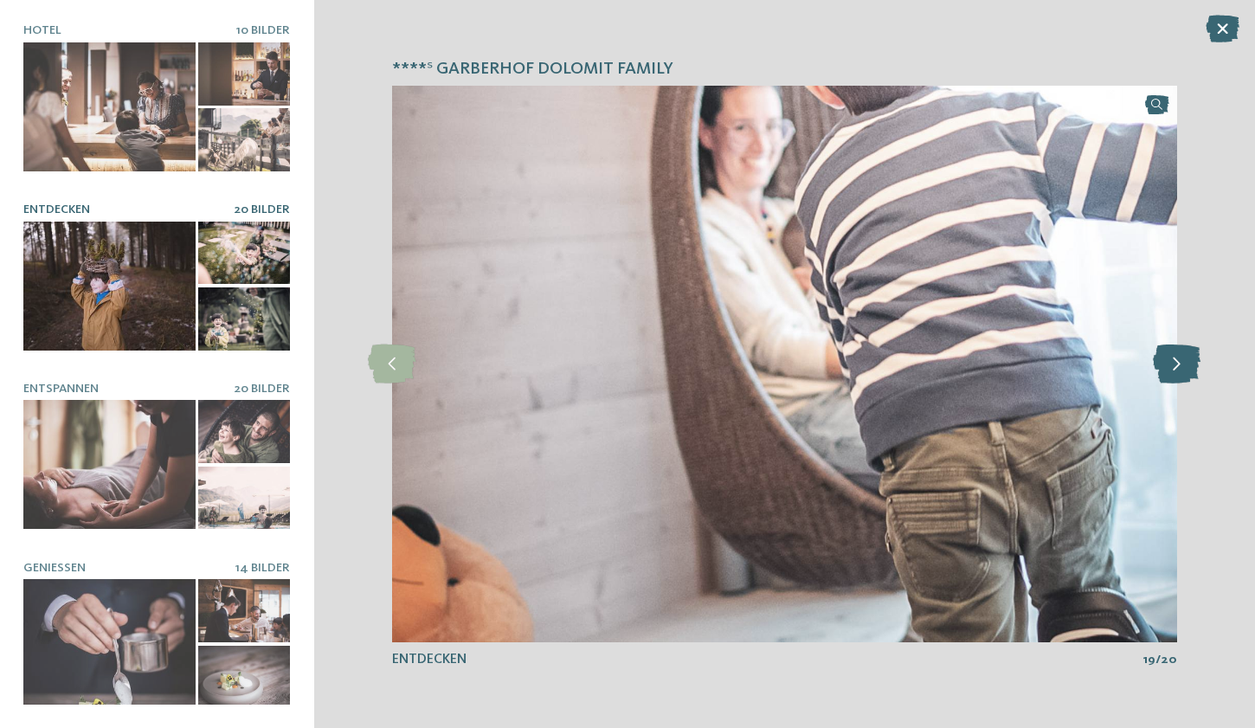
click at [1196, 371] on icon at bounding box center [1177, 364] width 48 height 39
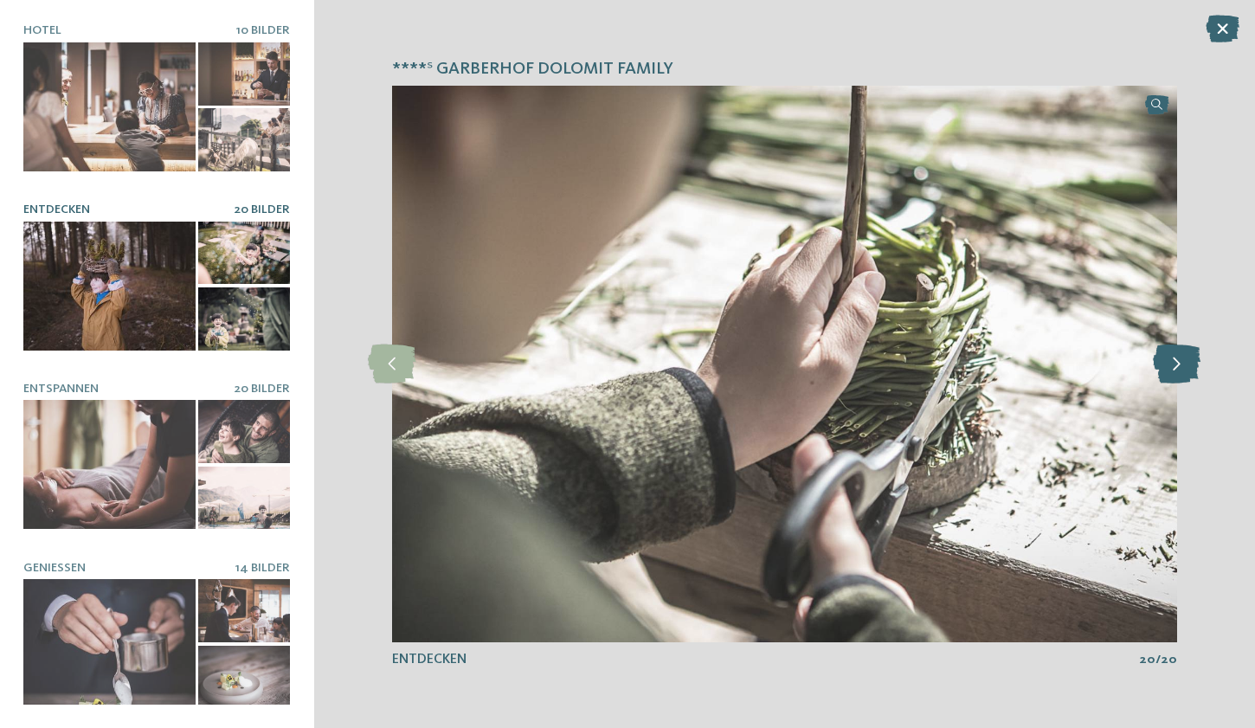
click at [1196, 371] on icon at bounding box center [1177, 364] width 48 height 39
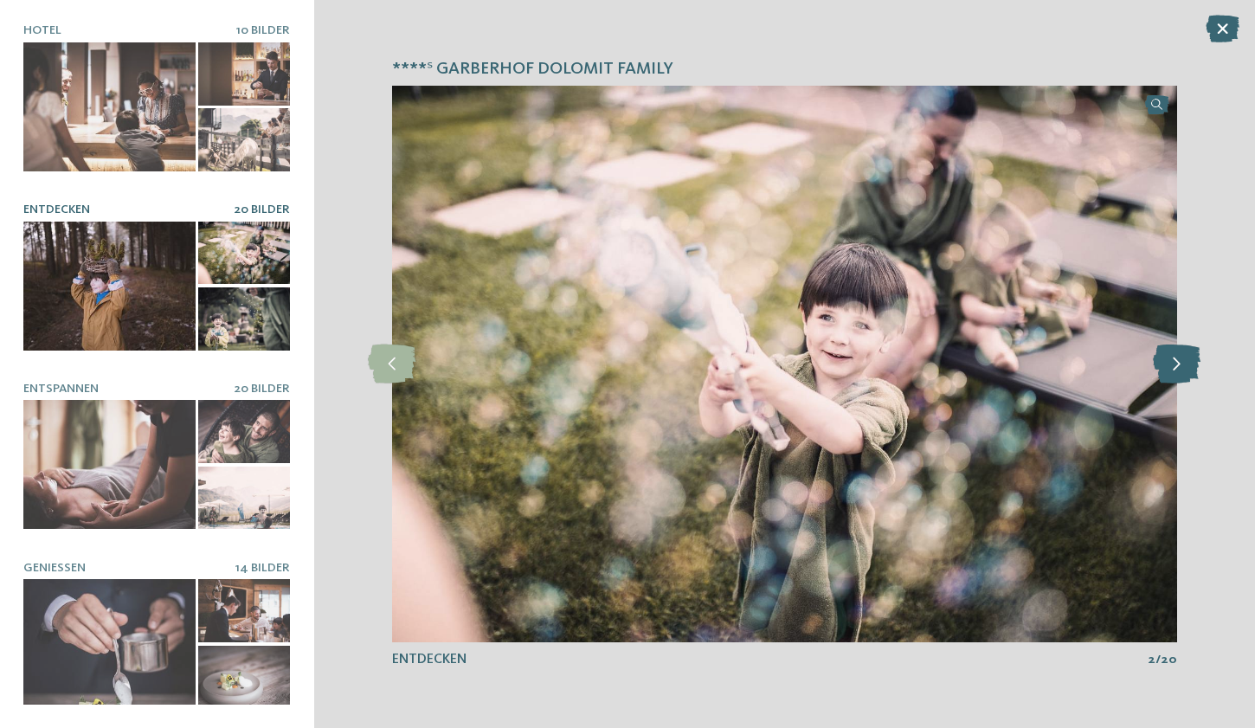
click at [1196, 371] on icon at bounding box center [1177, 364] width 48 height 39
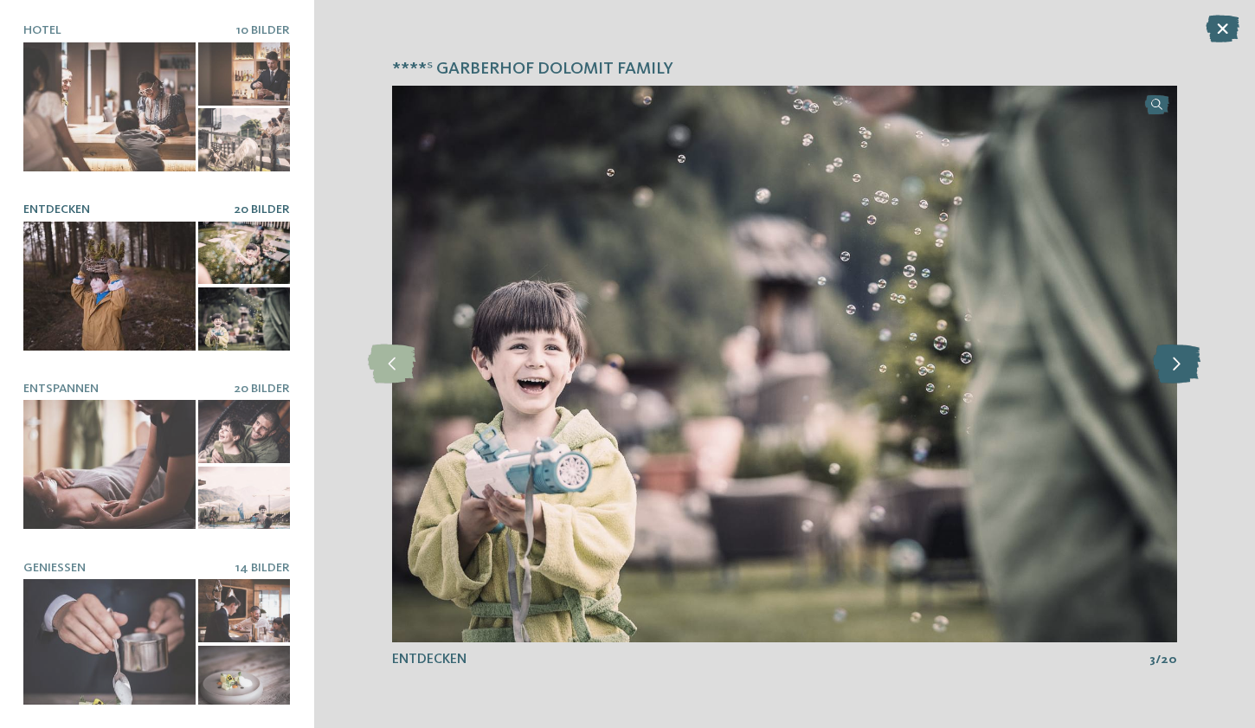
click at [1196, 371] on icon at bounding box center [1177, 364] width 48 height 39
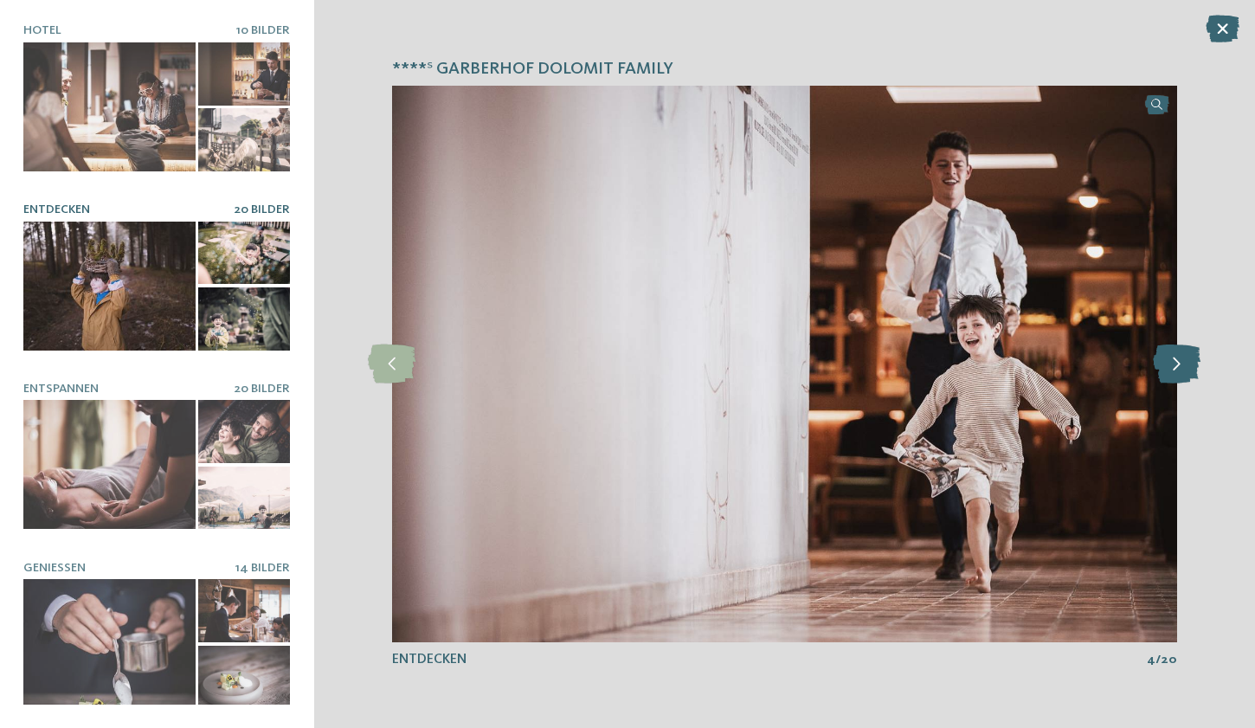
click at [1196, 371] on icon at bounding box center [1177, 364] width 48 height 39
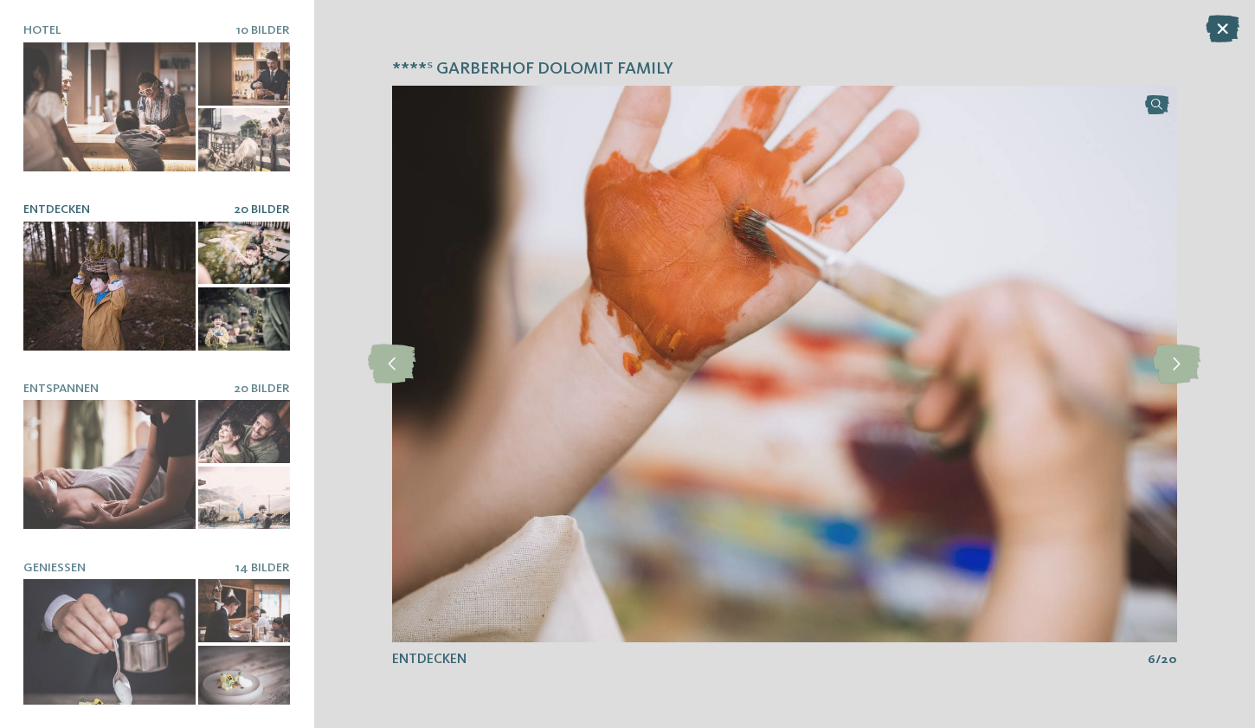
click at [1222, 35] on icon at bounding box center [1223, 29] width 34 height 28
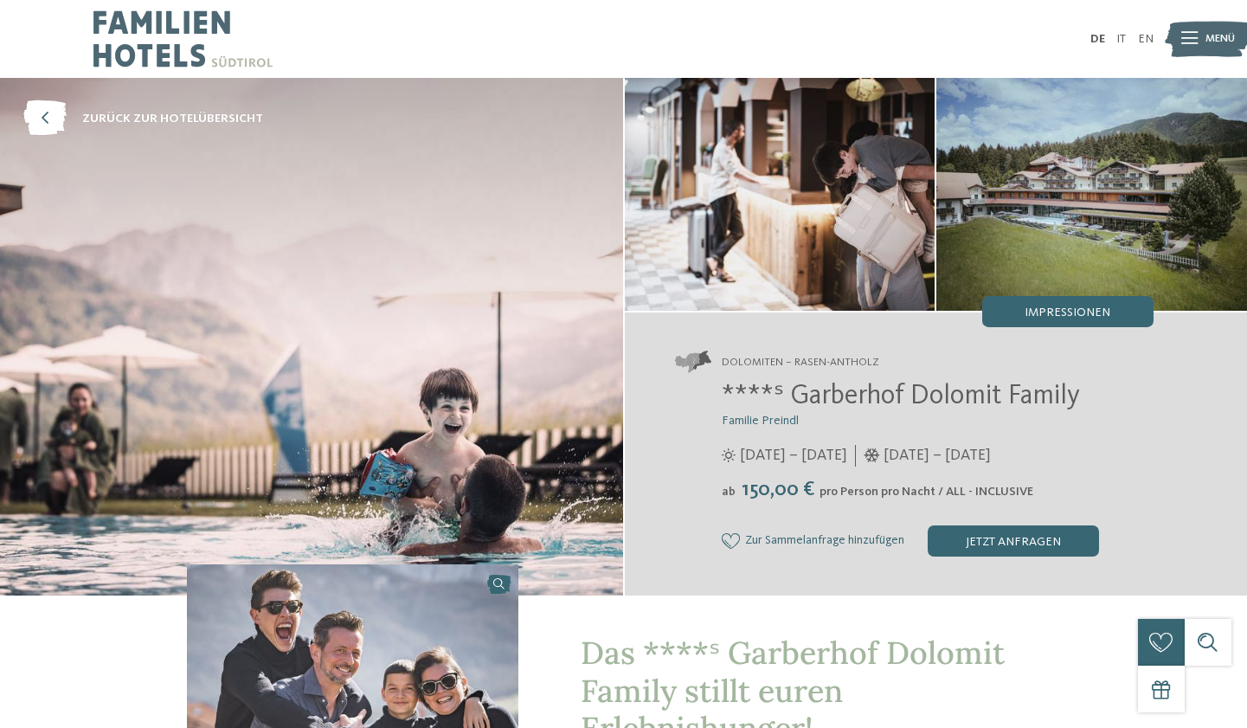
click at [405, 1] on div at bounding box center [623, 2] width 1247 height 4
